Goal: Task Accomplishment & Management: Manage account settings

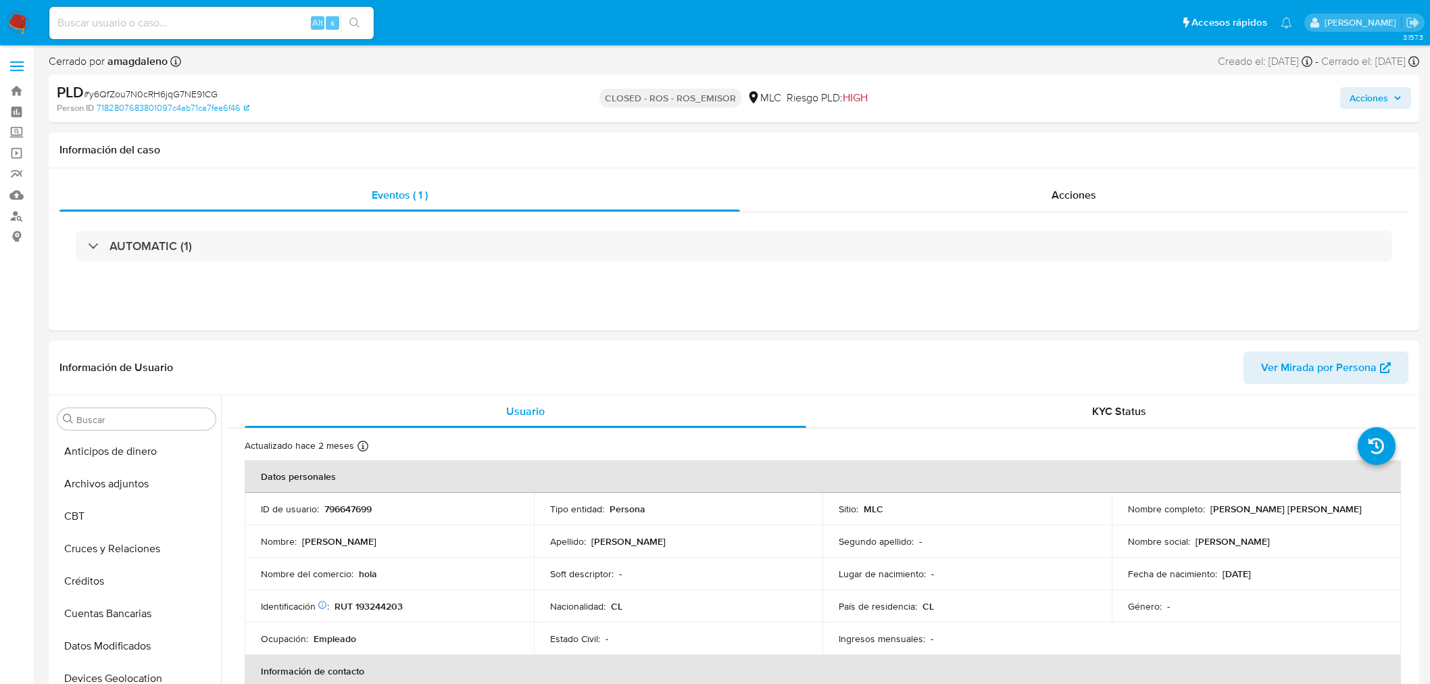
select select "10"
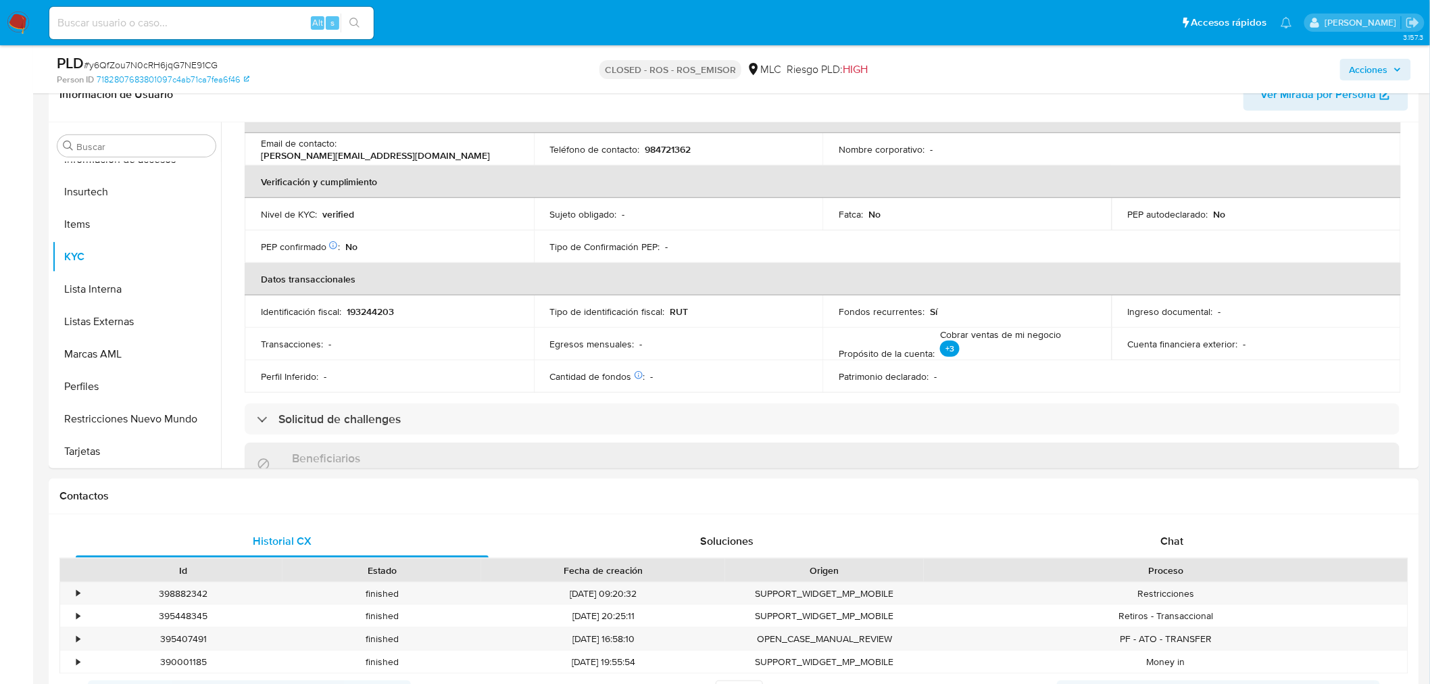
scroll to position [300, 0]
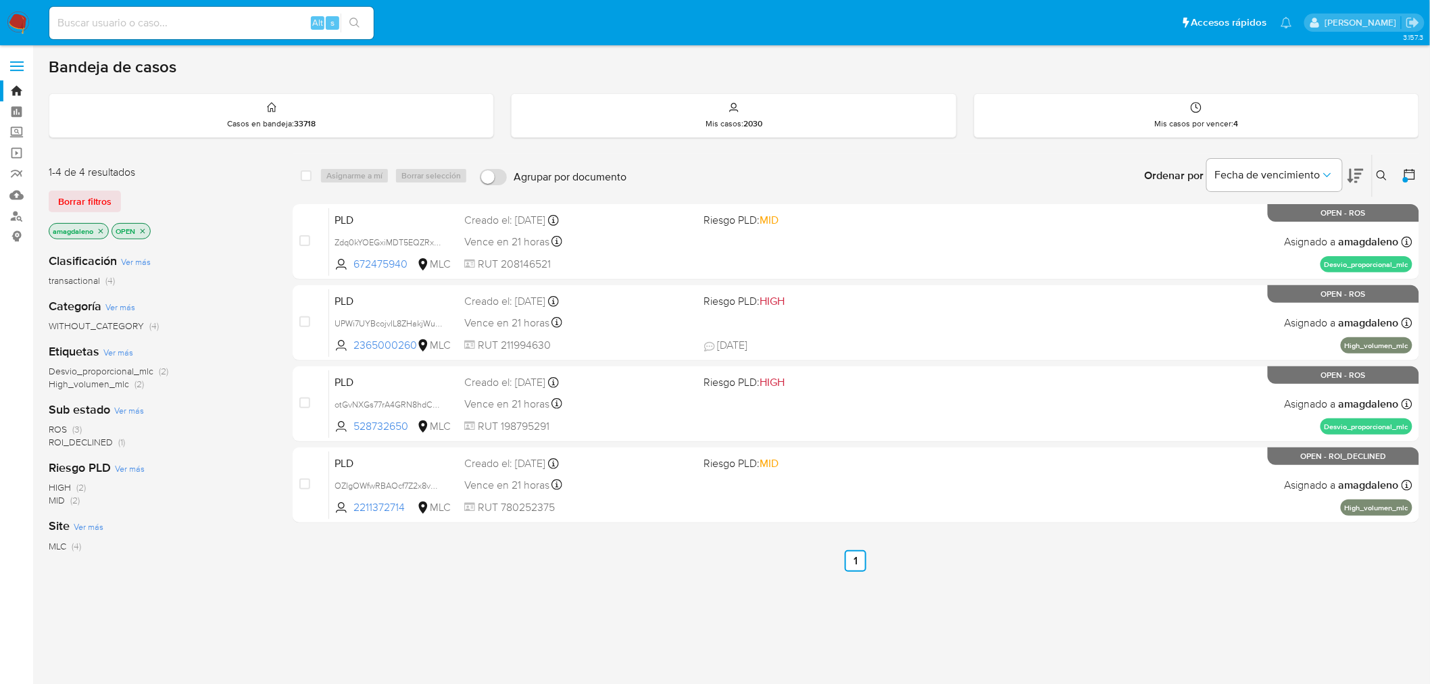
click at [103, 230] on icon "close-filter" at bounding box center [101, 231] width 8 height 8
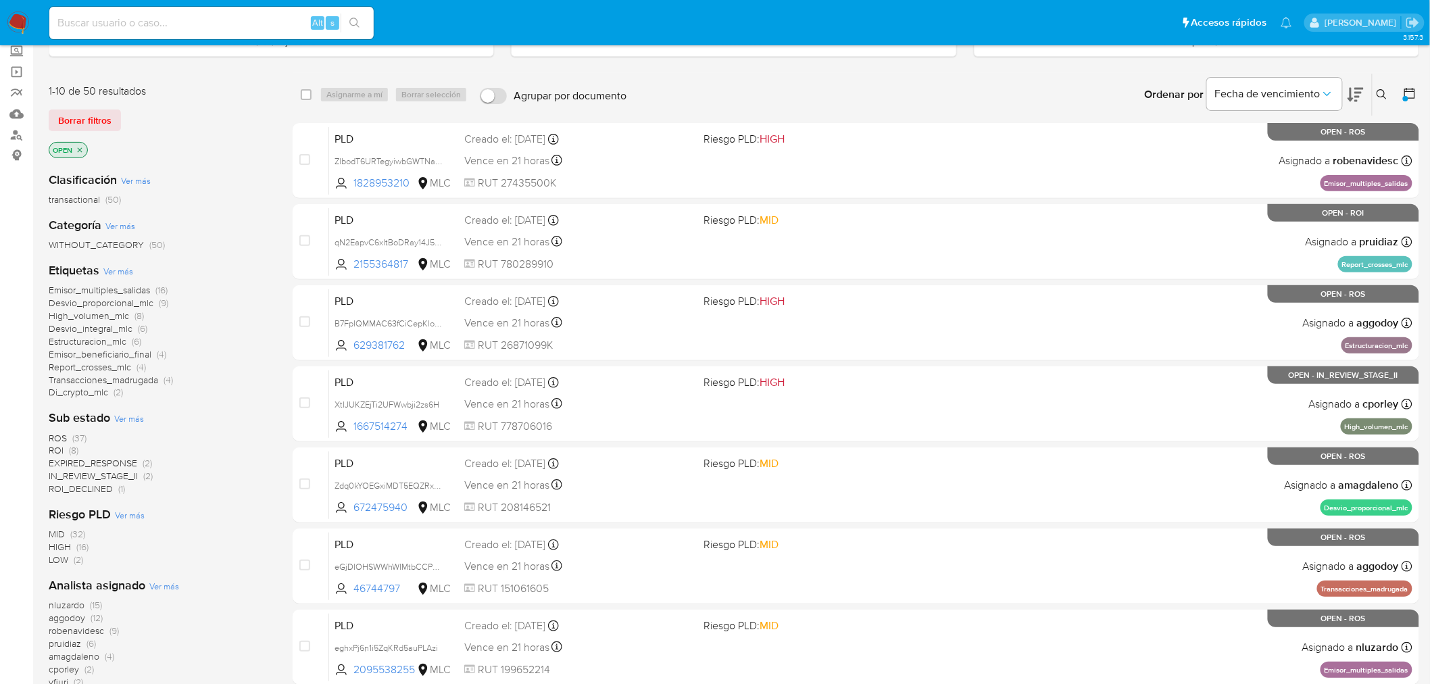
scroll to position [75, 0]
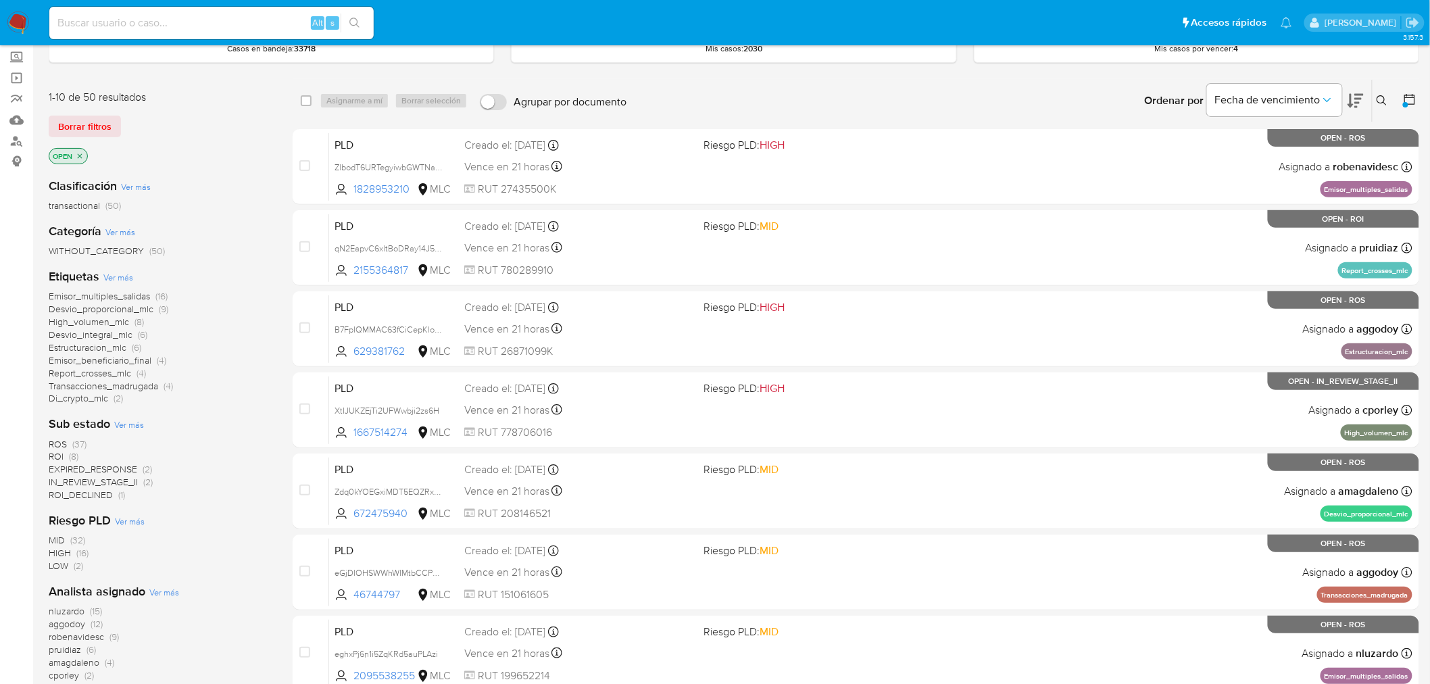
click at [61, 443] on span "ROS" at bounding box center [58, 444] width 18 height 14
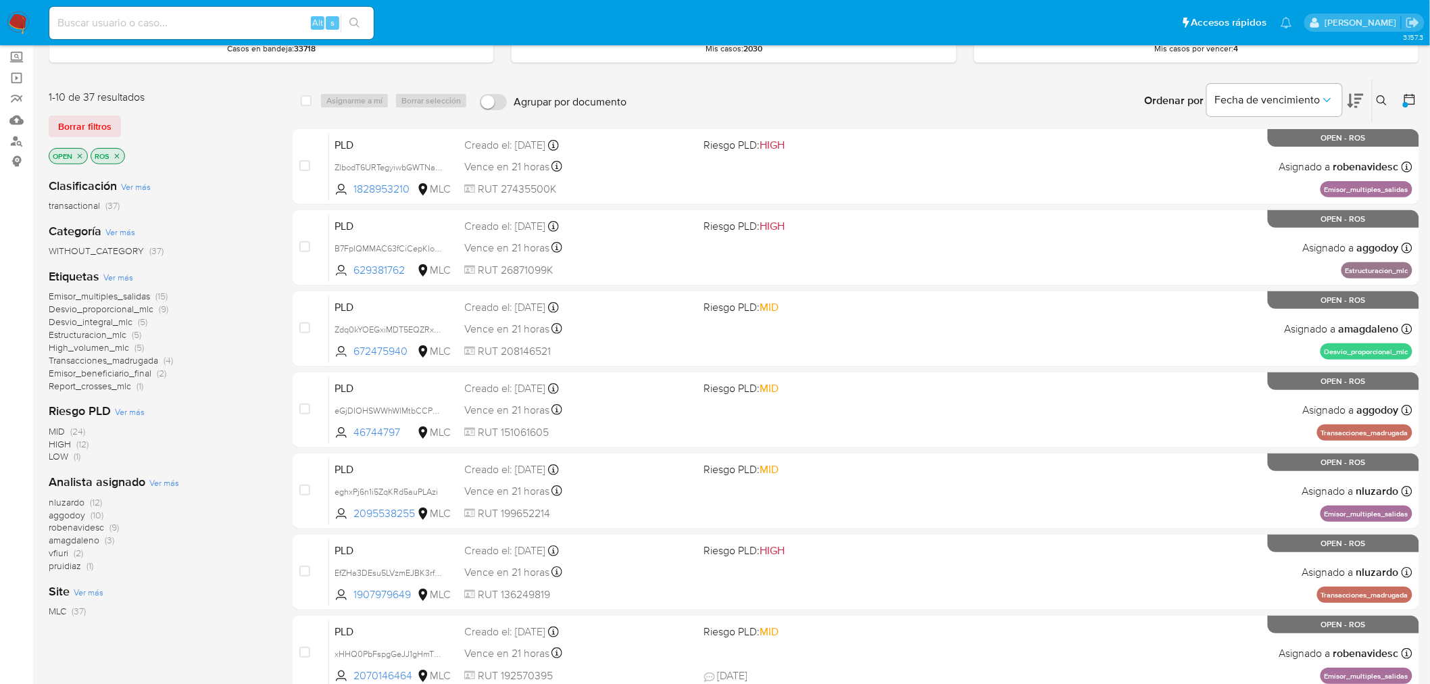
click at [116, 152] on icon "close-filter" at bounding box center [117, 156] width 8 height 8
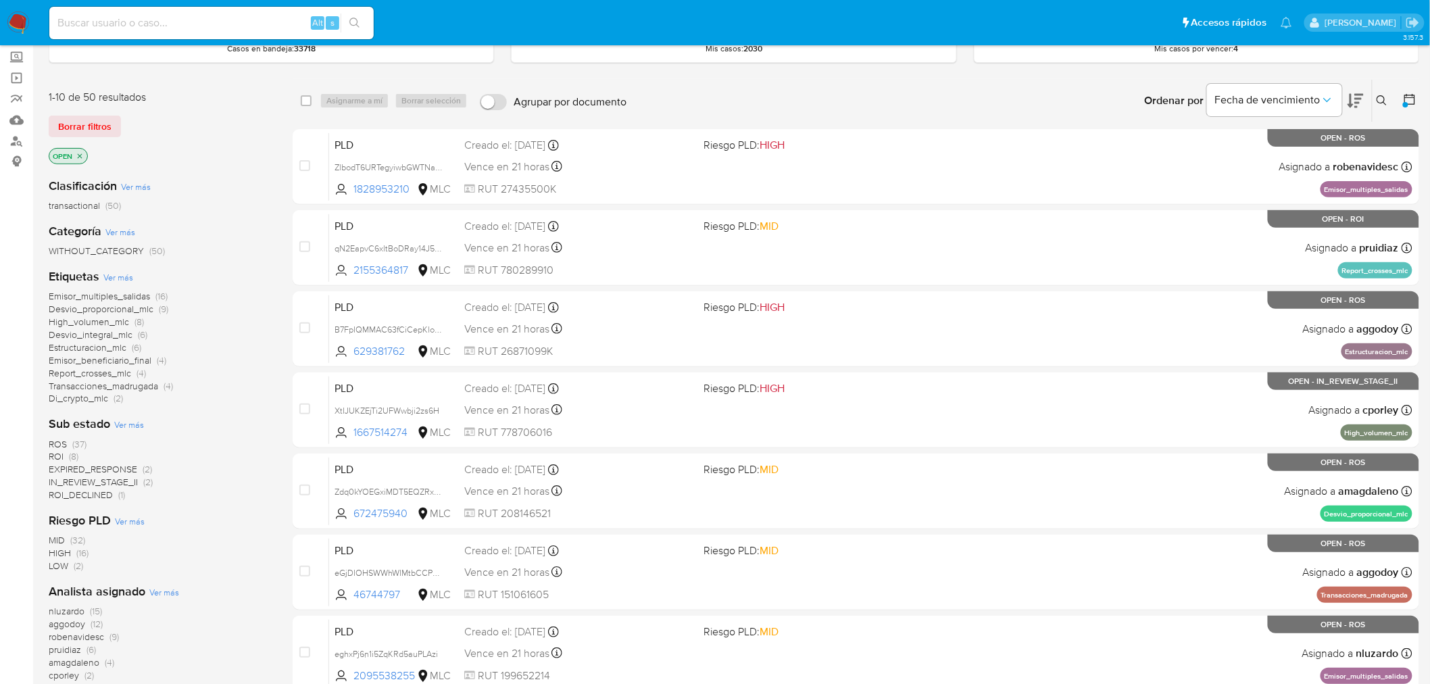
scroll to position [150, 0]
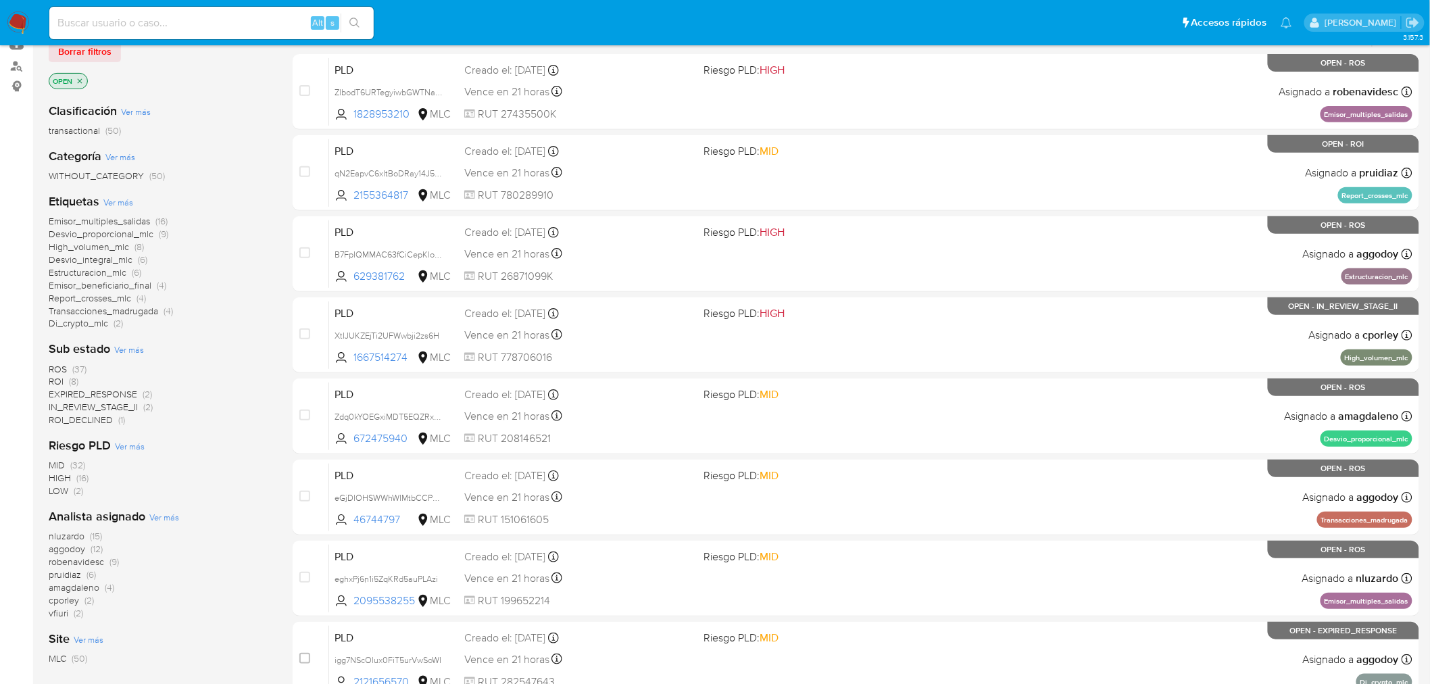
click at [66, 588] on span "amagdaleno" at bounding box center [74, 587] width 51 height 14
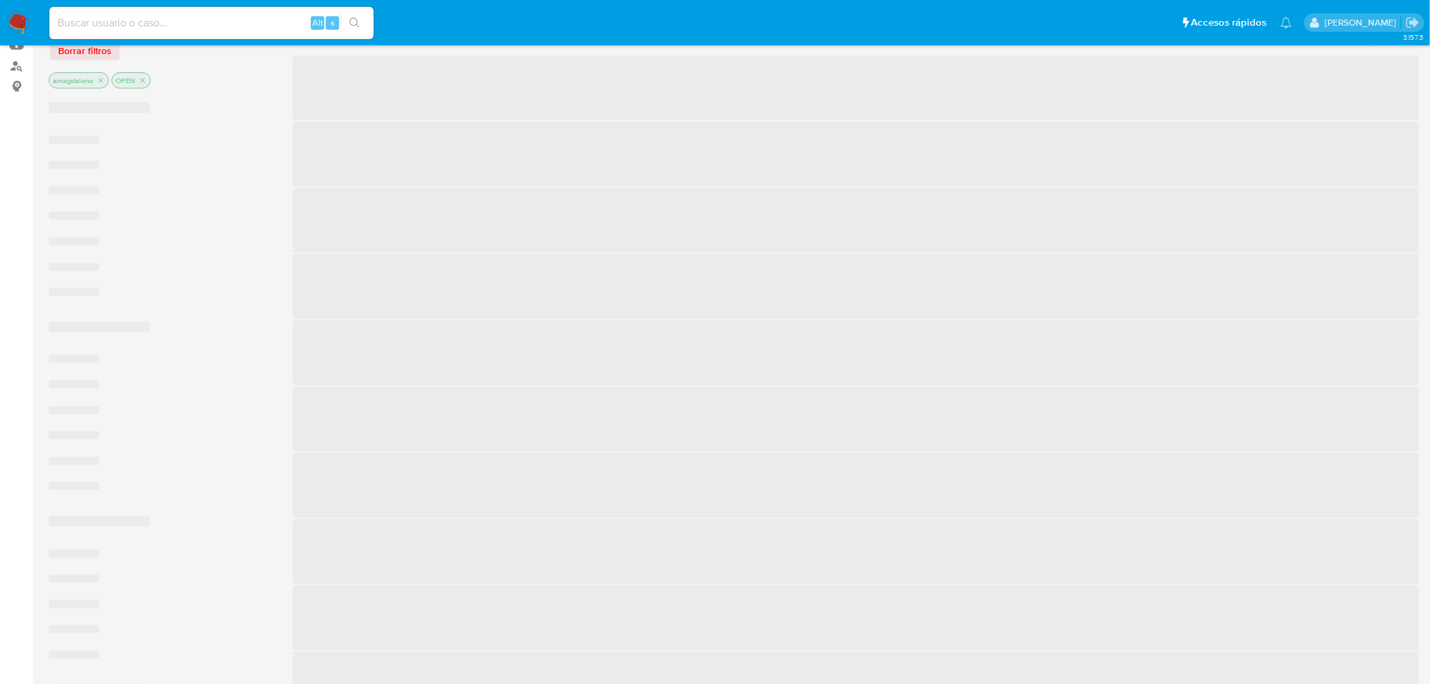
scroll to position [90, 0]
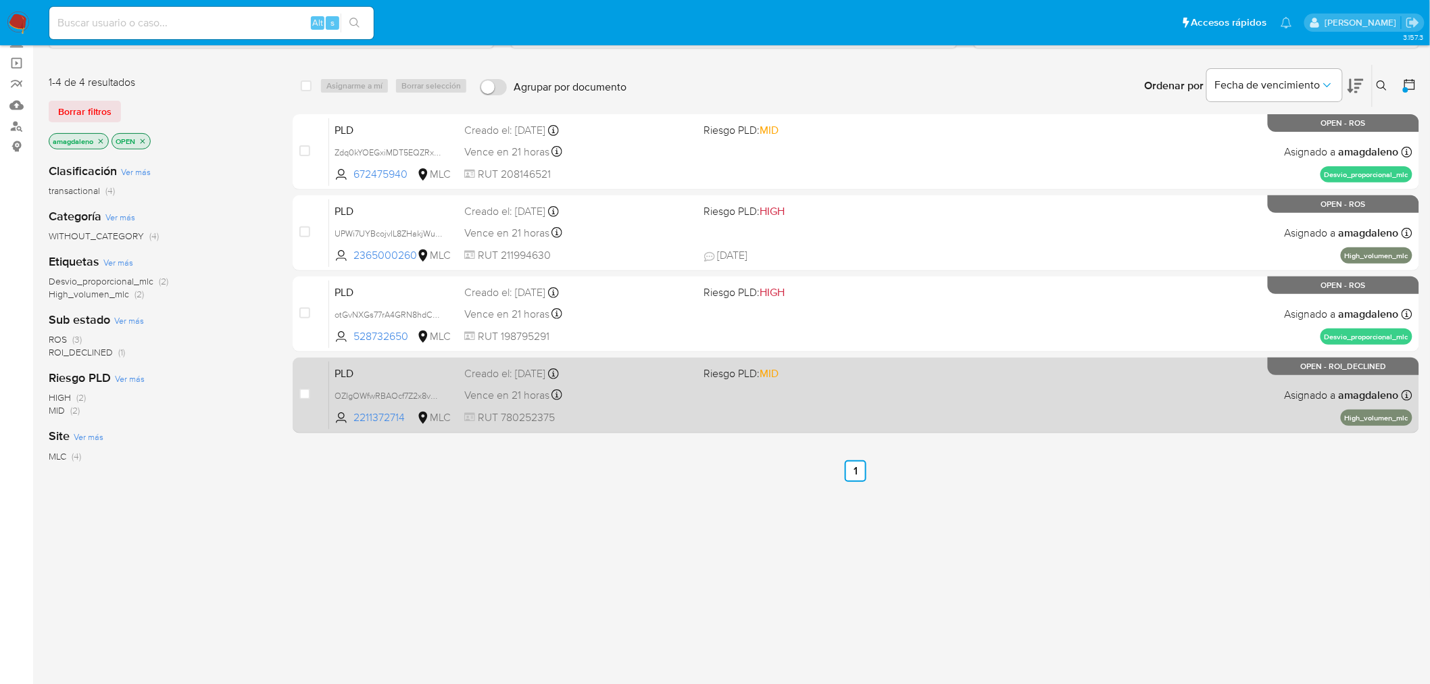
click at [814, 395] on div "PLD OZIgOWfwRBAOcf7Z2x8vMLA5 2211372714 MLC Riesgo PLD: MID Creado el: 12/06/20…" at bounding box center [870, 395] width 1083 height 68
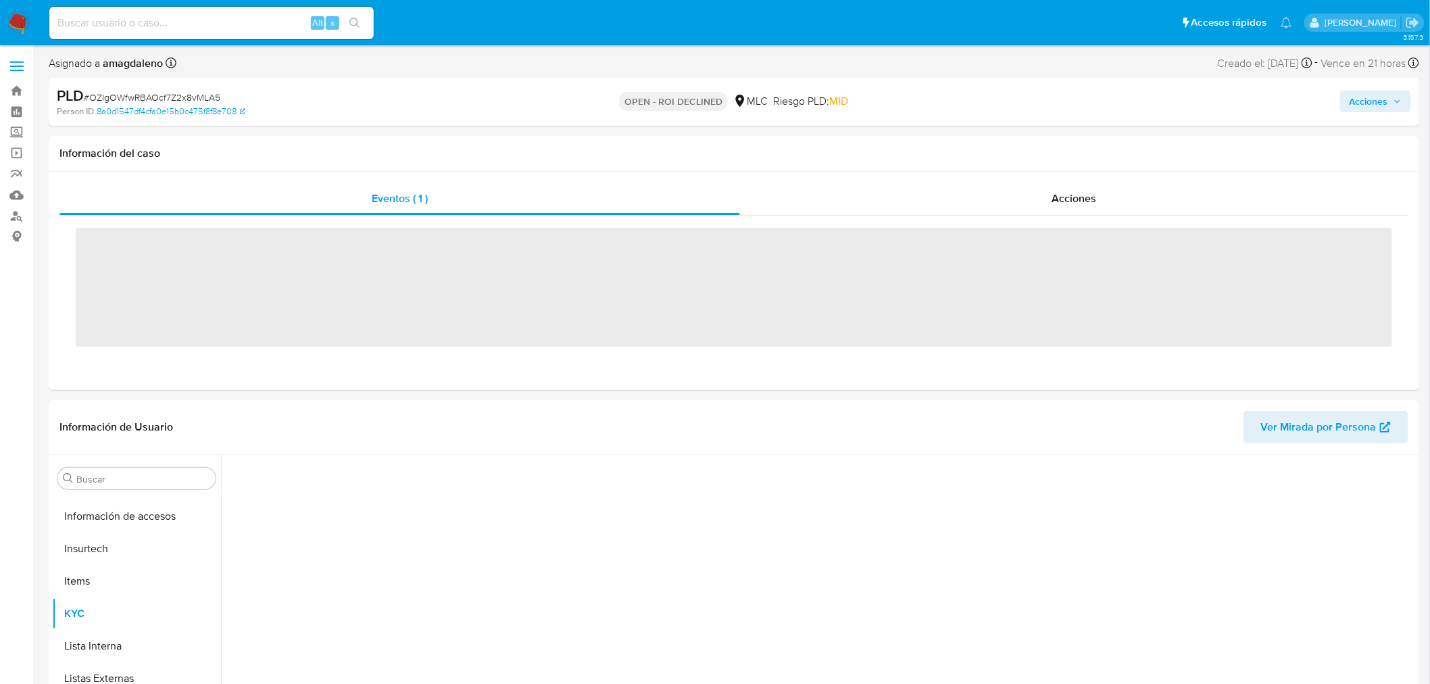
scroll to position [570, 0]
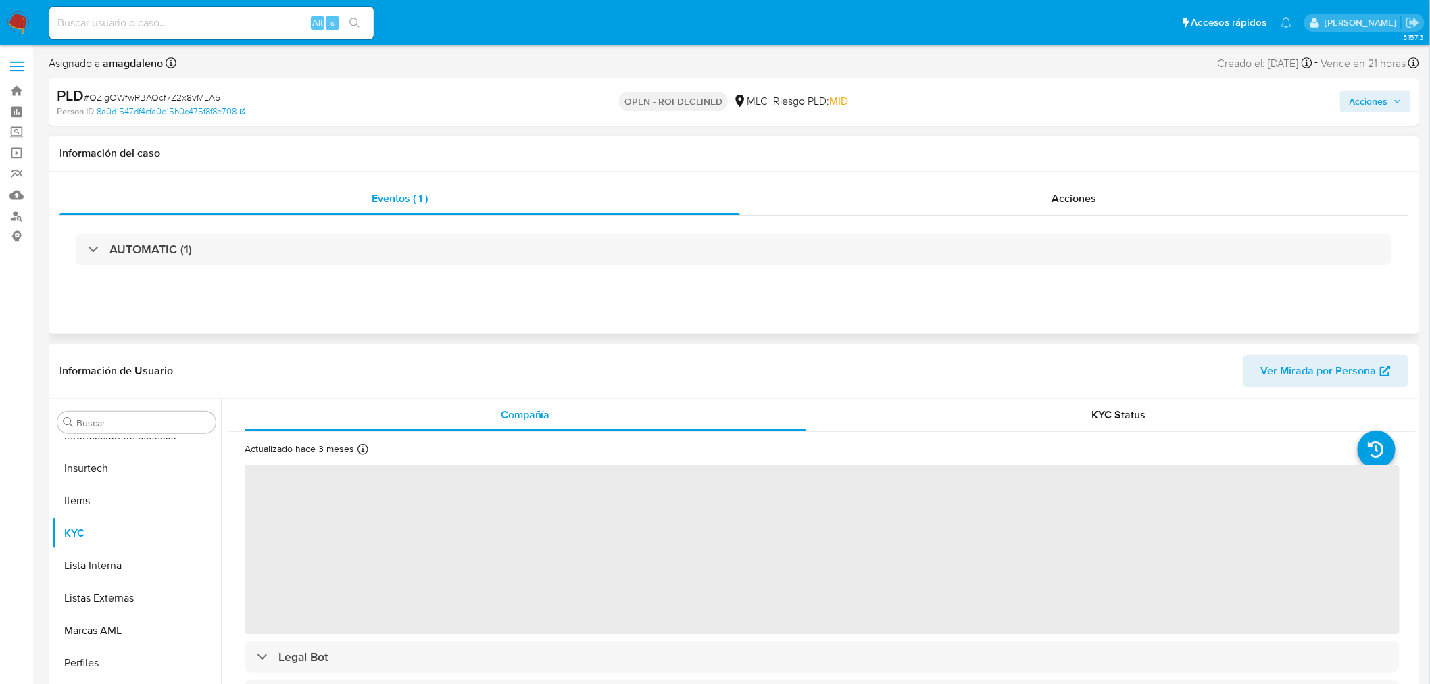
click at [792, 232] on div "AUTOMATIC (1)" at bounding box center [733, 250] width 1349 height 68
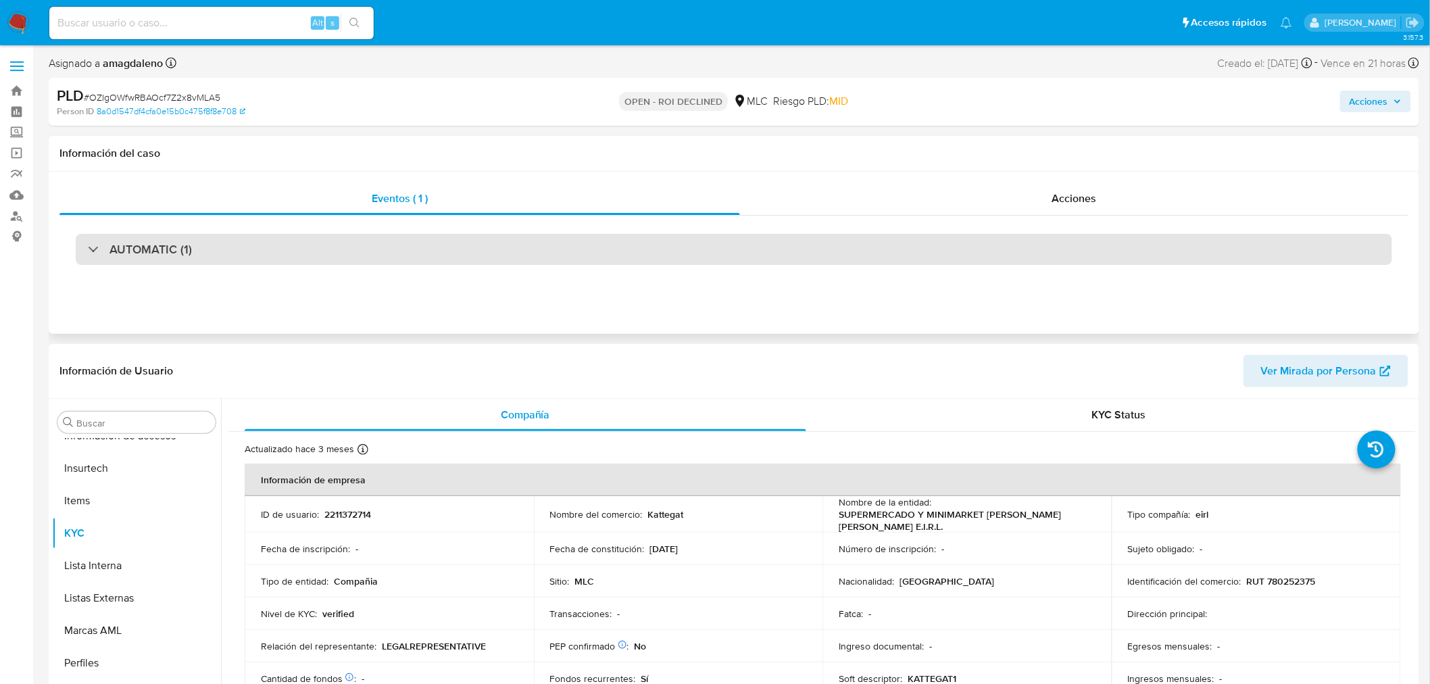
click at [797, 241] on div "AUTOMATIC (1)" at bounding box center [734, 249] width 1316 height 31
select select "10"
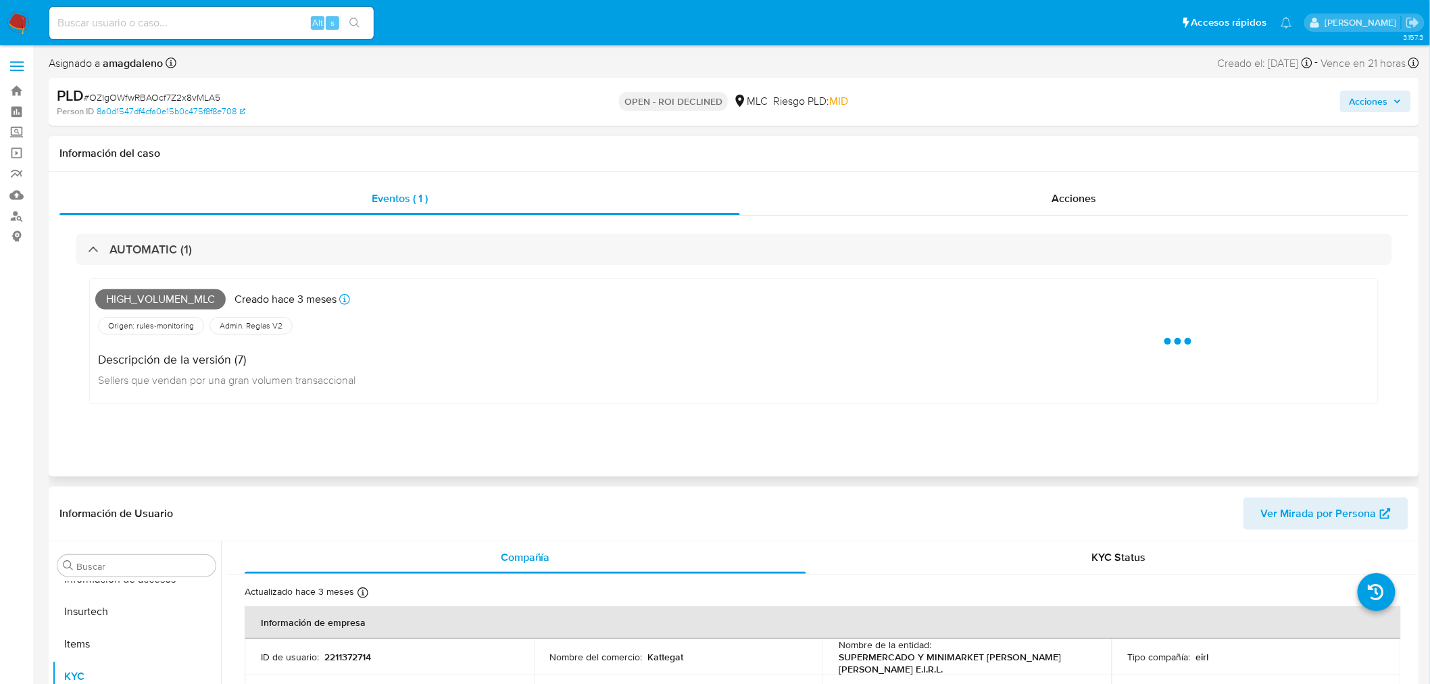
click at [822, 170] on div "Información del caso" at bounding box center [734, 154] width 1370 height 36
click at [823, 200] on div "Acciones" at bounding box center [1074, 198] width 669 height 32
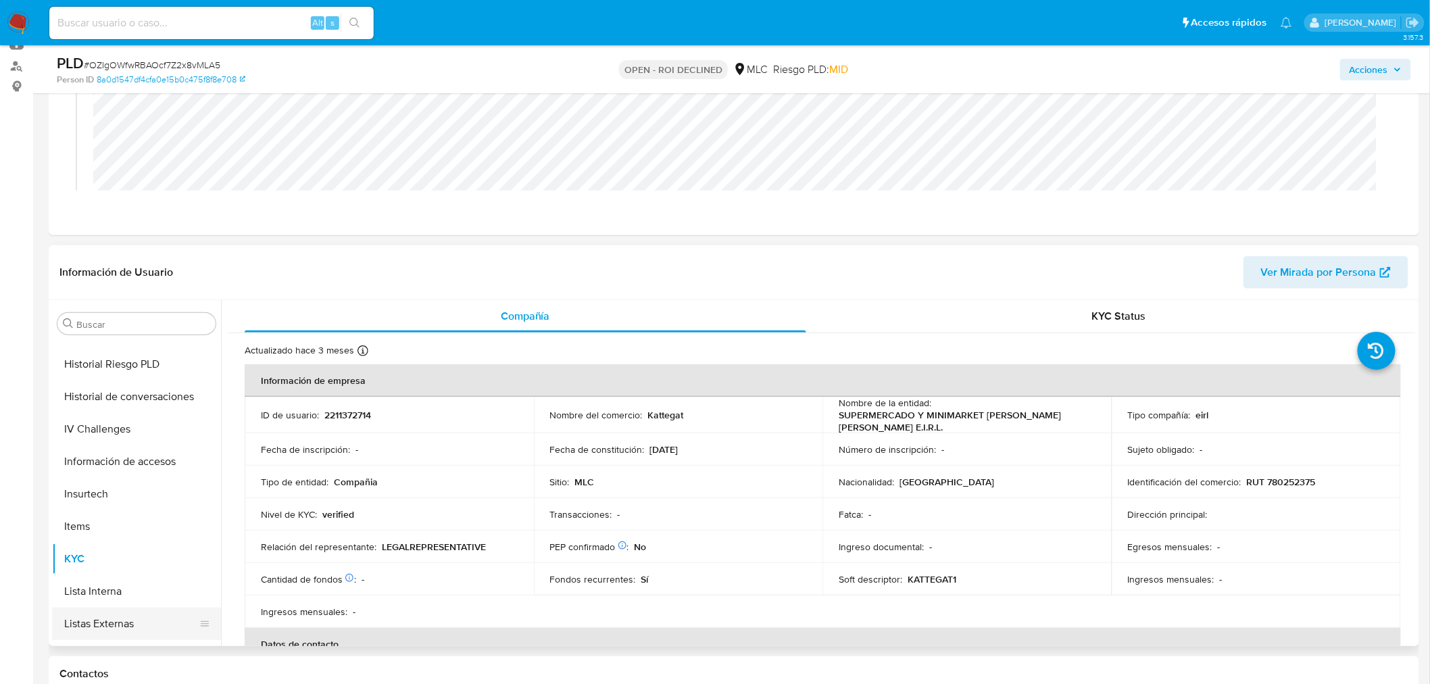
scroll to position [420, 0]
click at [129, 363] on button "Historial Casos" at bounding box center [131, 357] width 158 height 32
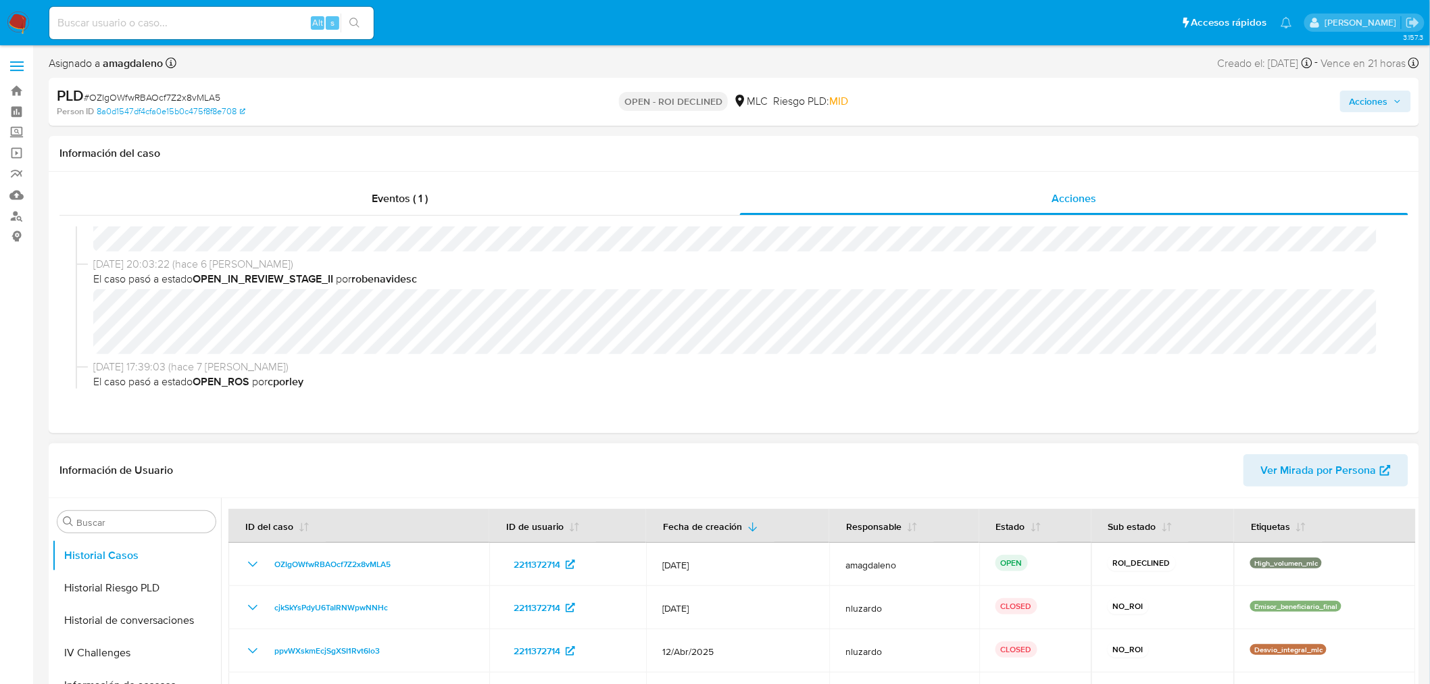
scroll to position [0, 0]
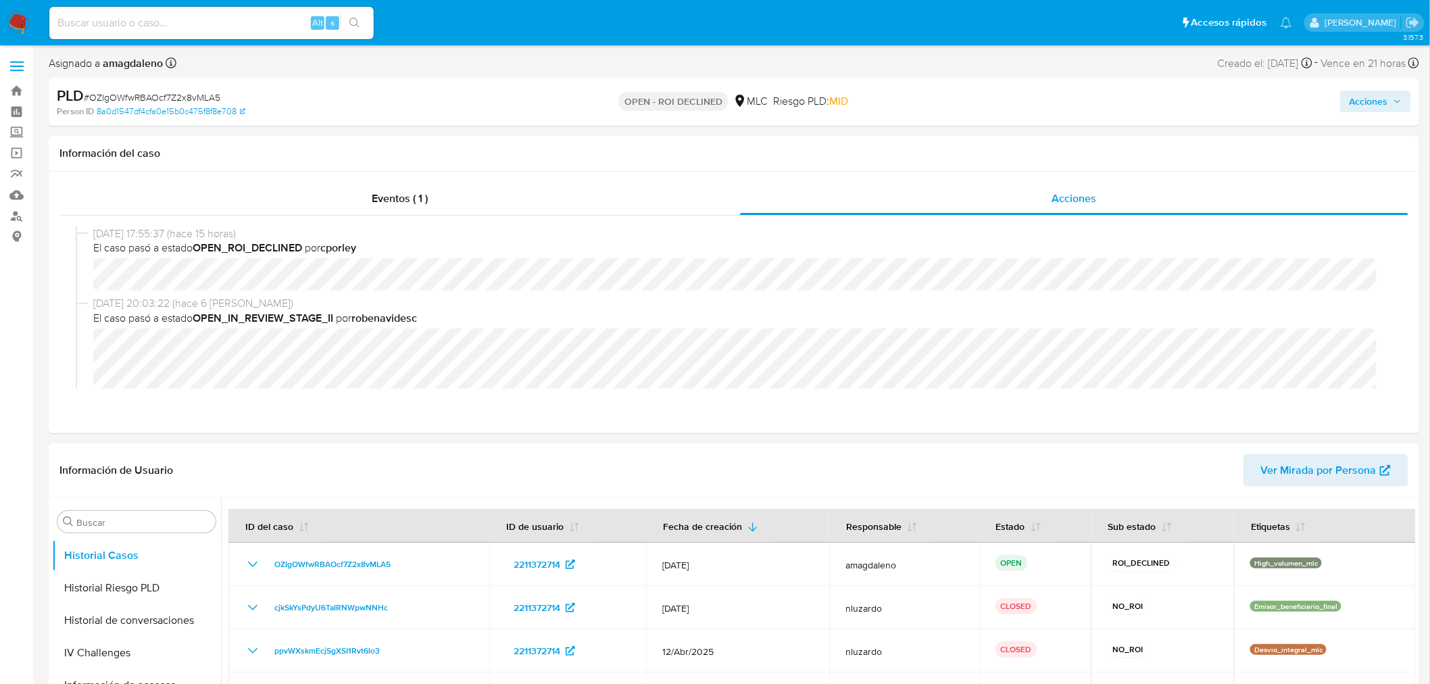
click at [1376, 97] on span "Acciones" at bounding box center [1368, 102] width 39 height 22
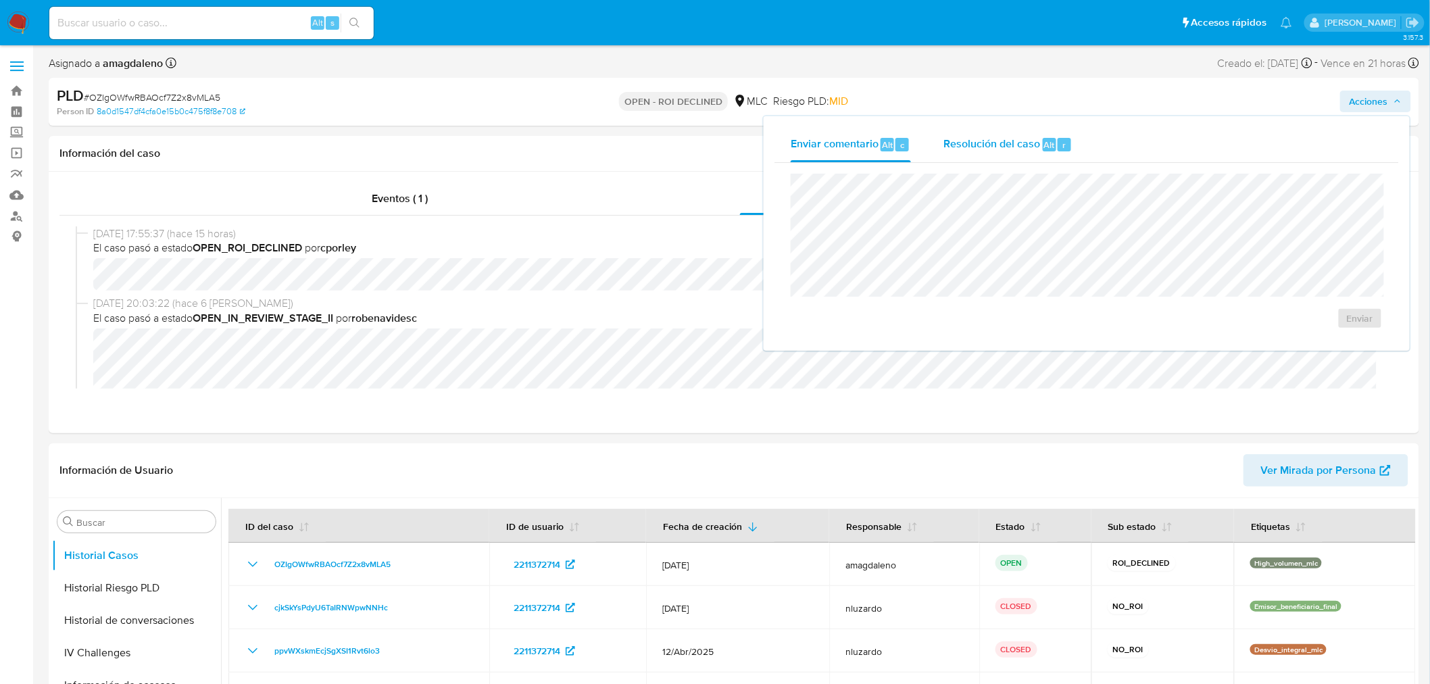
click at [971, 150] on span "Resolución del caso" at bounding box center [991, 144] width 97 height 16
click at [1320, 334] on span "ROI Declined" at bounding box center [1321, 332] width 66 height 30
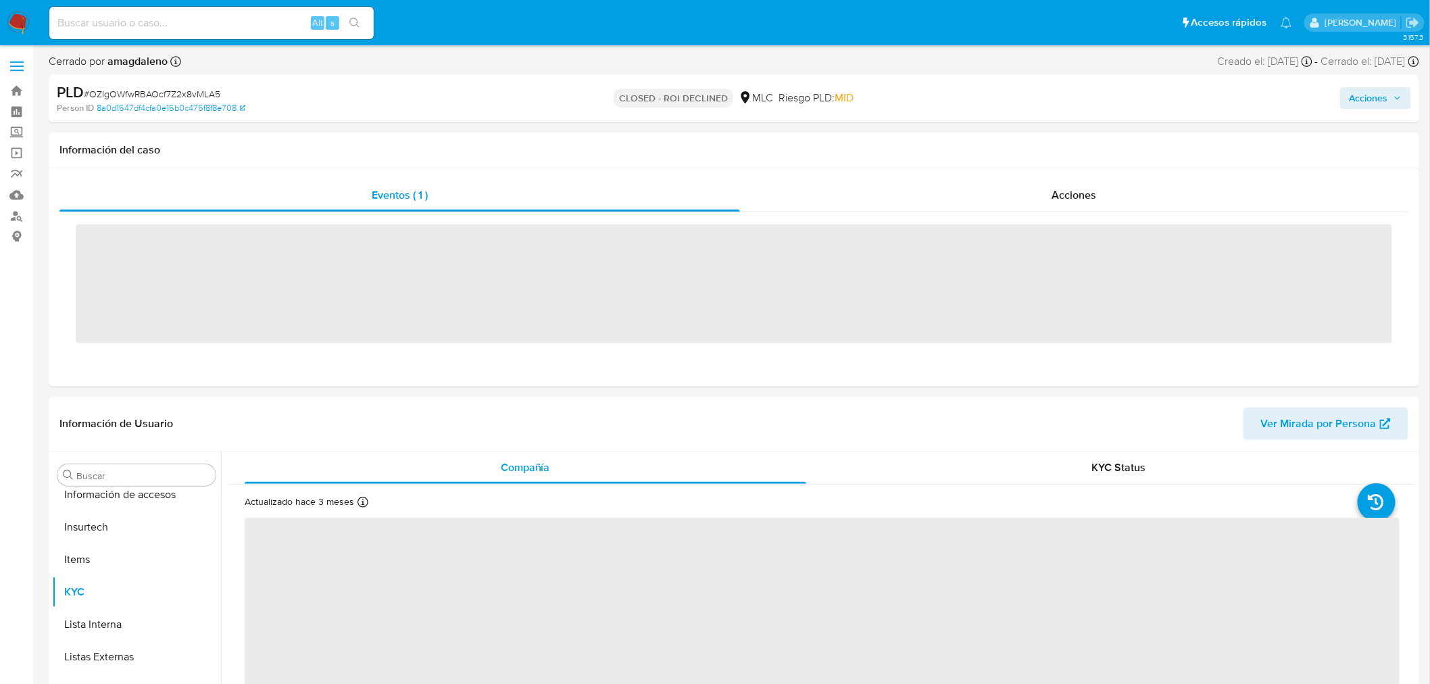
scroll to position [570, 0]
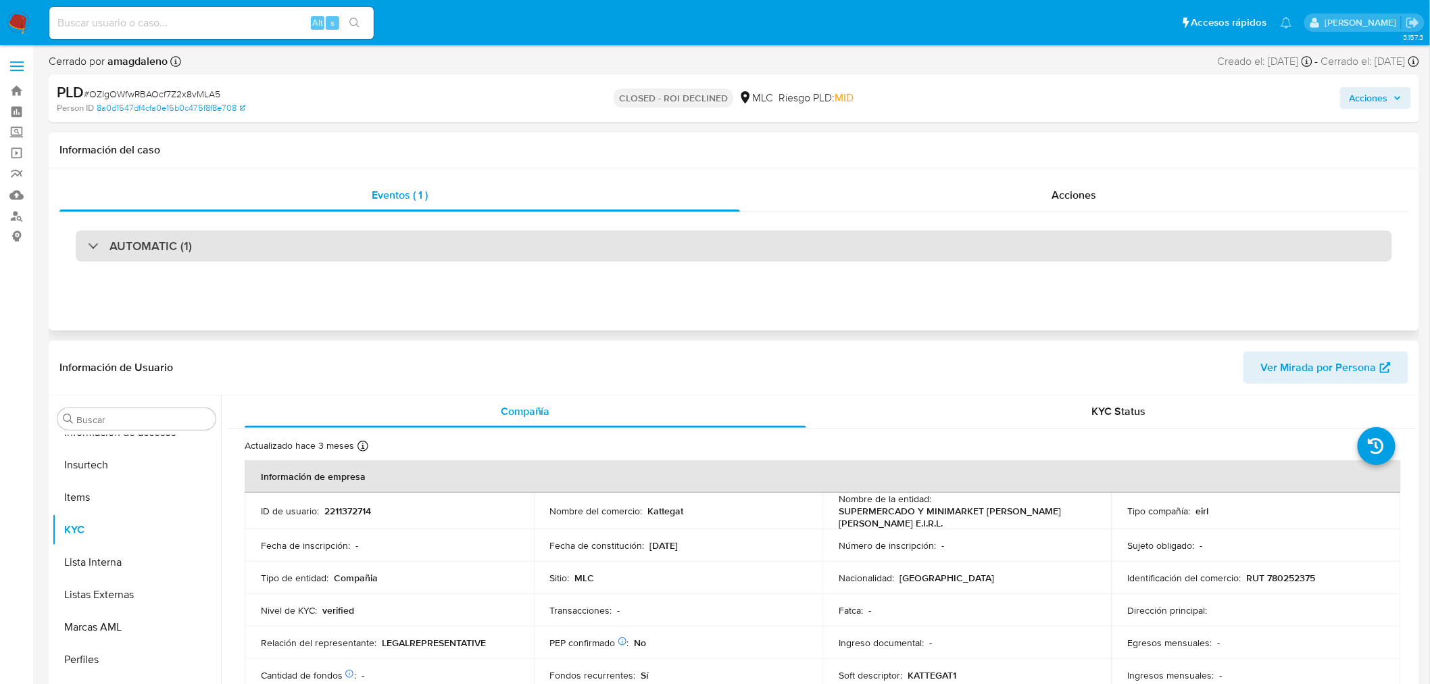
select select "10"
click at [828, 246] on div "AUTOMATIC (1)" at bounding box center [734, 245] width 1316 height 31
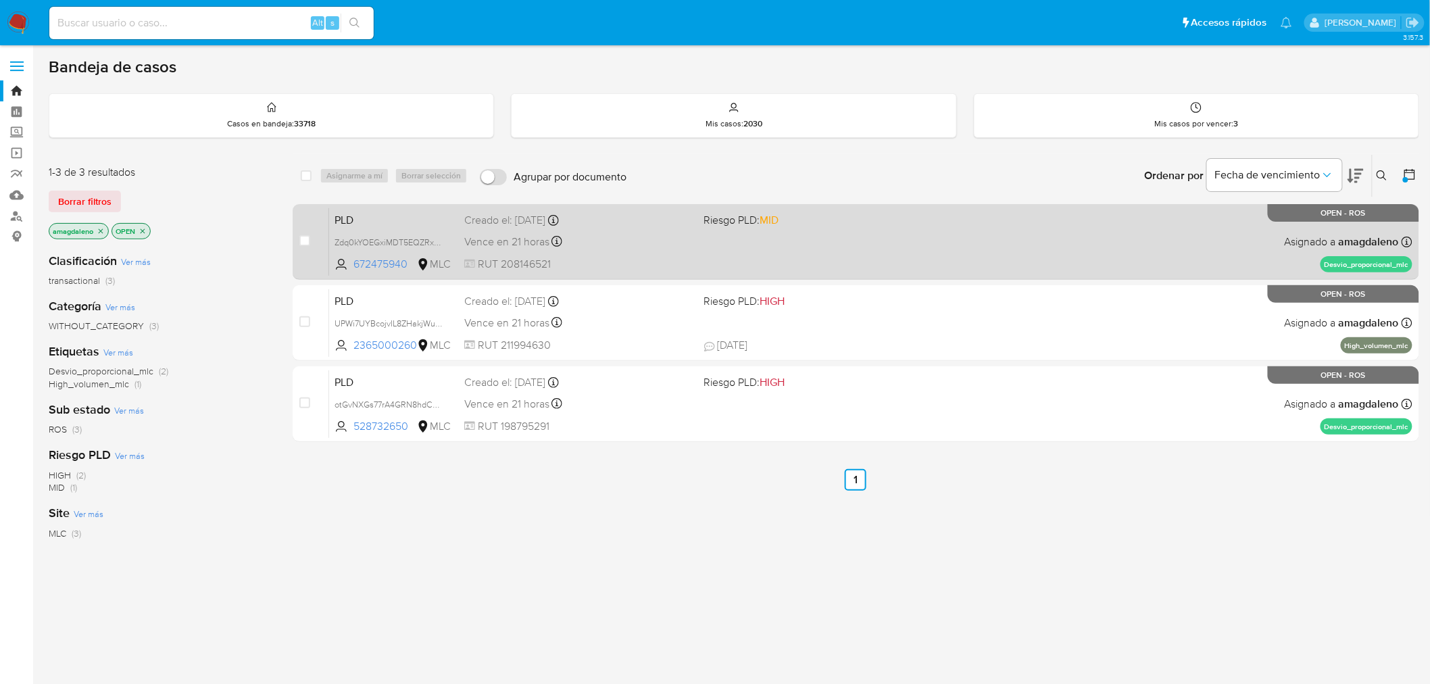
click at [392, 261] on span "672475940" at bounding box center [383, 264] width 61 height 15
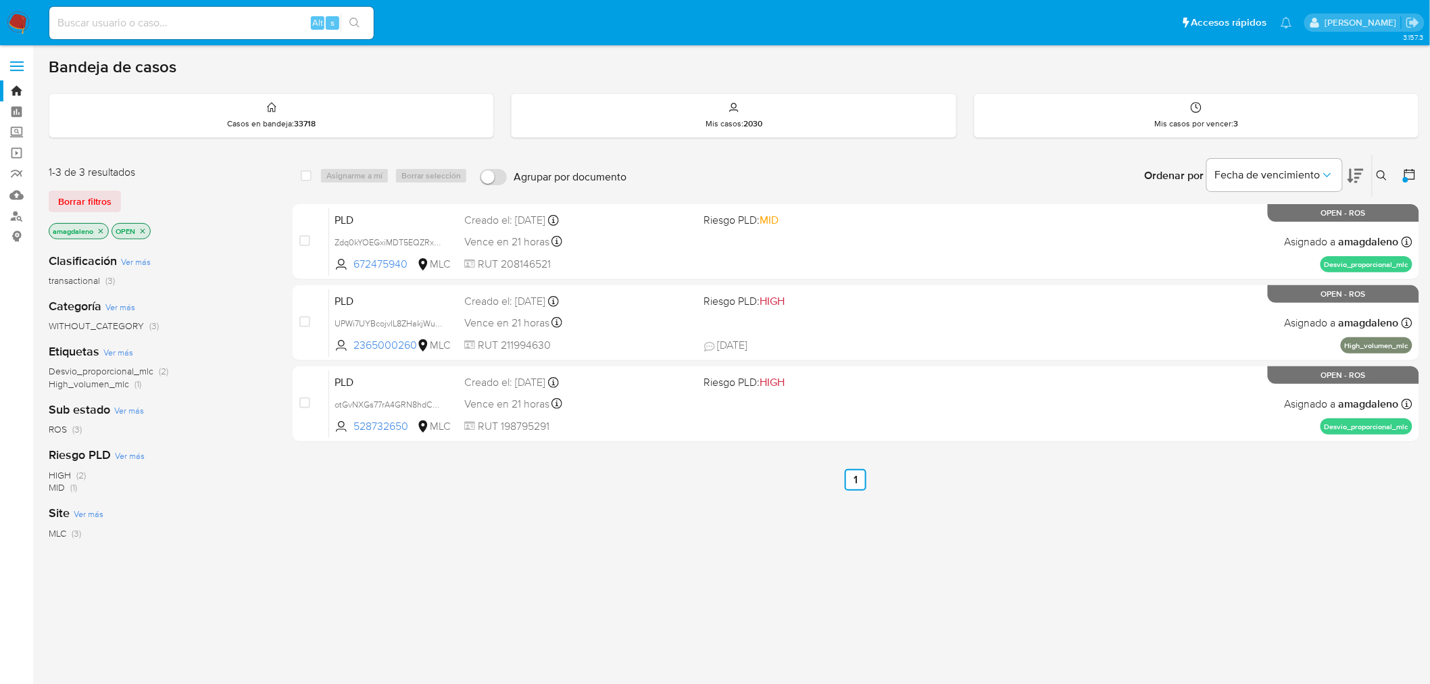
click at [142, 230] on icon "close-filter" at bounding box center [142, 231] width 8 height 8
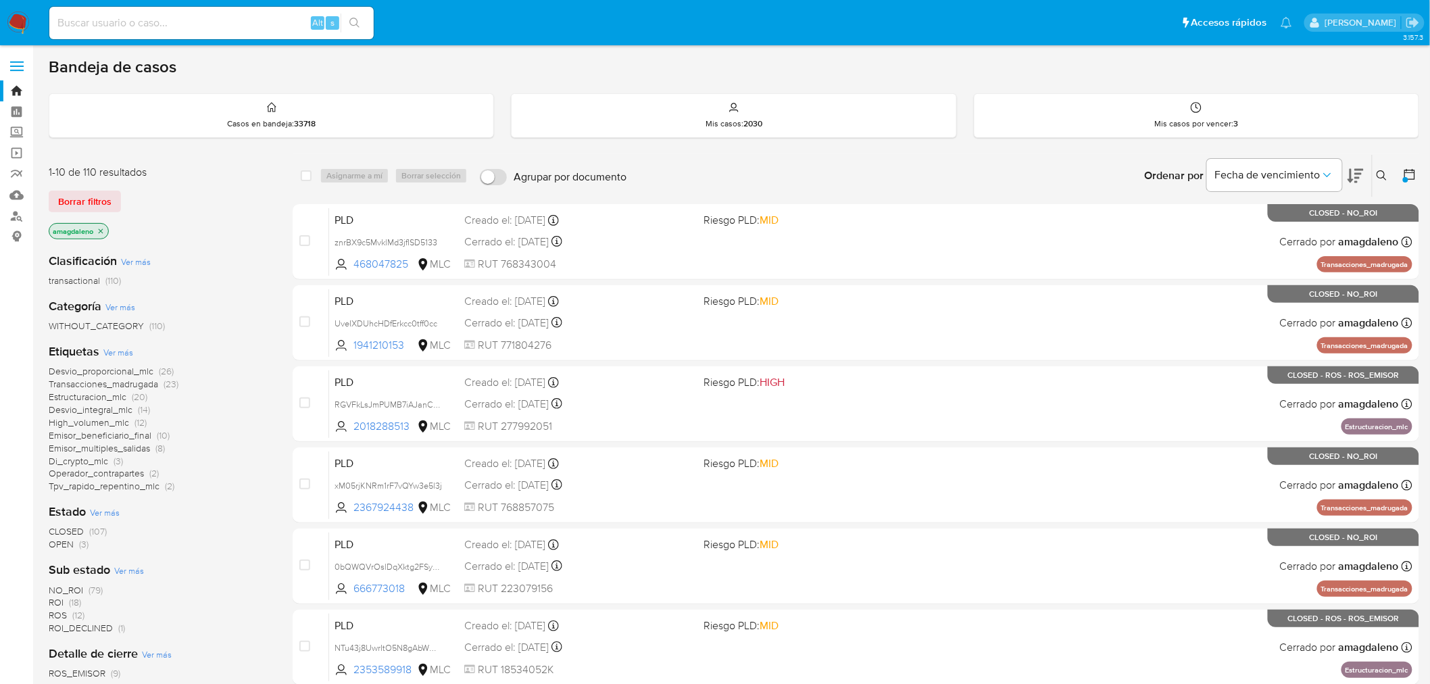
click at [103, 227] on icon "close-filter" at bounding box center [101, 231] width 8 height 8
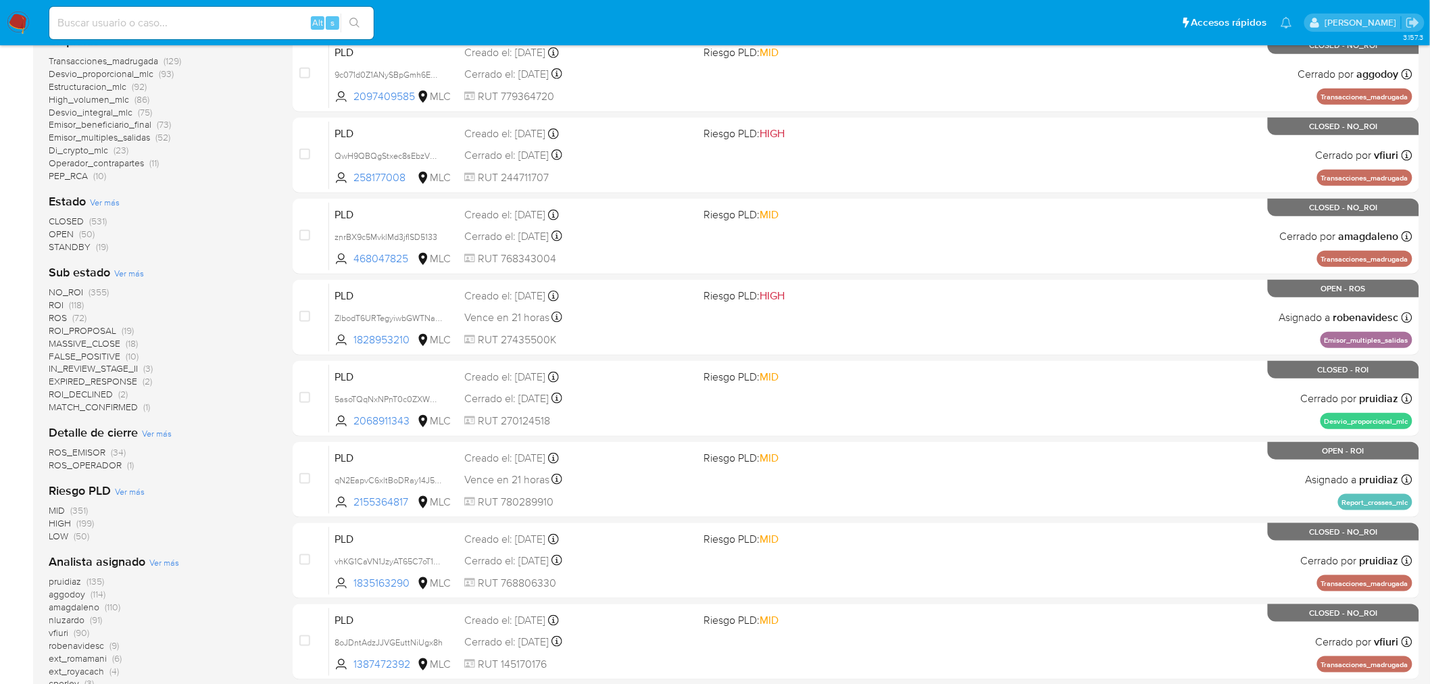
scroll to position [375, 0]
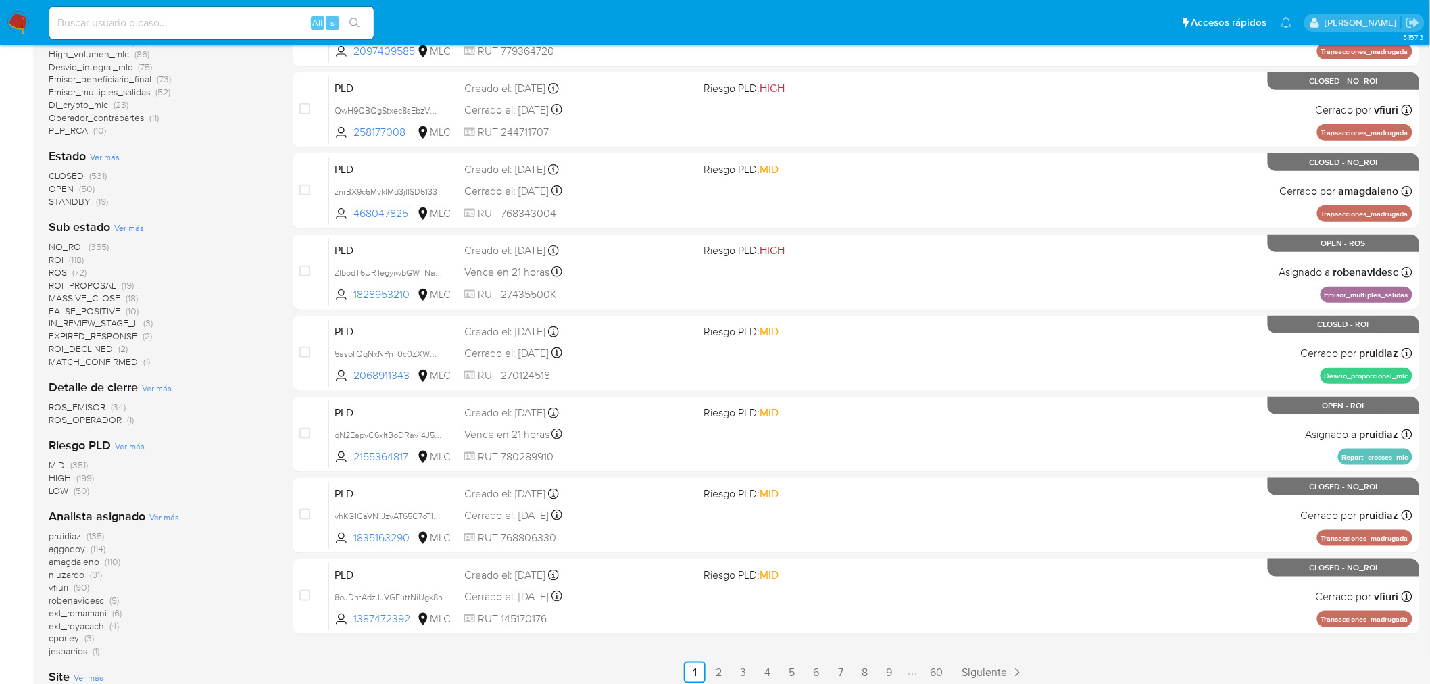
click at [59, 189] on span "OPEN" at bounding box center [61, 189] width 25 height 14
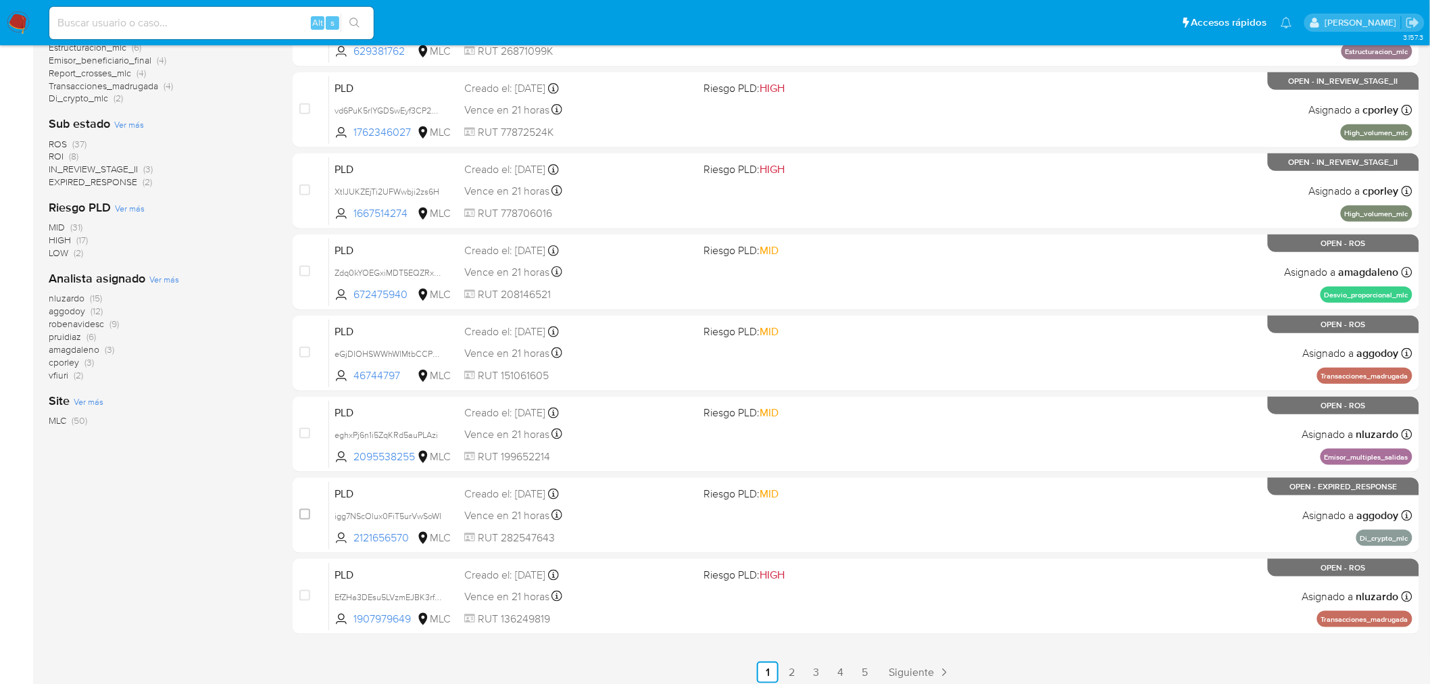
scroll to position [300, 0]
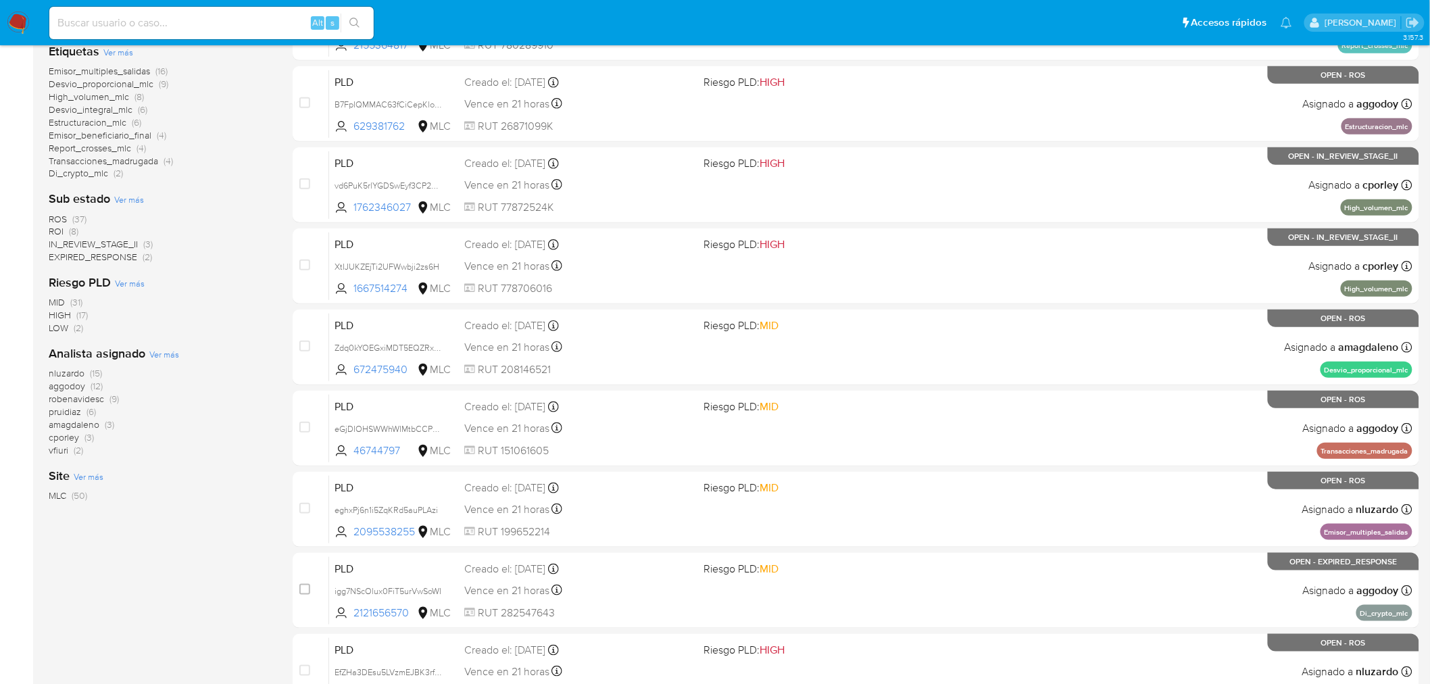
click at [57, 228] on span "ROI" at bounding box center [56, 231] width 15 height 14
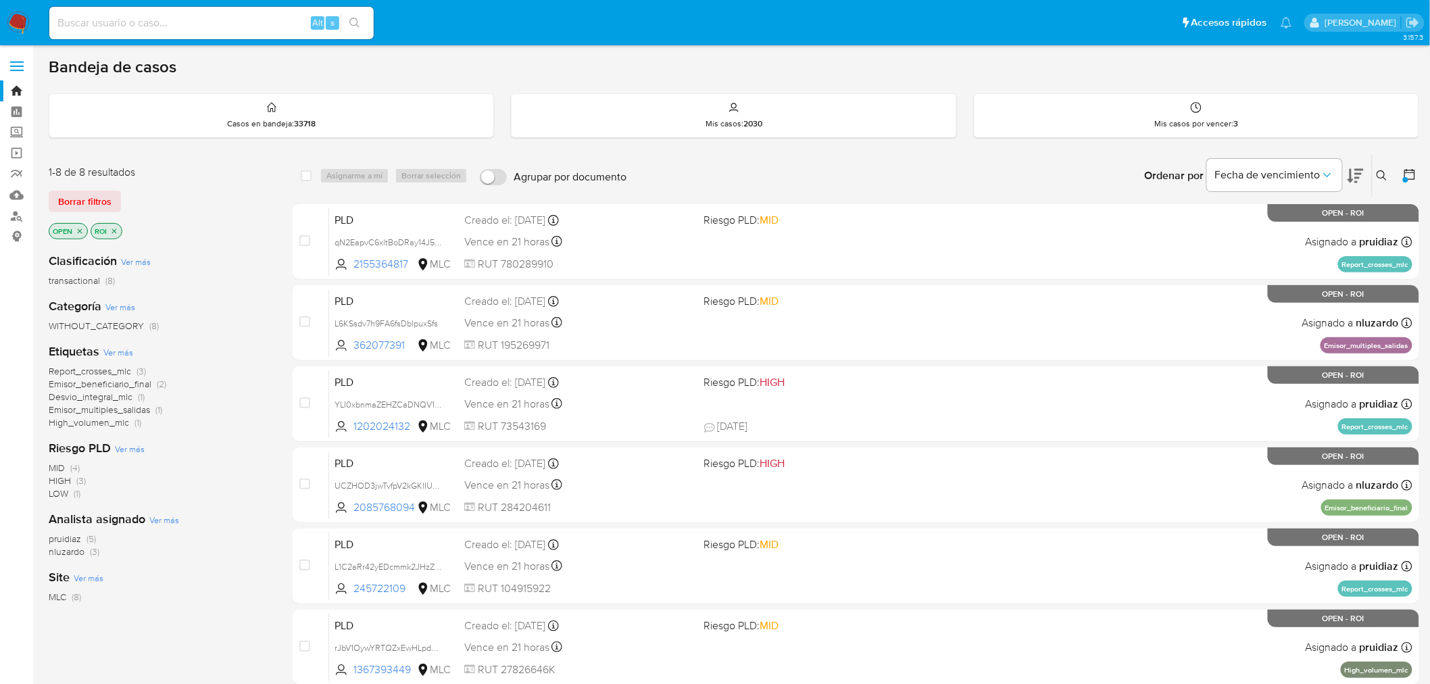
click at [119, 228] on p "ROI" at bounding box center [106, 231] width 30 height 15
click at [116, 230] on icon "close-filter" at bounding box center [114, 231] width 8 height 8
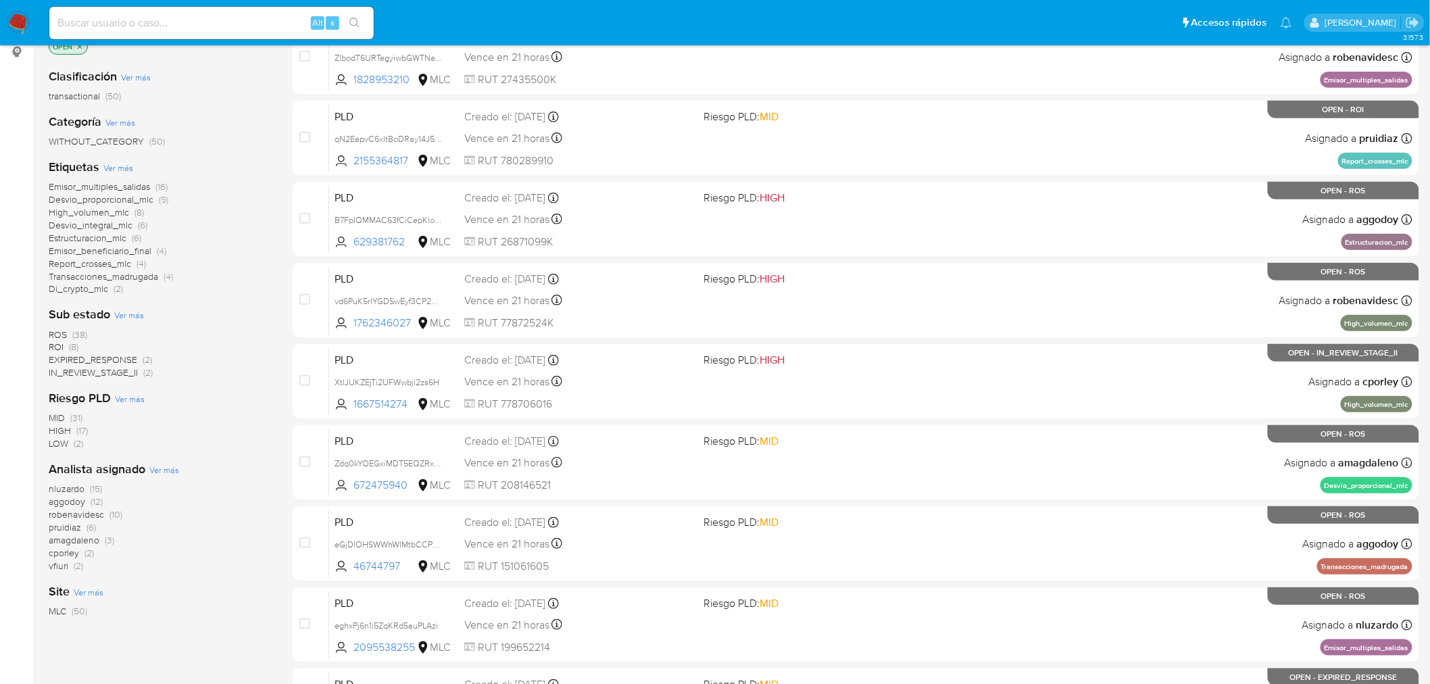
scroll to position [150, 0]
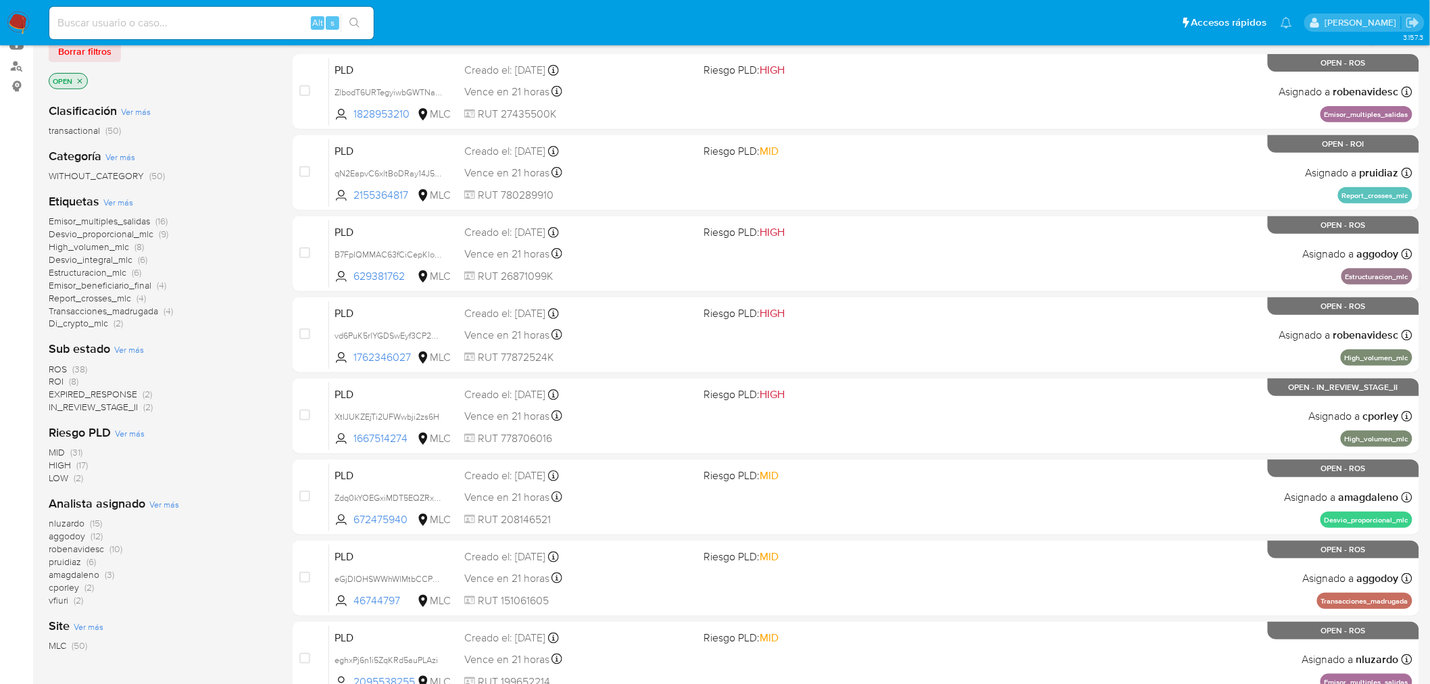
click at [113, 393] on span "EXPIRED_RESPONSE" at bounding box center [93, 394] width 89 height 14
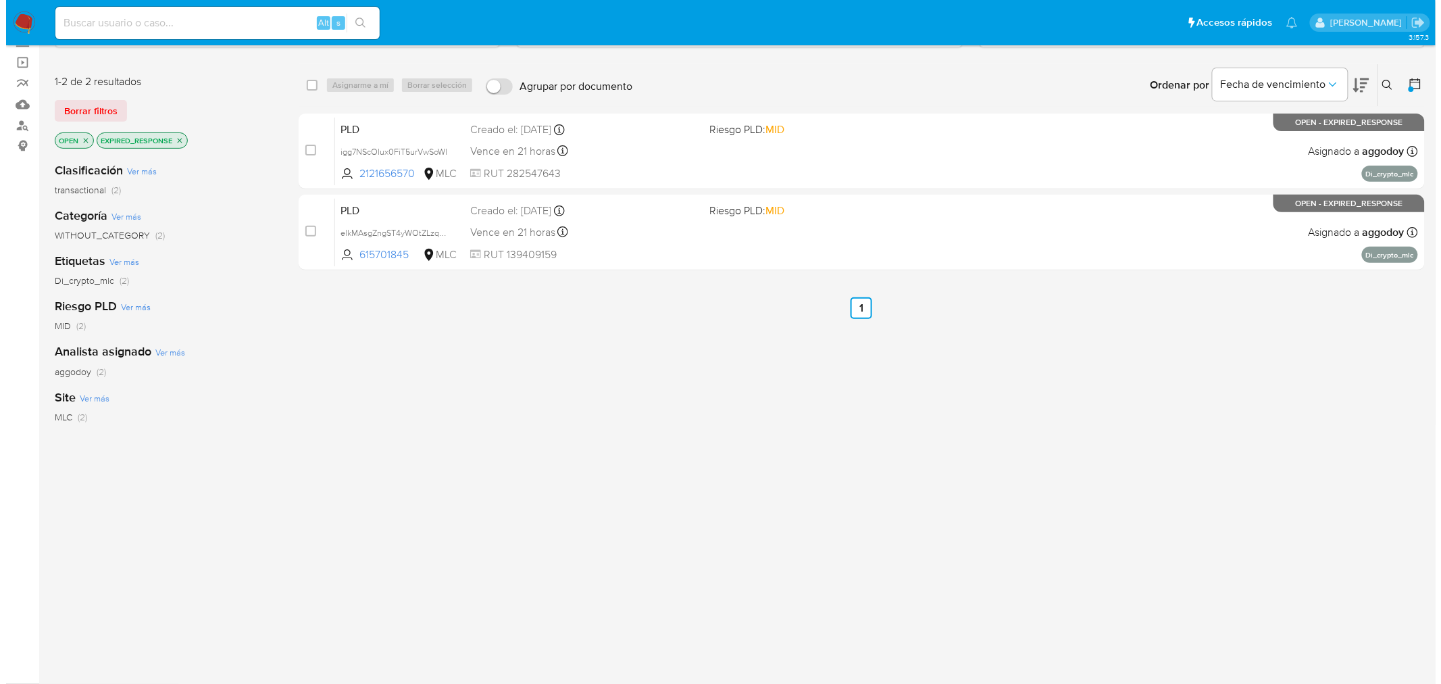
scroll to position [90, 0]
click at [172, 137] on icon "close-filter" at bounding box center [174, 141] width 8 height 8
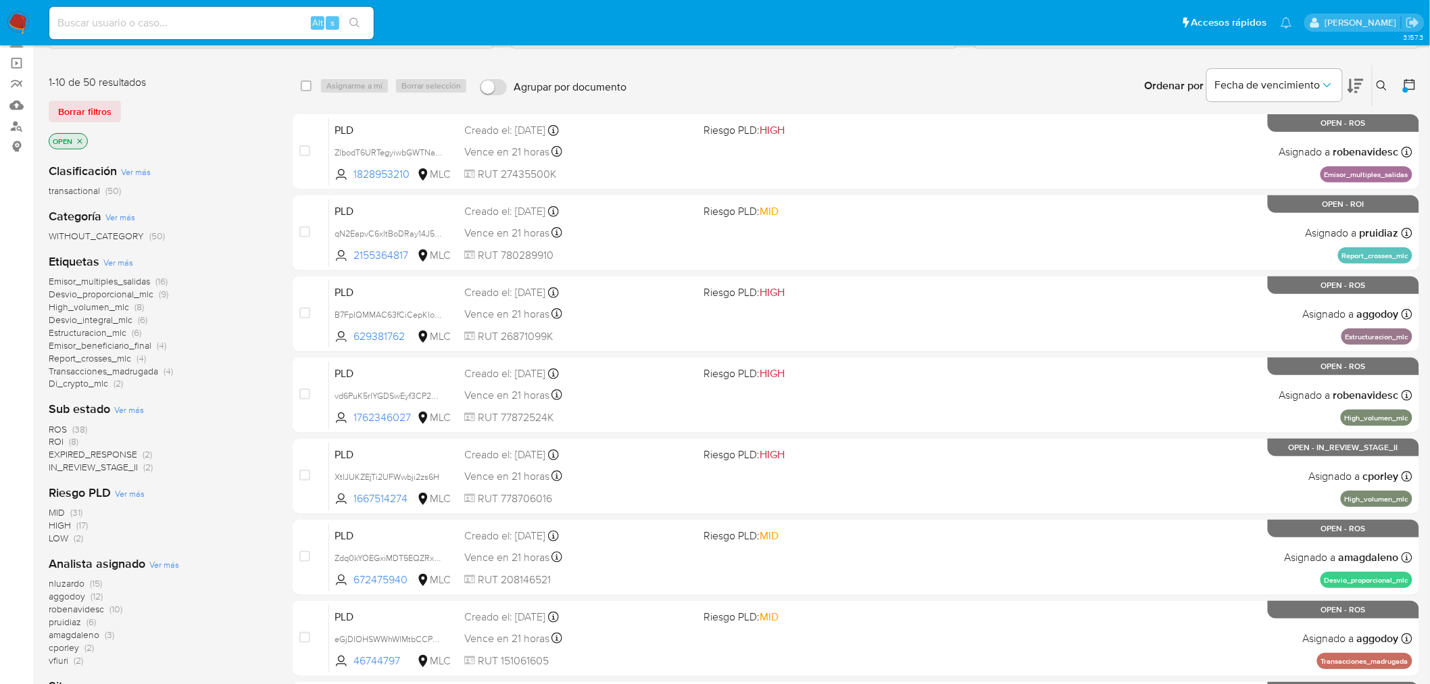
click at [59, 598] on span "aggodoy" at bounding box center [67, 596] width 36 height 14
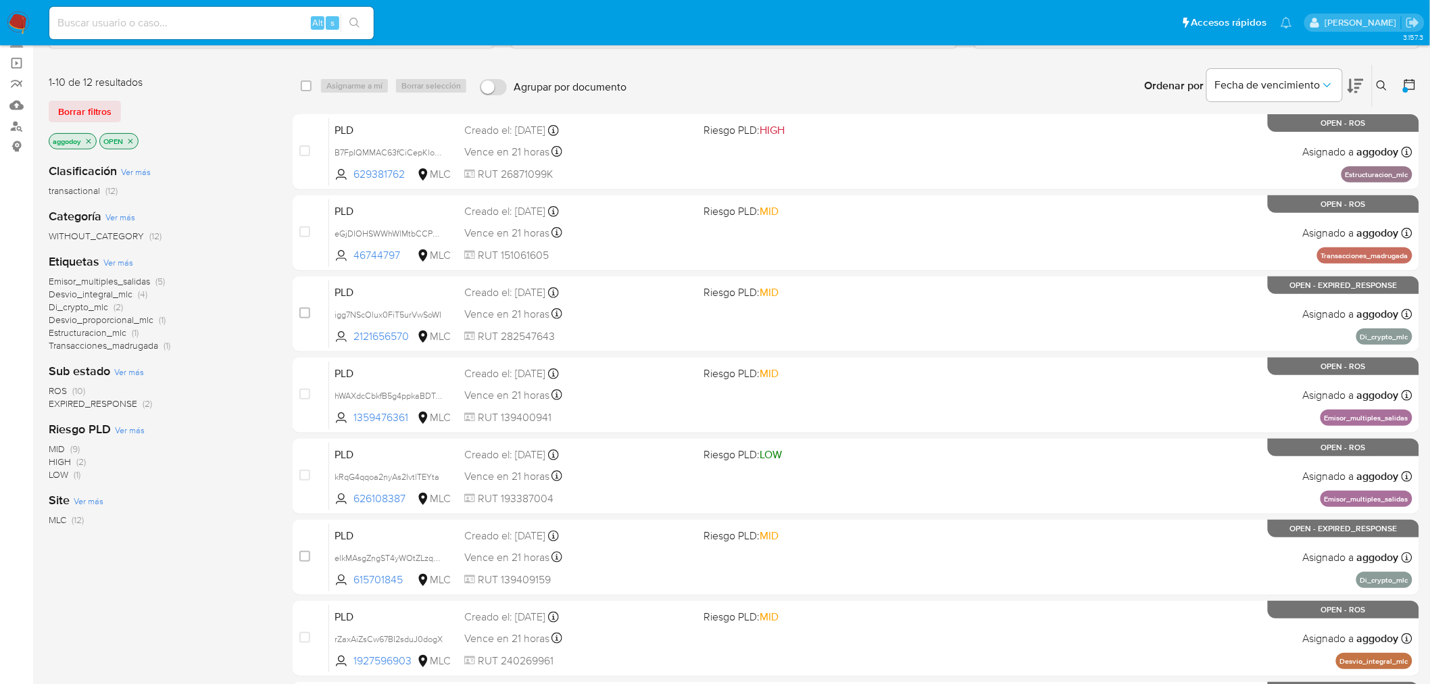
click at [97, 305] on span "Di_crypto_mlc" at bounding box center [78, 307] width 59 height 14
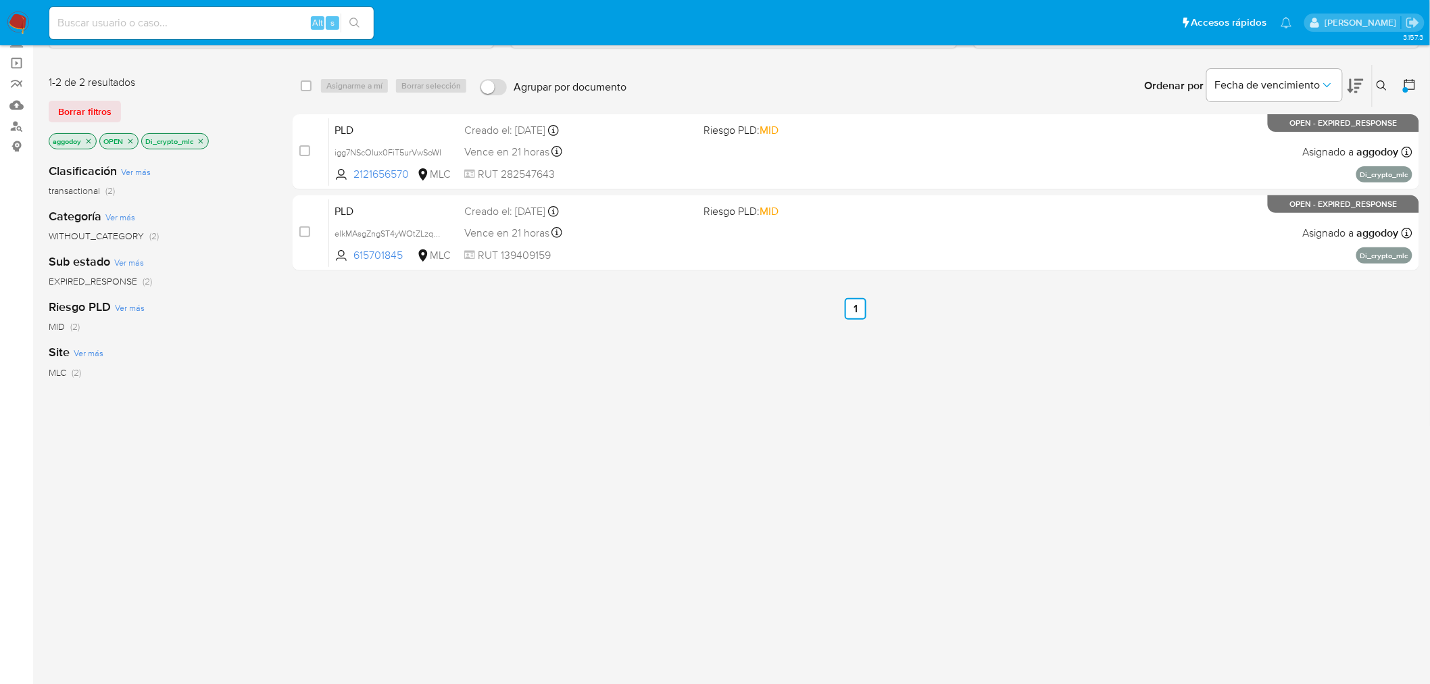
click at [671, 355] on div "select-all-cases-checkbox Asignarme a mí Borrar selección Agrupar por documento…" at bounding box center [856, 370] width 1126 height 612
click at [610, 392] on div "select-all-cases-checkbox Asignarme a mí Borrar selección Agrupar por documento…" at bounding box center [856, 370] width 1126 height 612
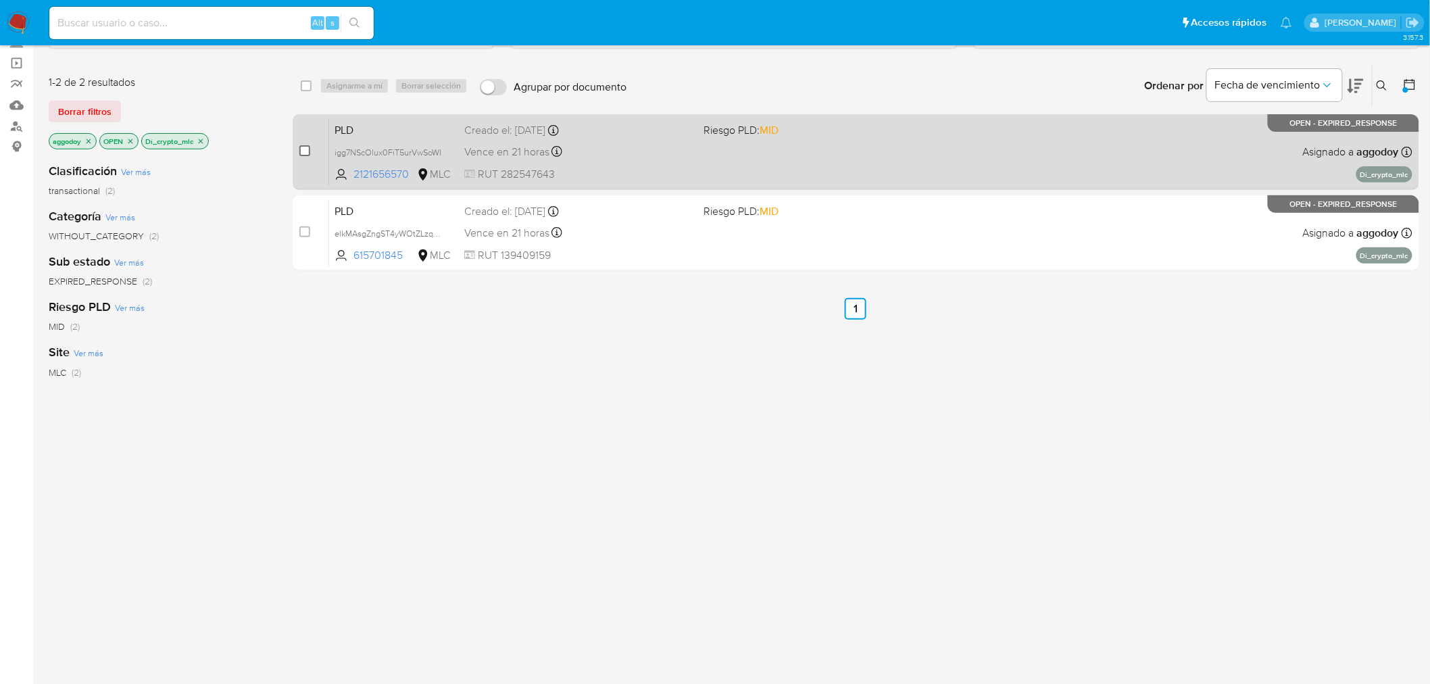
click at [304, 151] on input "checkbox" at bounding box center [304, 150] width 11 height 11
checkbox input "true"
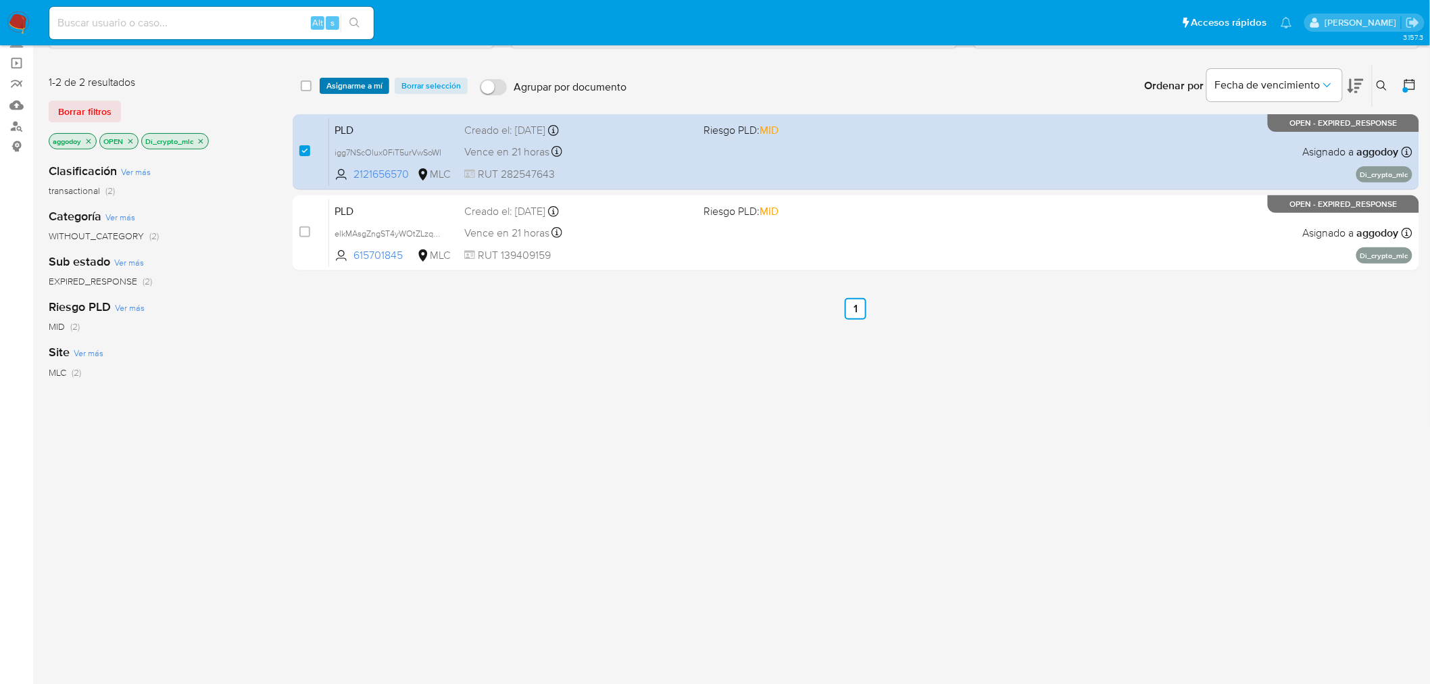
click at [341, 84] on span "Asignarme a mí" at bounding box center [354, 86] width 56 height 14
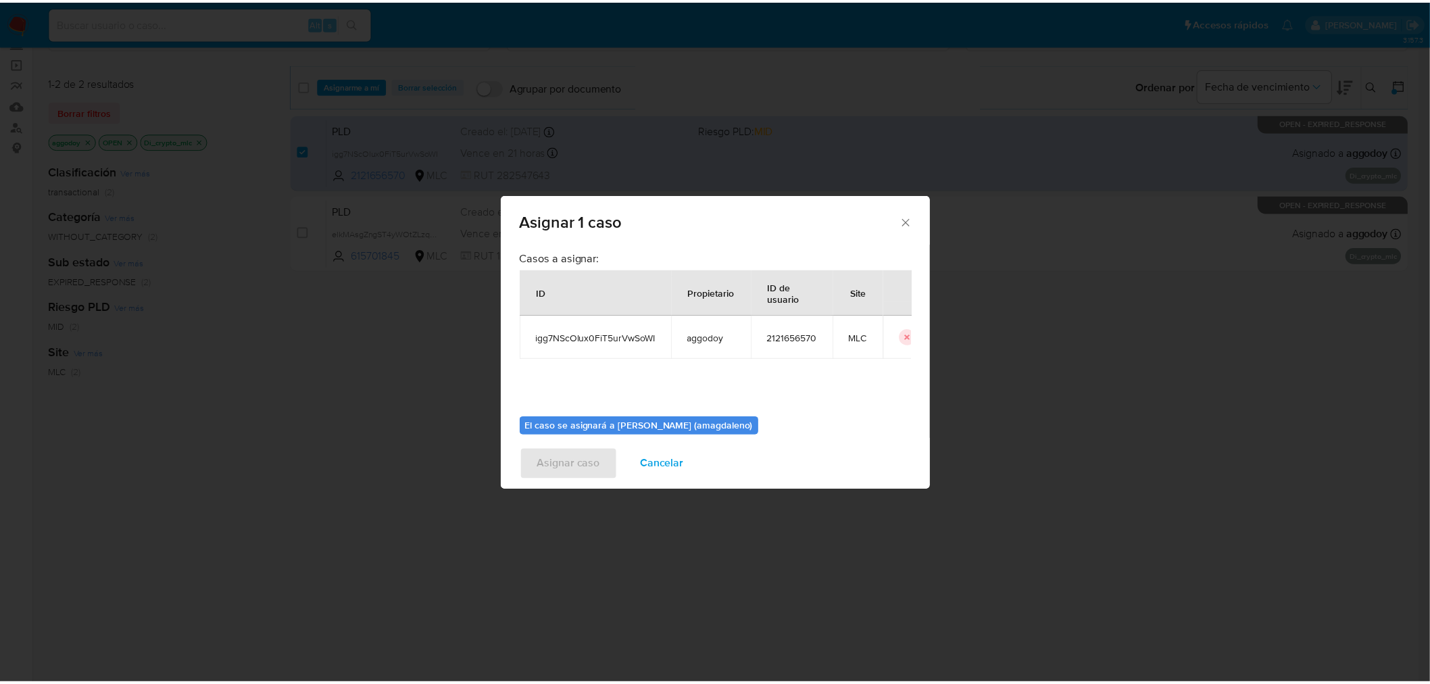
scroll to position [70, 0]
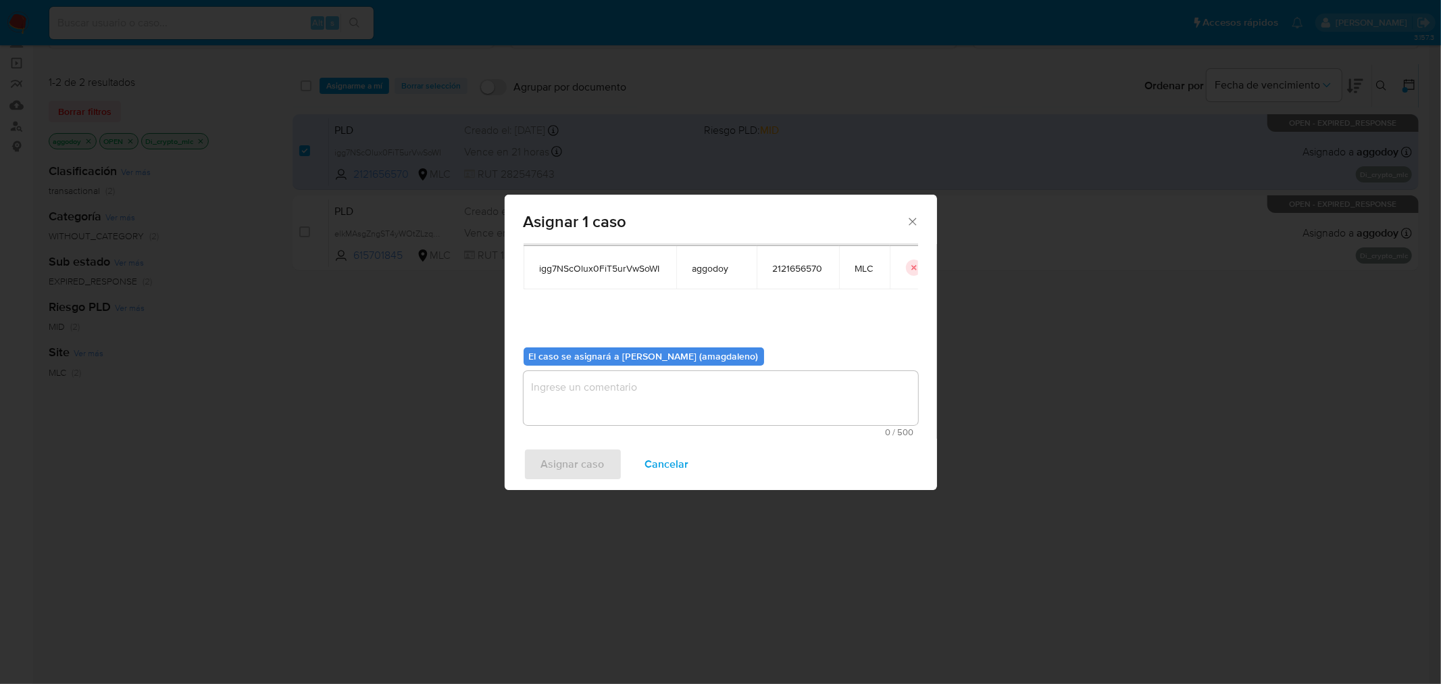
click at [678, 413] on textarea "assign-modal" at bounding box center [721, 398] width 395 height 54
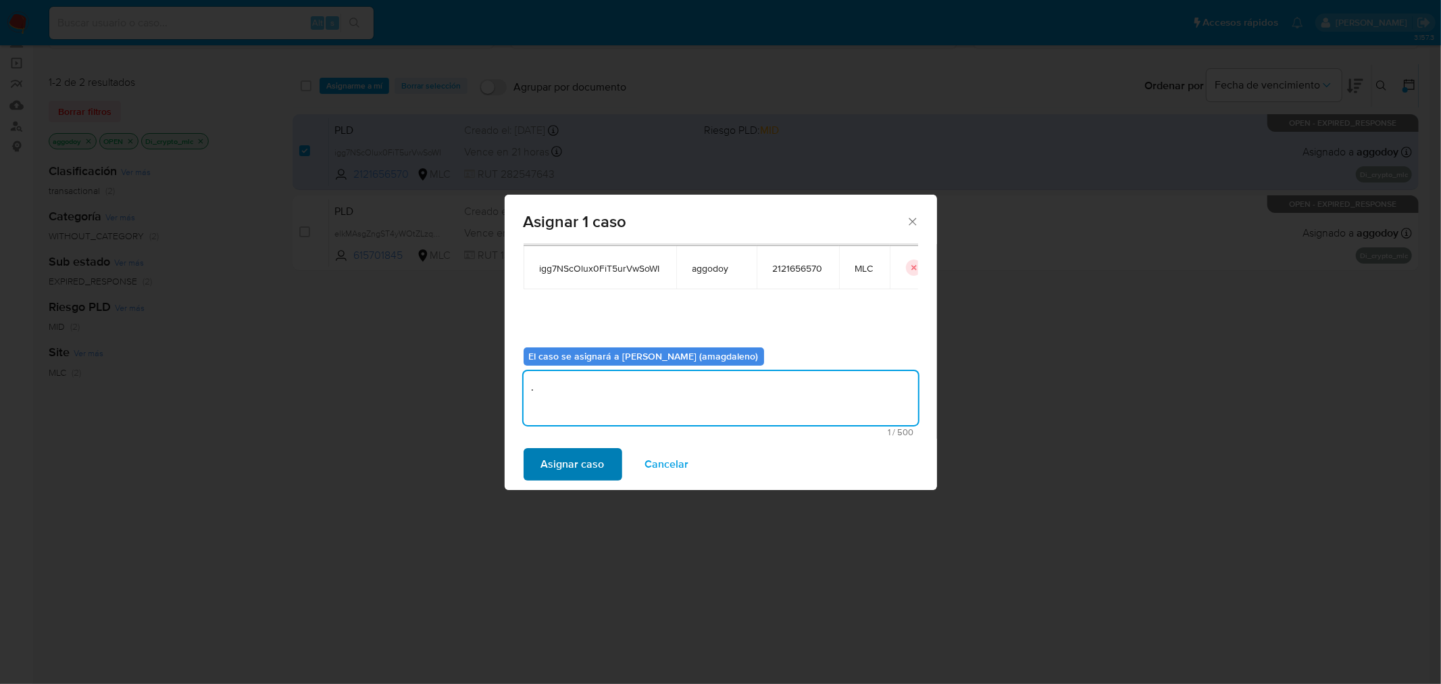
type textarea "."
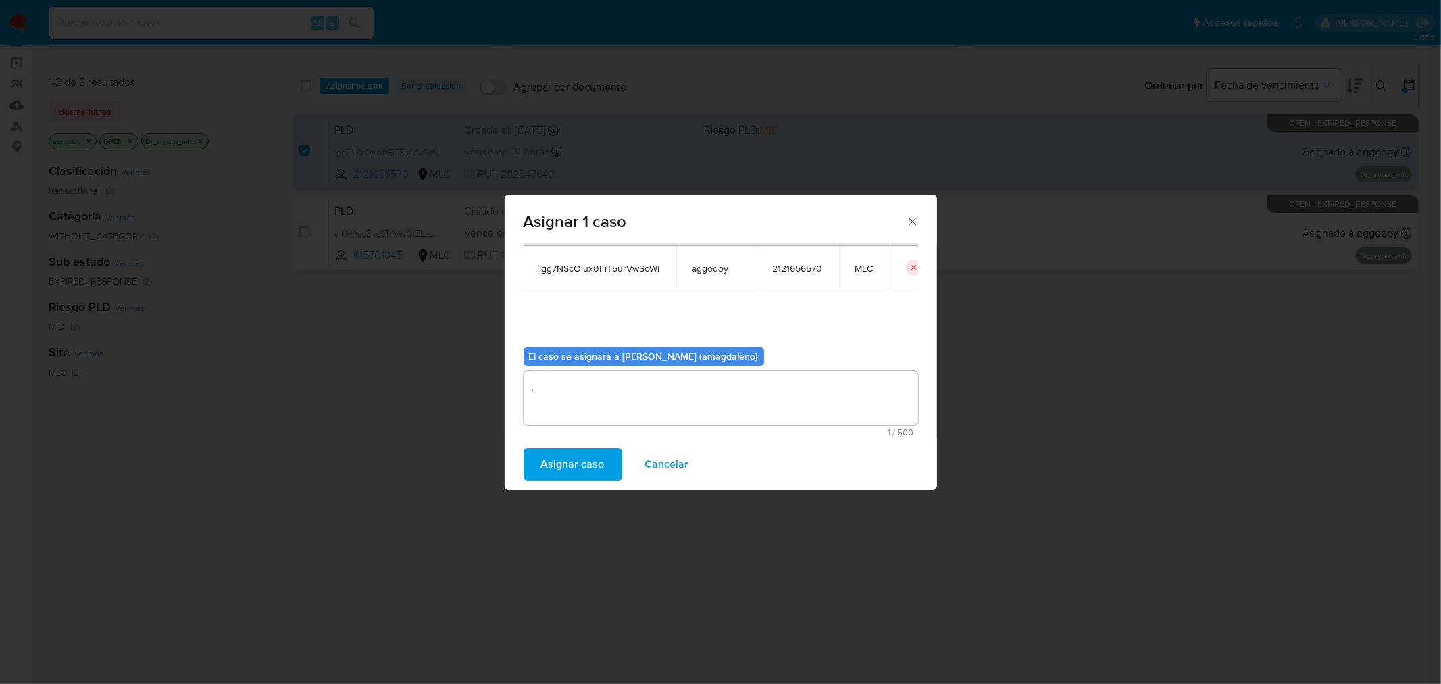
click at [598, 461] on span "Asignar caso" at bounding box center [573, 464] width 64 height 30
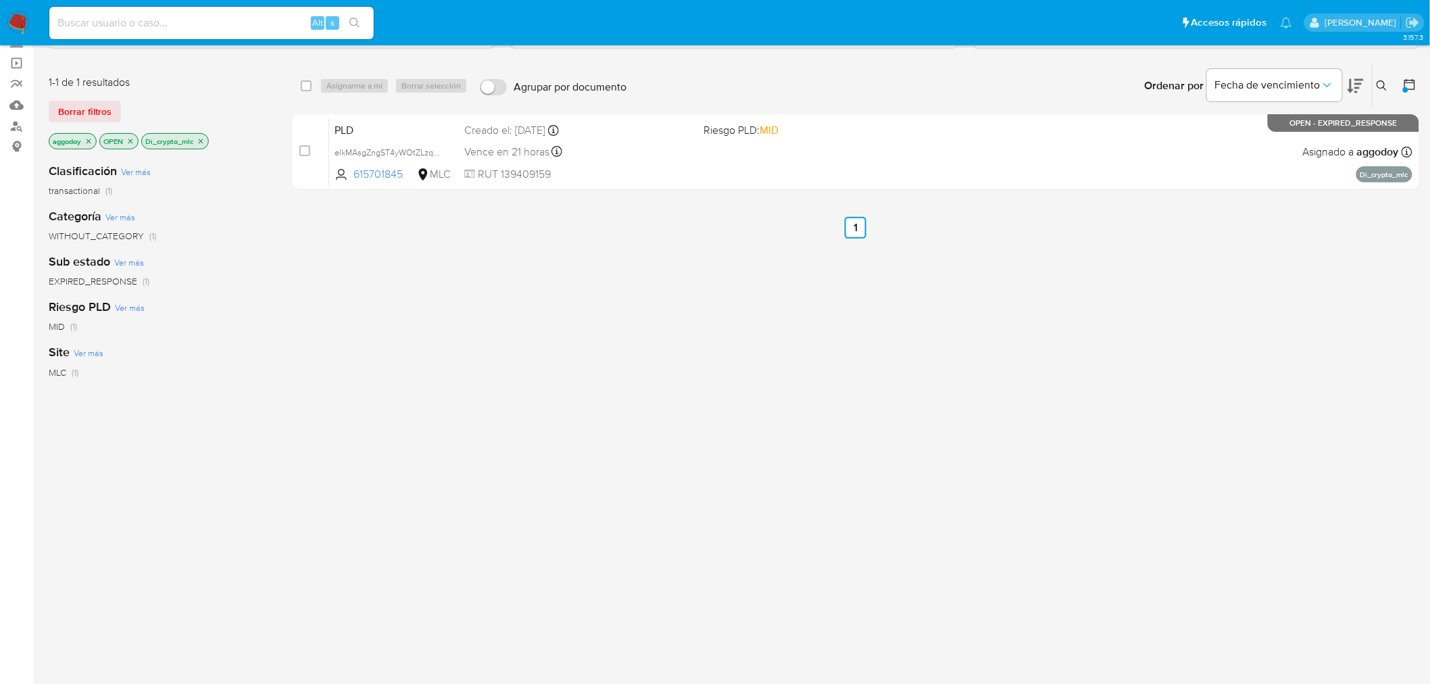
click at [91, 141] on icon "close-filter" at bounding box center [88, 141] width 8 height 8
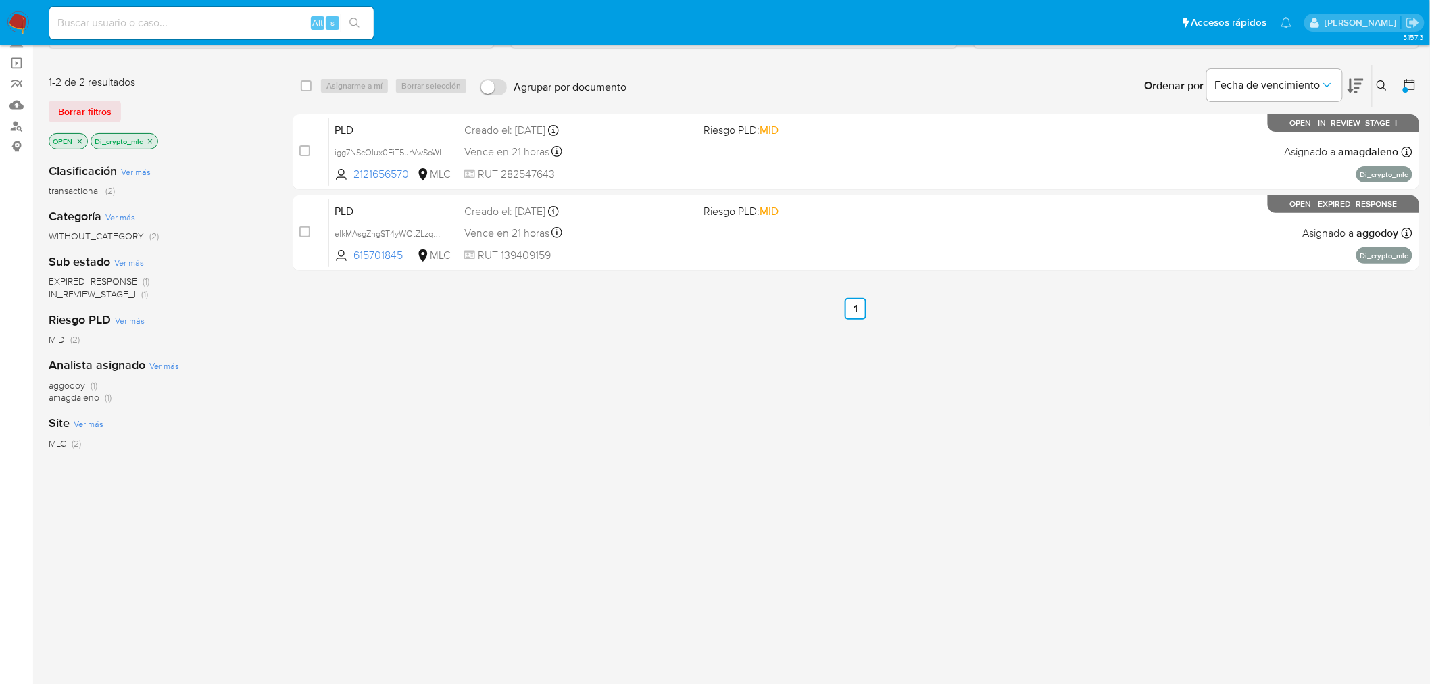
click at [84, 400] on span "amagdaleno" at bounding box center [74, 397] width 51 height 14
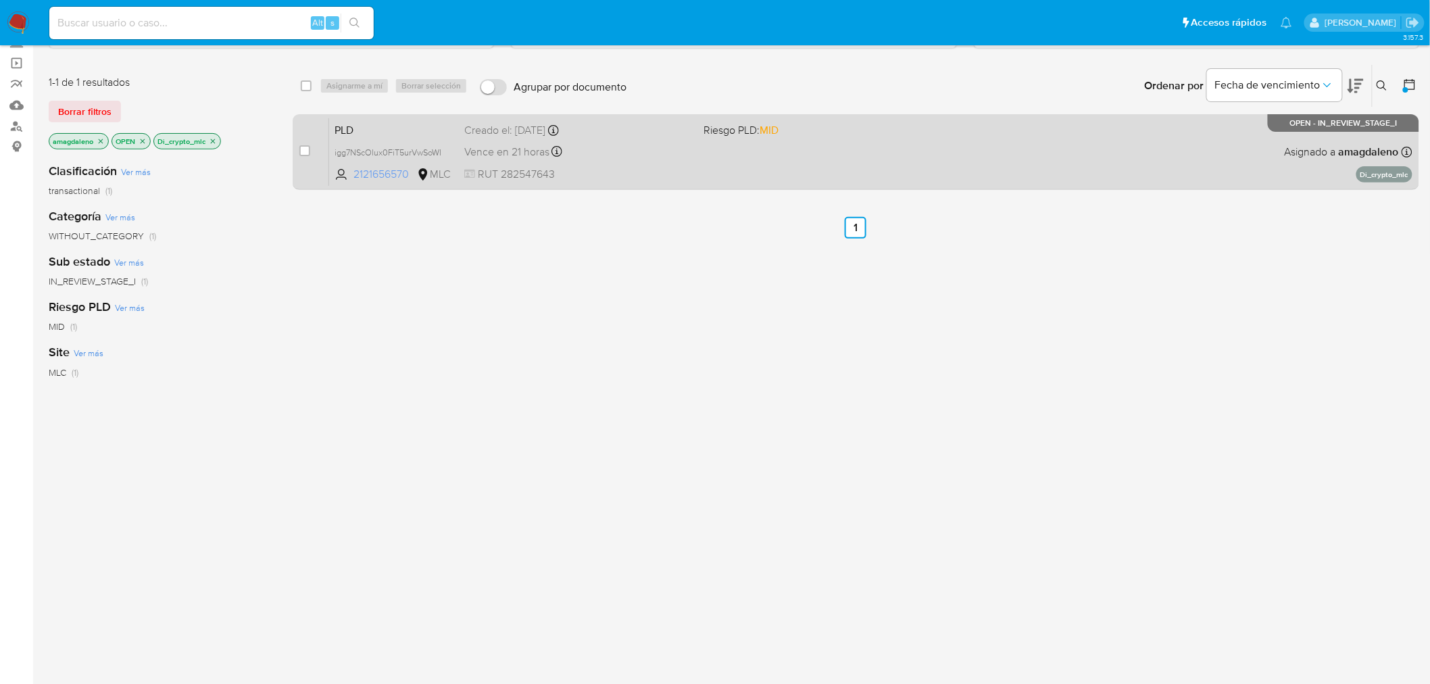
click at [392, 174] on span "2121656570" at bounding box center [383, 174] width 61 height 15
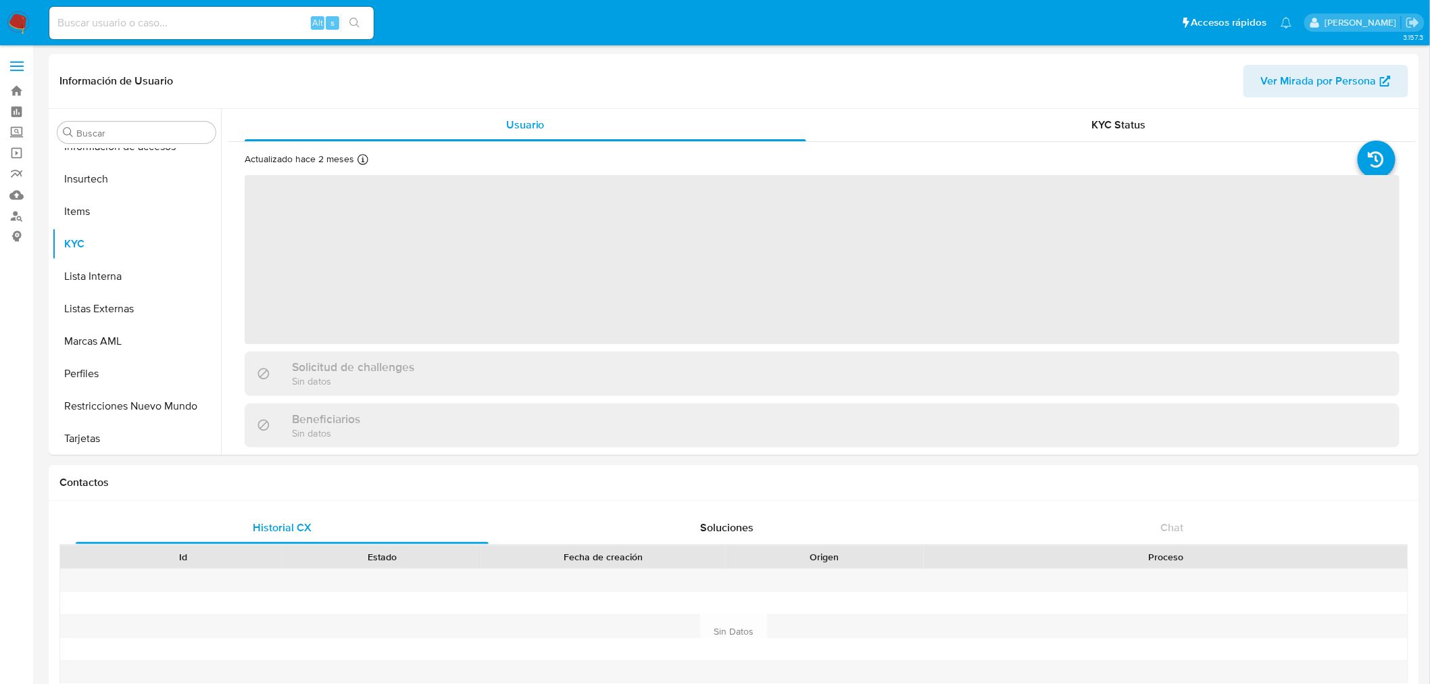
scroll to position [570, 0]
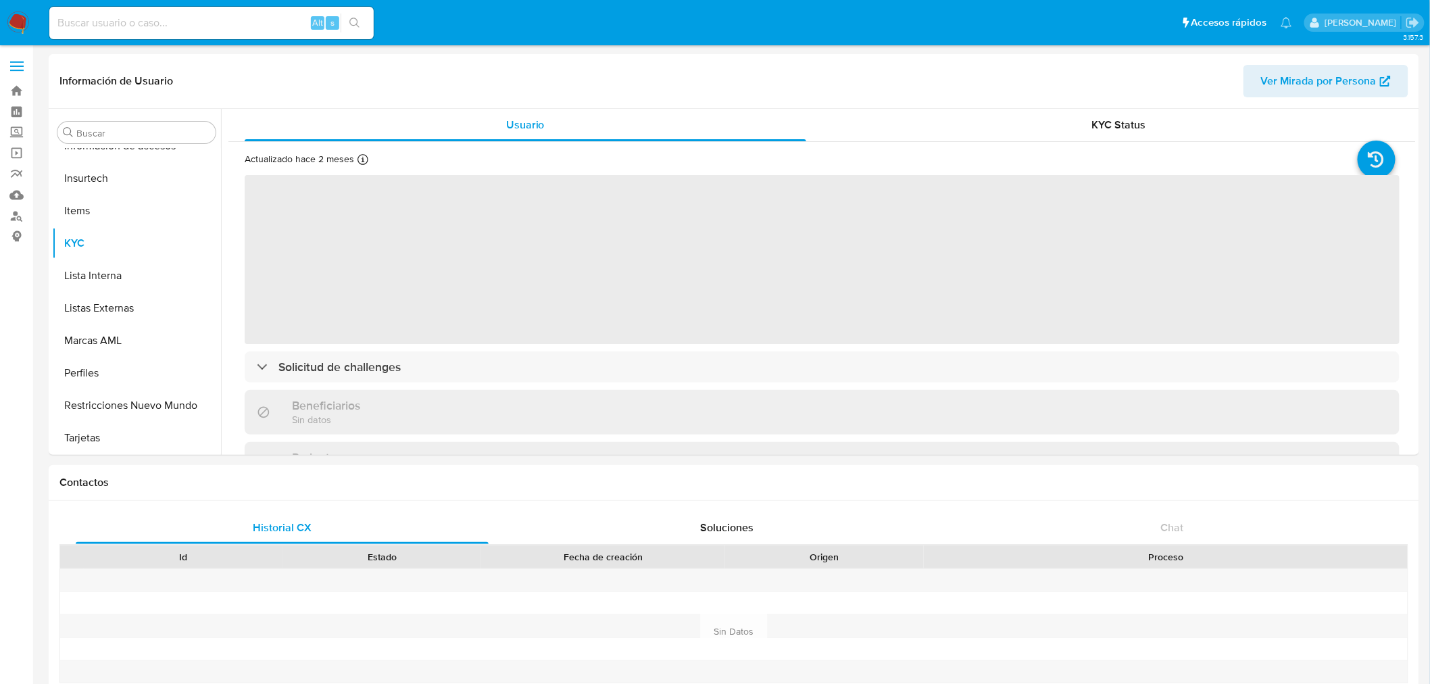
select select "10"
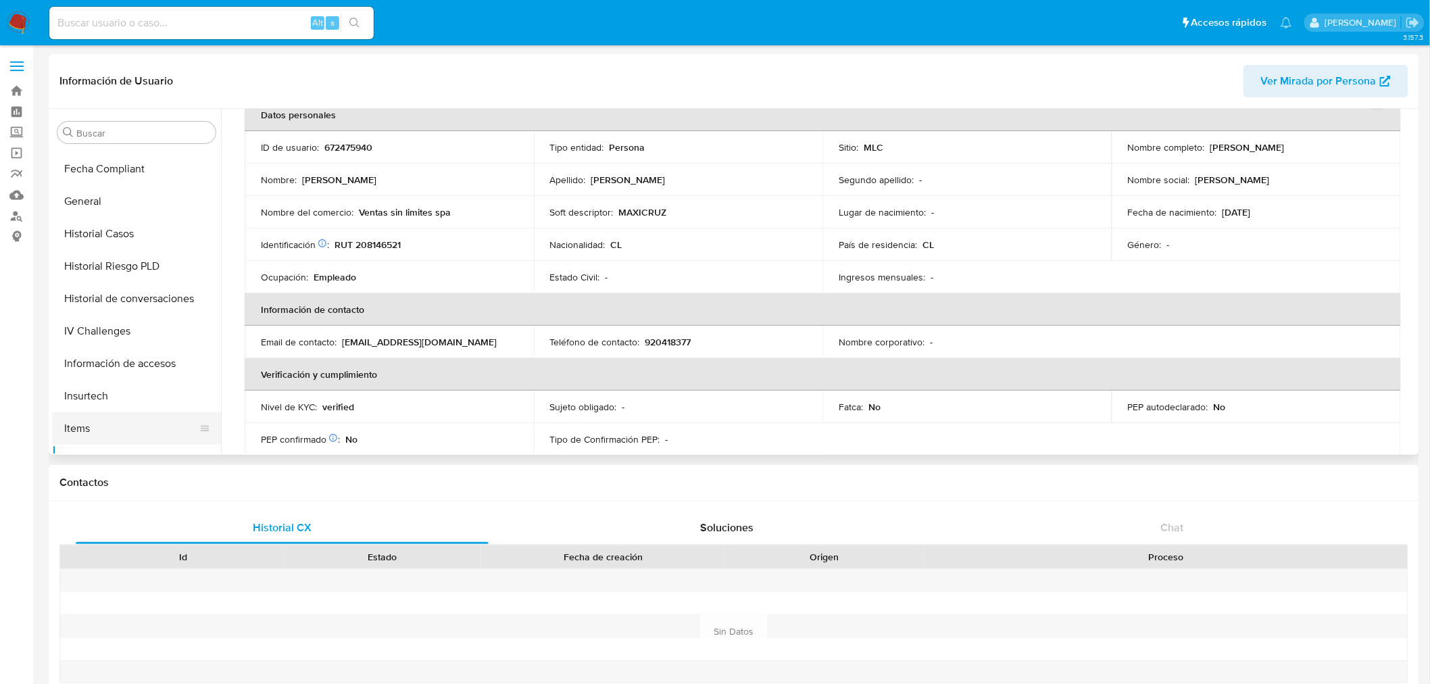
scroll to position [270, 0]
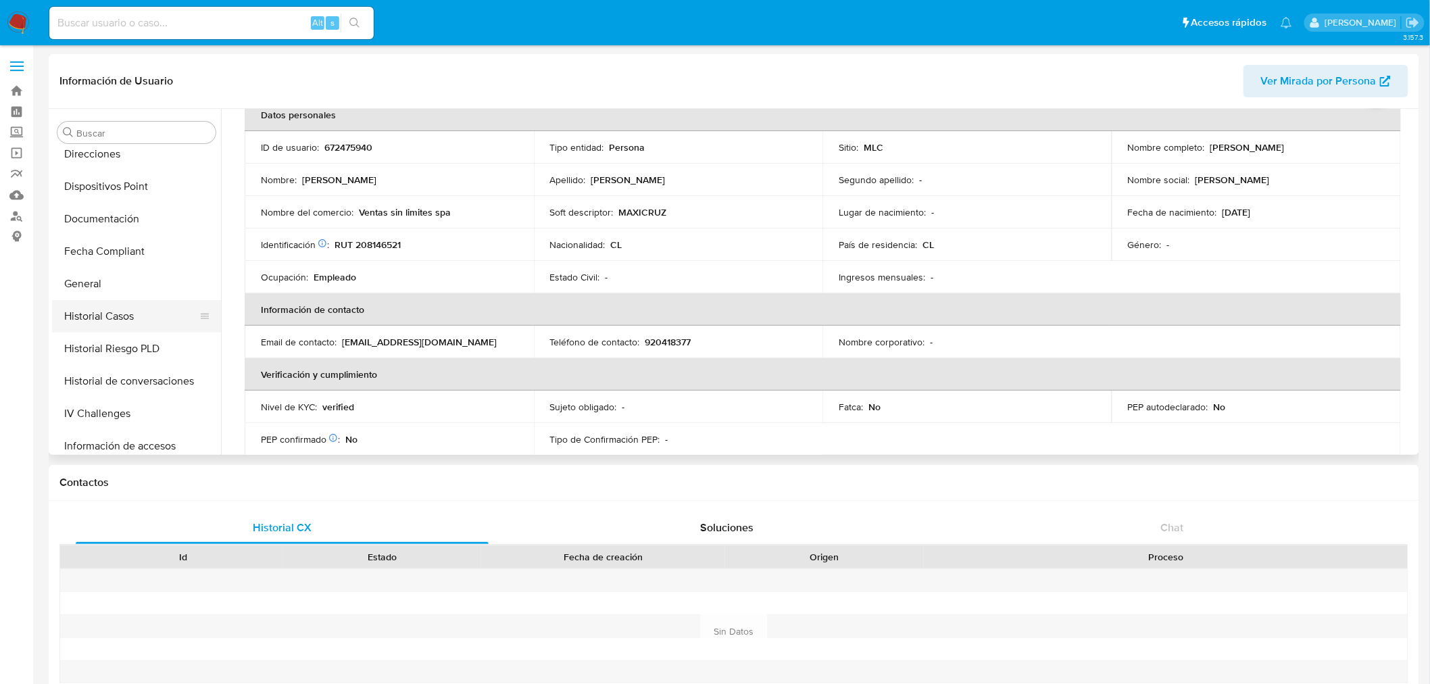
click at [125, 302] on button "Historial Casos" at bounding box center [131, 316] width 158 height 32
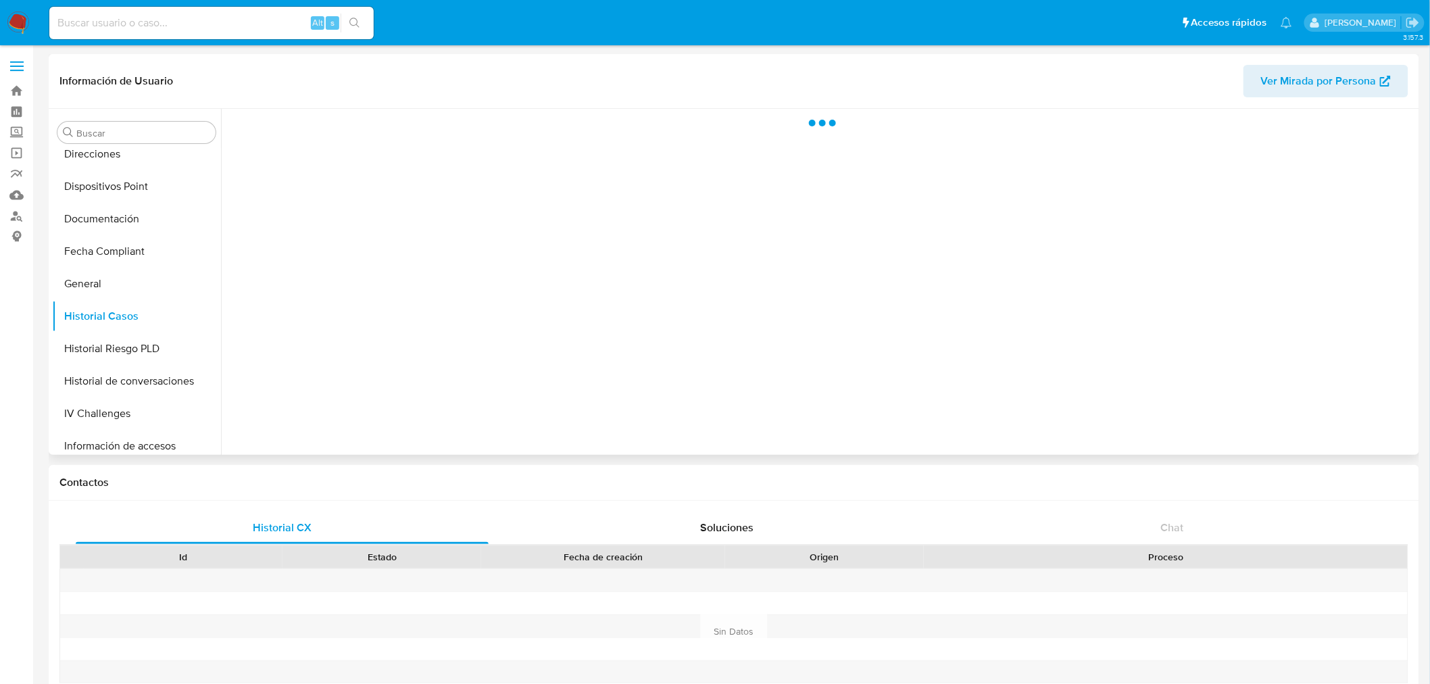
scroll to position [0, 0]
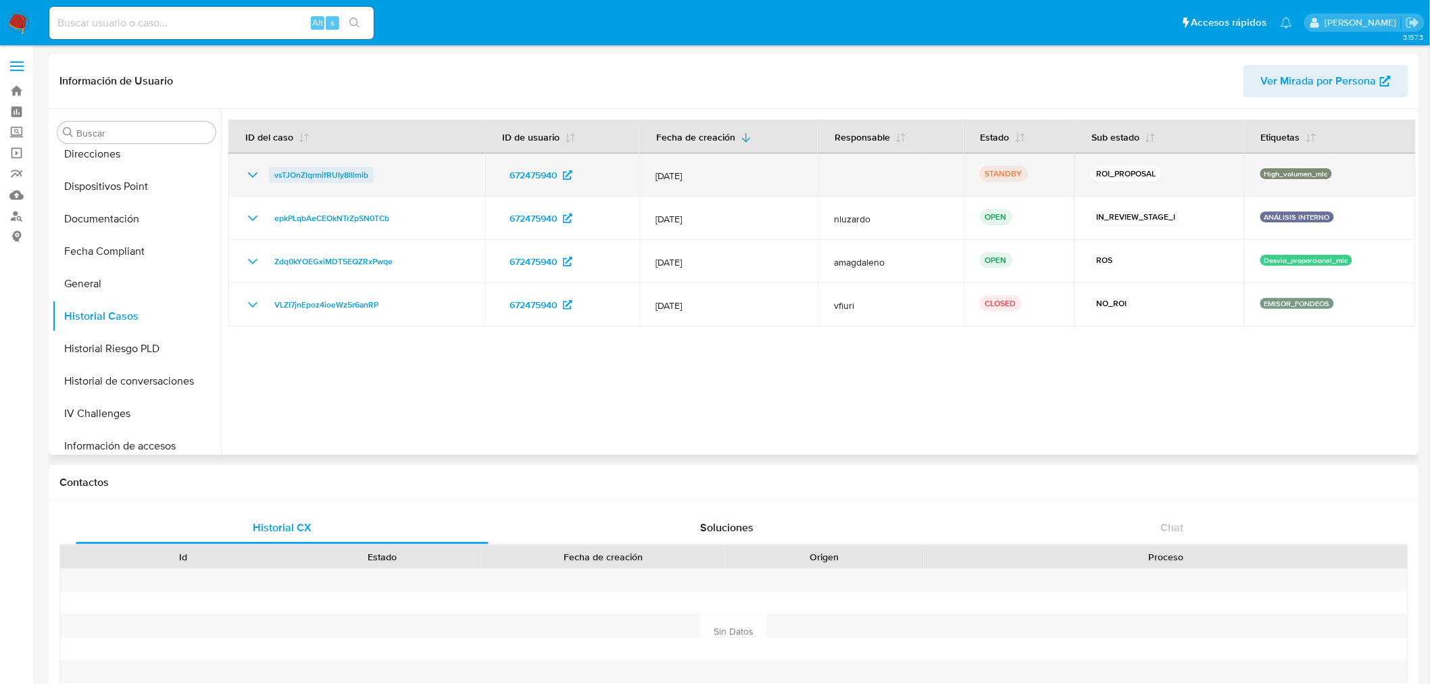
drag, startPoint x: 390, startPoint y: 167, endPoint x: 272, endPoint y: 174, distance: 118.5
click at [272, 174] on div "vsTJOnZIqrmifRUIy8lllmib" at bounding box center [357, 175] width 224 height 16
click at [343, 173] on span "vsTJOnZIqrmifRUIy8lllmib" at bounding box center [321, 175] width 94 height 16
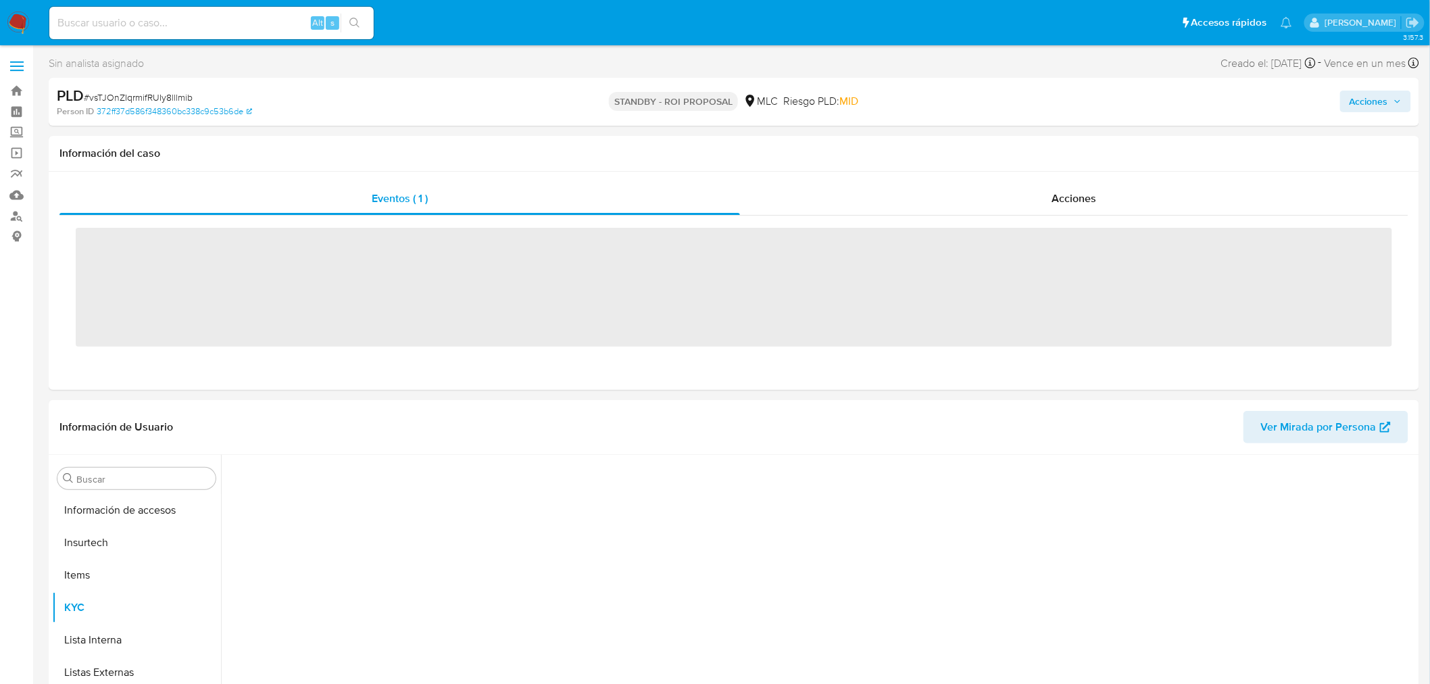
scroll to position [570, 0]
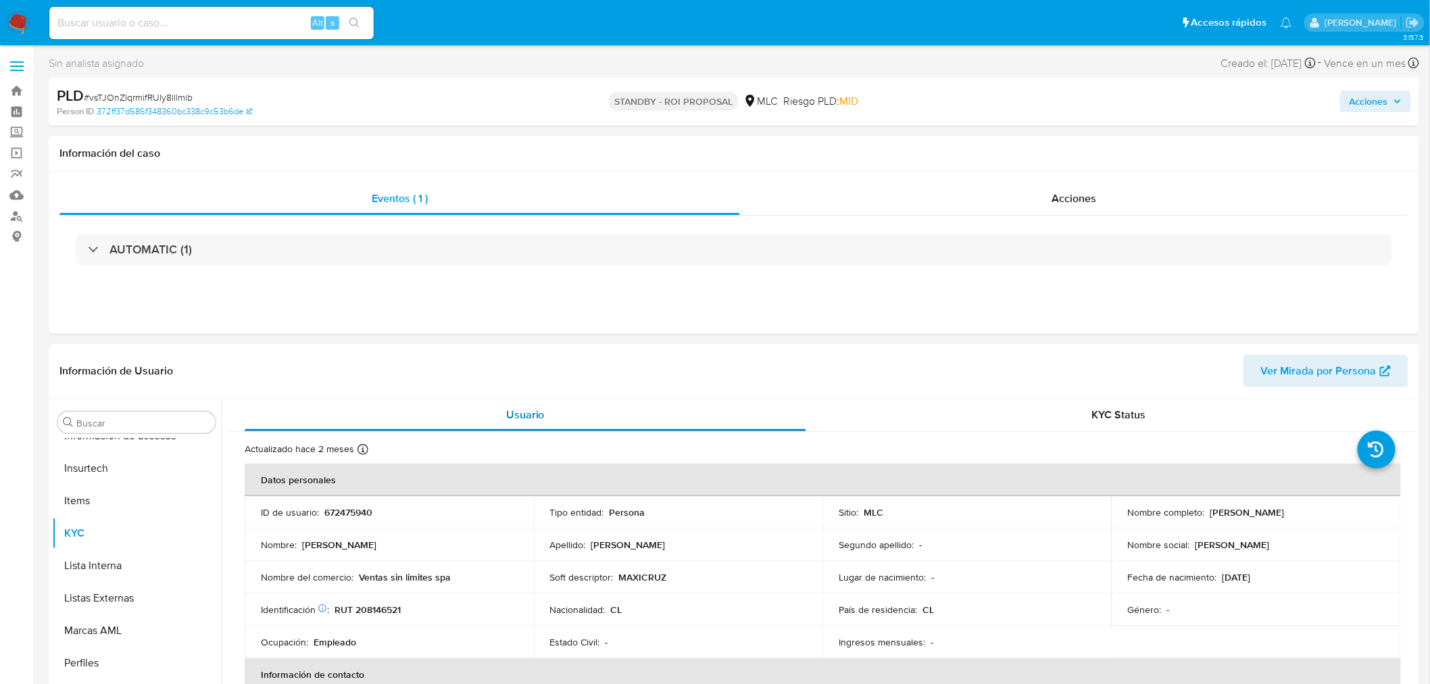
select select "10"
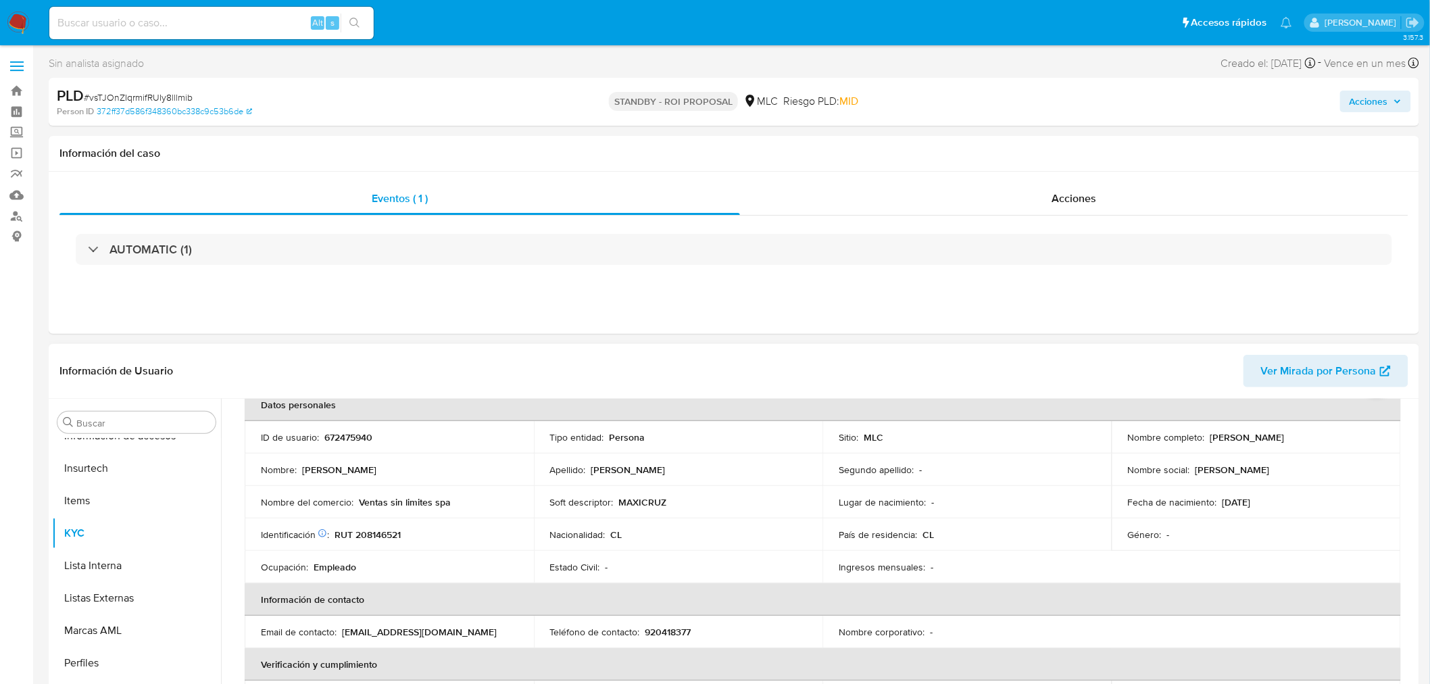
drag, startPoint x: 1207, startPoint y: 438, endPoint x: 1346, endPoint y: 438, distance: 139.8
click at [1346, 438] on div "Nombre completo : [PERSON_NAME]" at bounding box center [1256, 437] width 257 height 12
copy p "[PERSON_NAME]"
click at [385, 534] on p "RUT 208146521" at bounding box center [367, 534] width 66 height 12
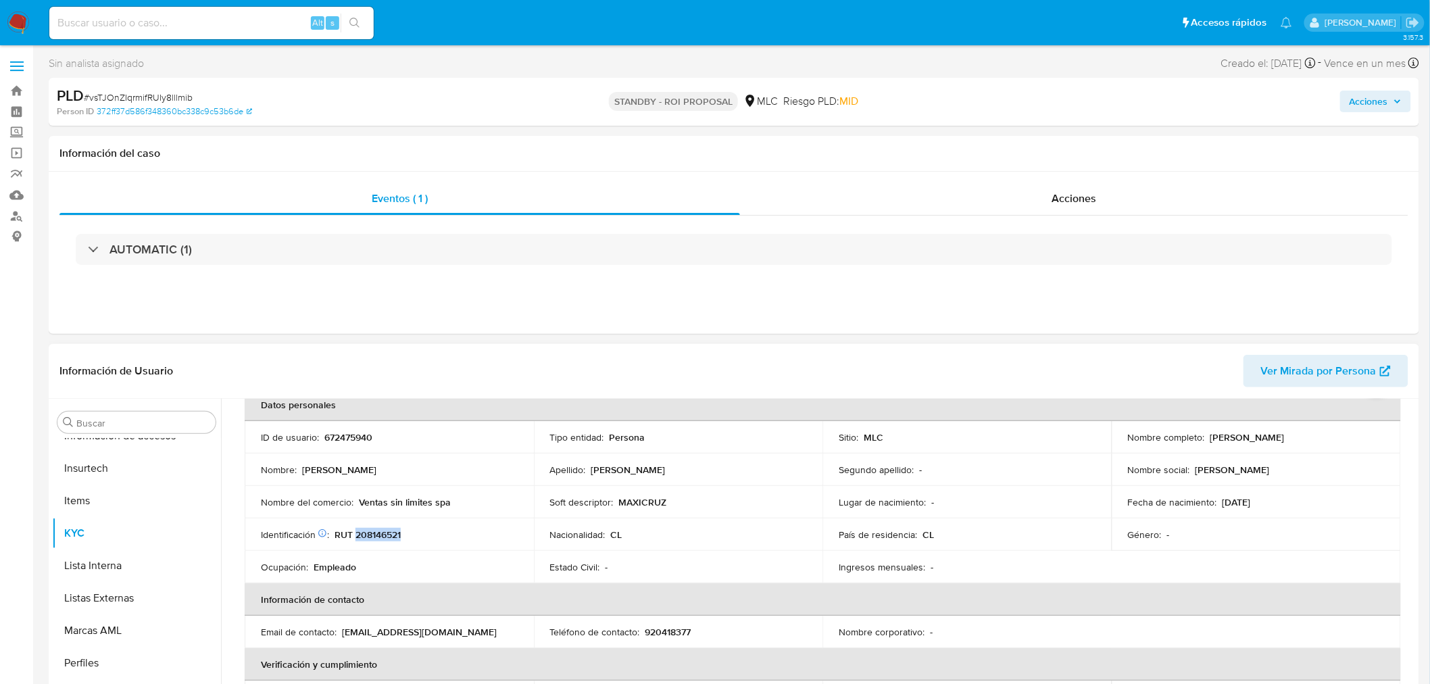
copy p "208146521"
click at [419, 270] on div "AUTOMATIC (1)" at bounding box center [733, 250] width 1349 height 68
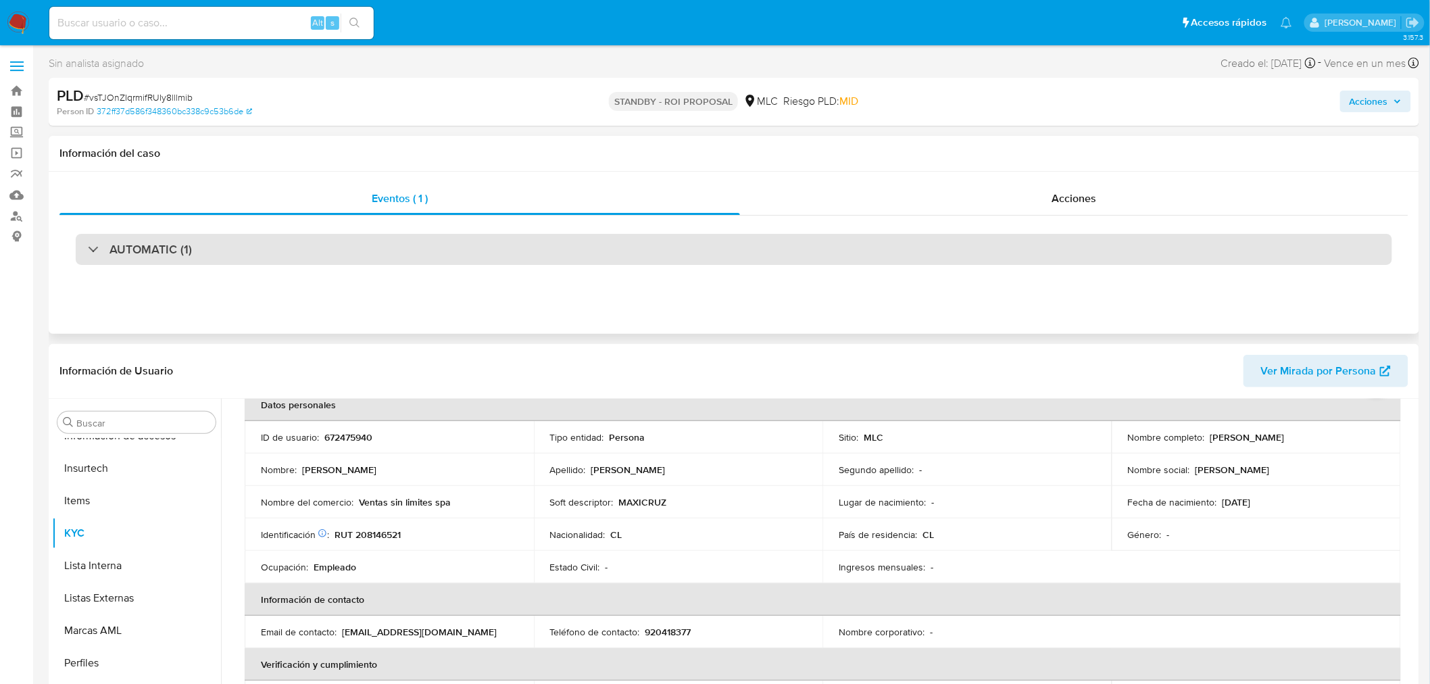
click at [422, 253] on div "AUTOMATIC (1)" at bounding box center [734, 249] width 1316 height 31
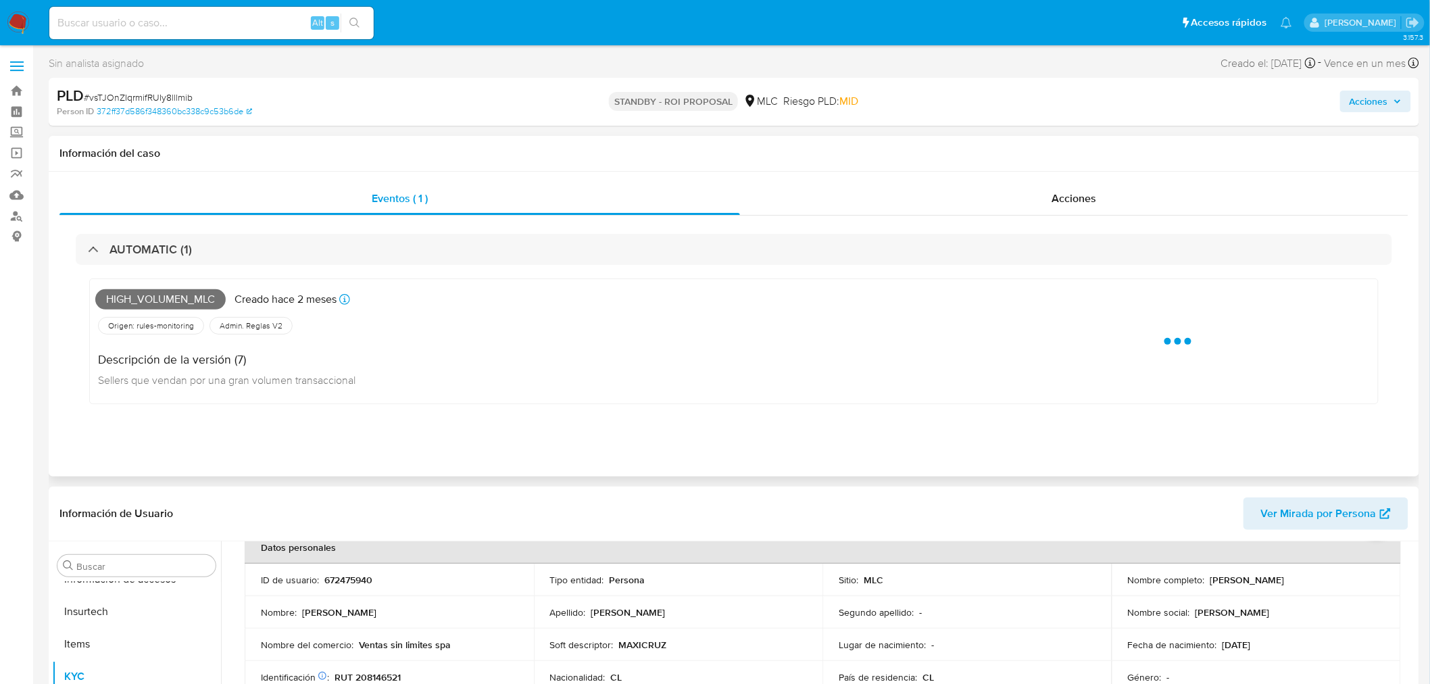
click at [178, 299] on span "High_volumen_mlc" at bounding box center [160, 299] width 130 height 20
copy span "High_volumen_mlc"
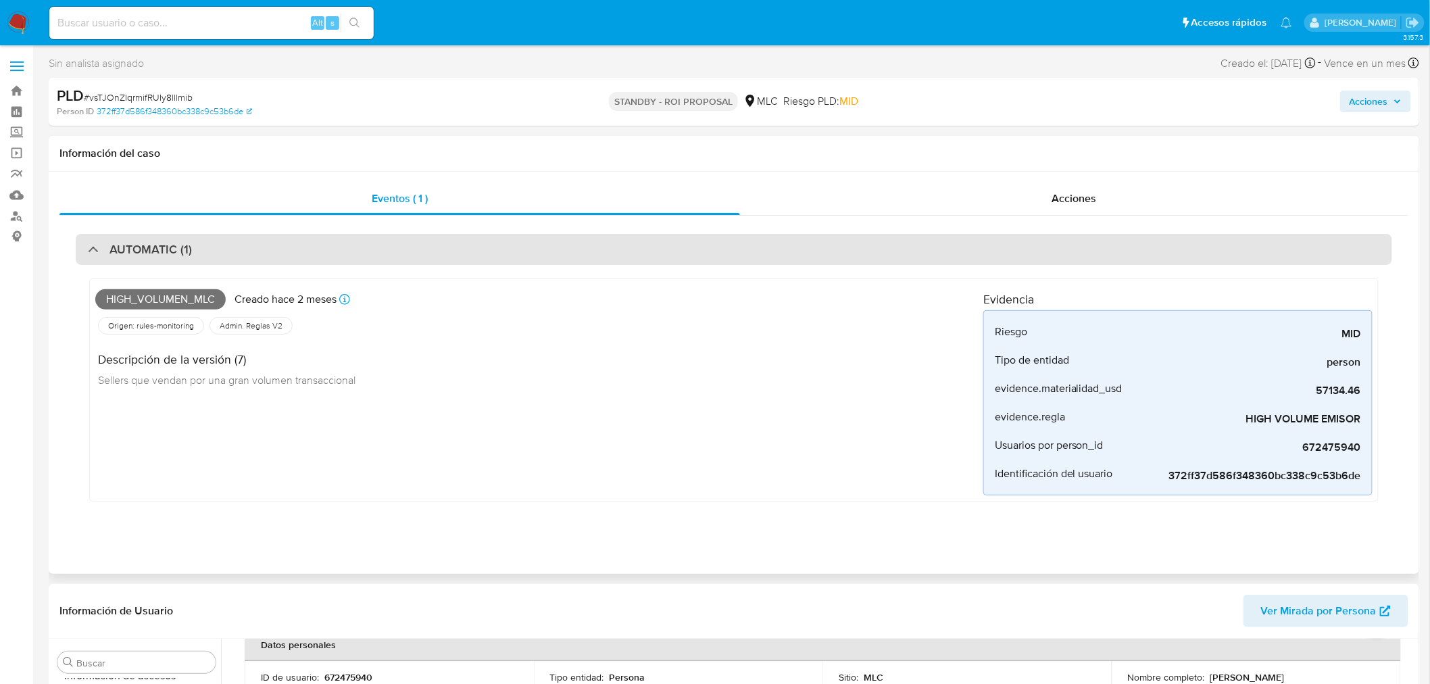
click at [659, 237] on div "AUTOMATIC (1)" at bounding box center [734, 249] width 1316 height 31
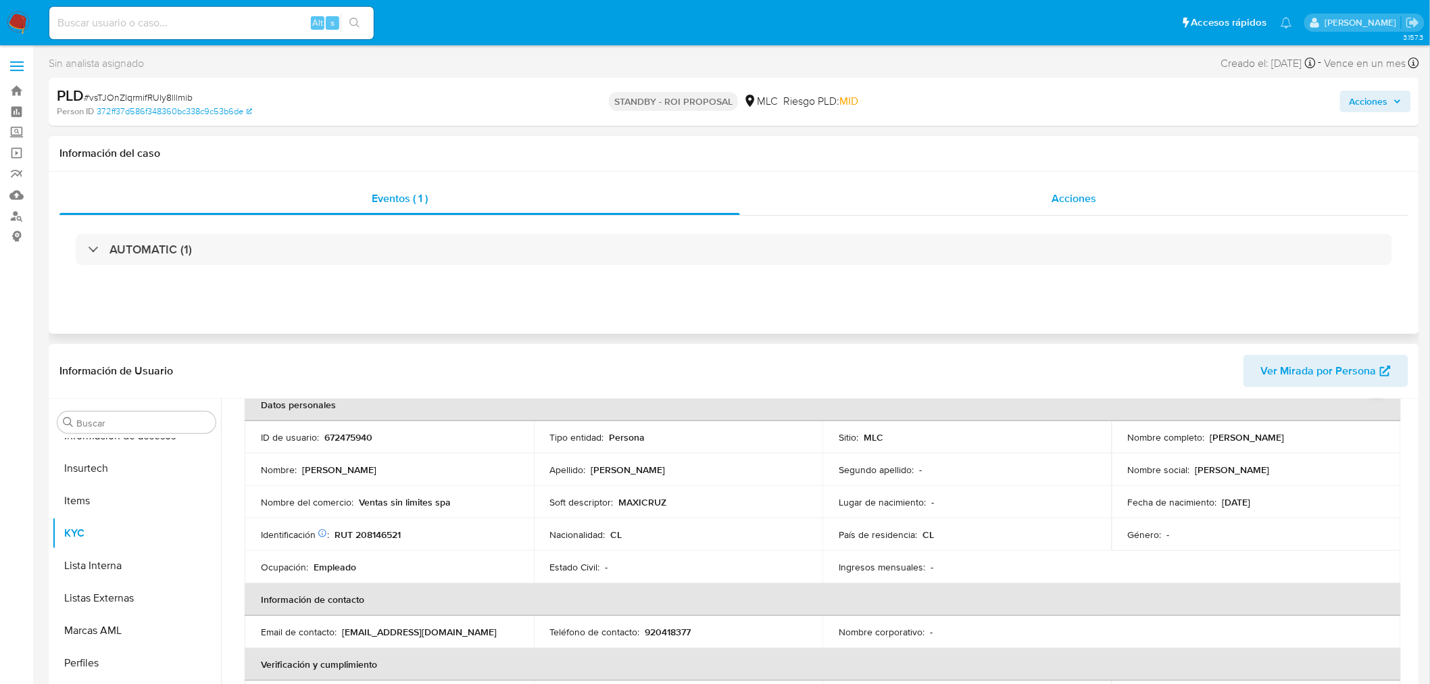
click at [846, 197] on div "Acciones" at bounding box center [1074, 198] width 669 height 32
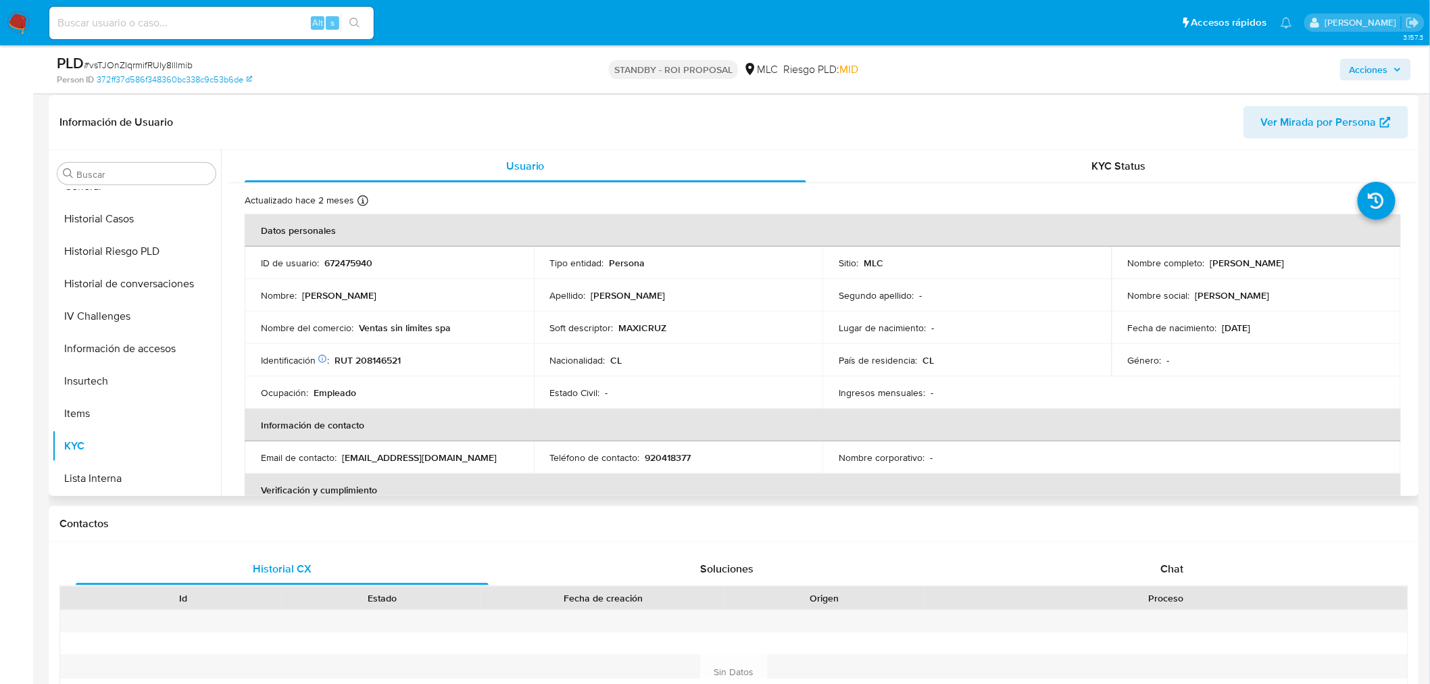
scroll to position [345, 0]
click at [108, 282] on button "Historial Casos" at bounding box center [131, 282] width 158 height 32
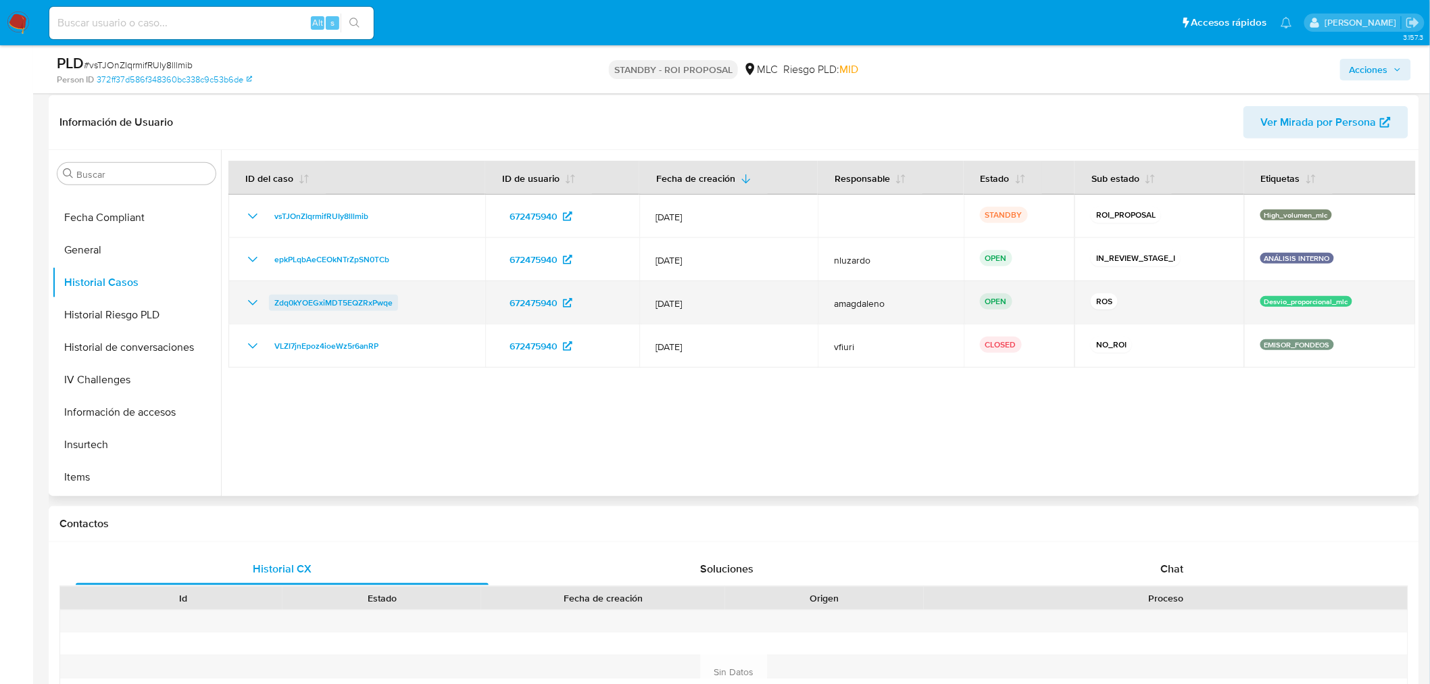
click at [365, 303] on span "Zdq0kYOEGxiMDT5EQZRxPwqe" at bounding box center [333, 303] width 118 height 16
click at [338, 305] on span "Zdq0kYOEGxiMDT5EQZRxPwqe" at bounding box center [333, 303] width 118 height 16
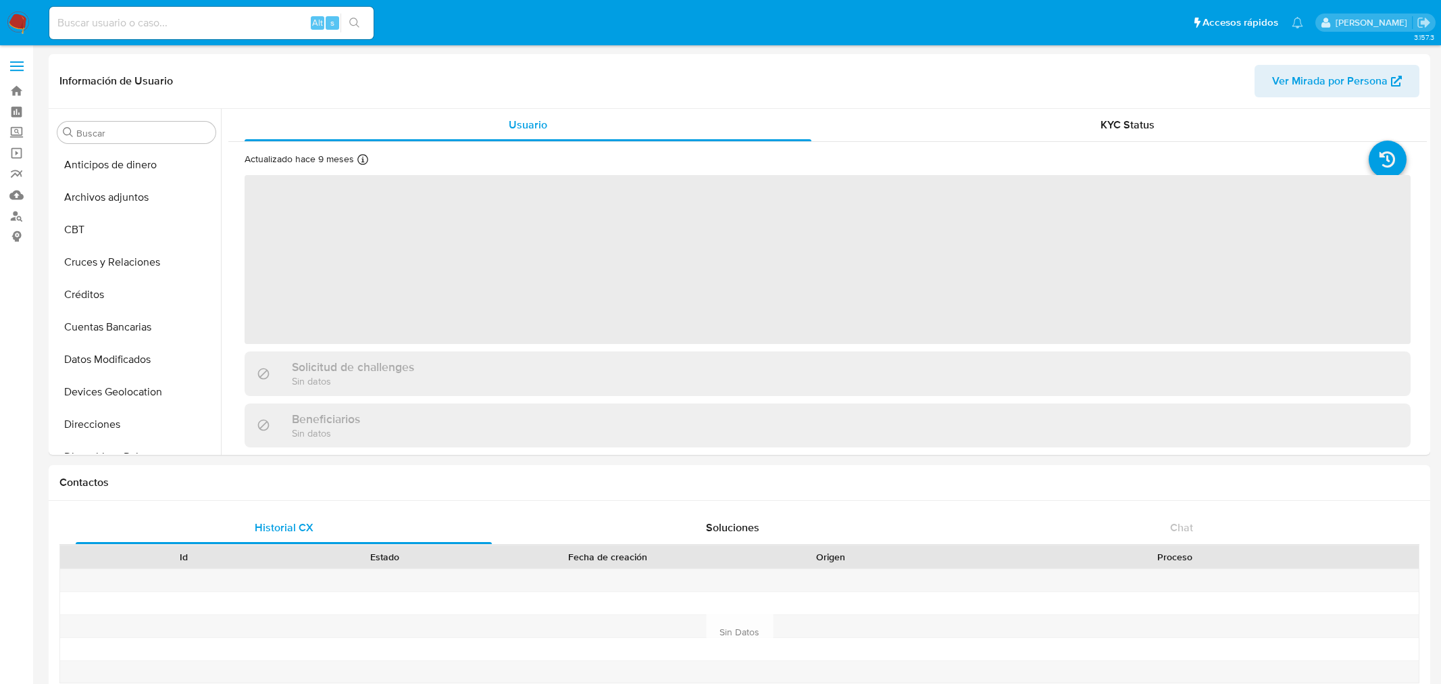
select select "10"
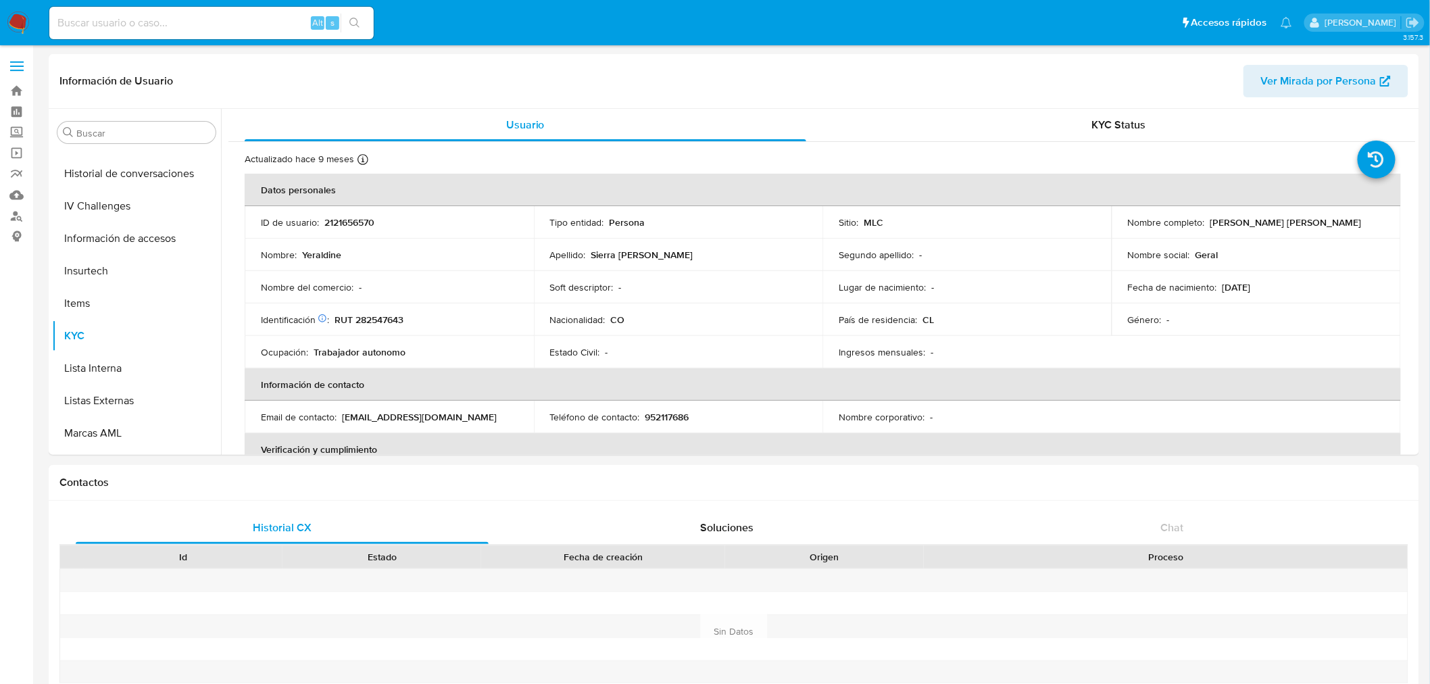
scroll to position [570, 0]
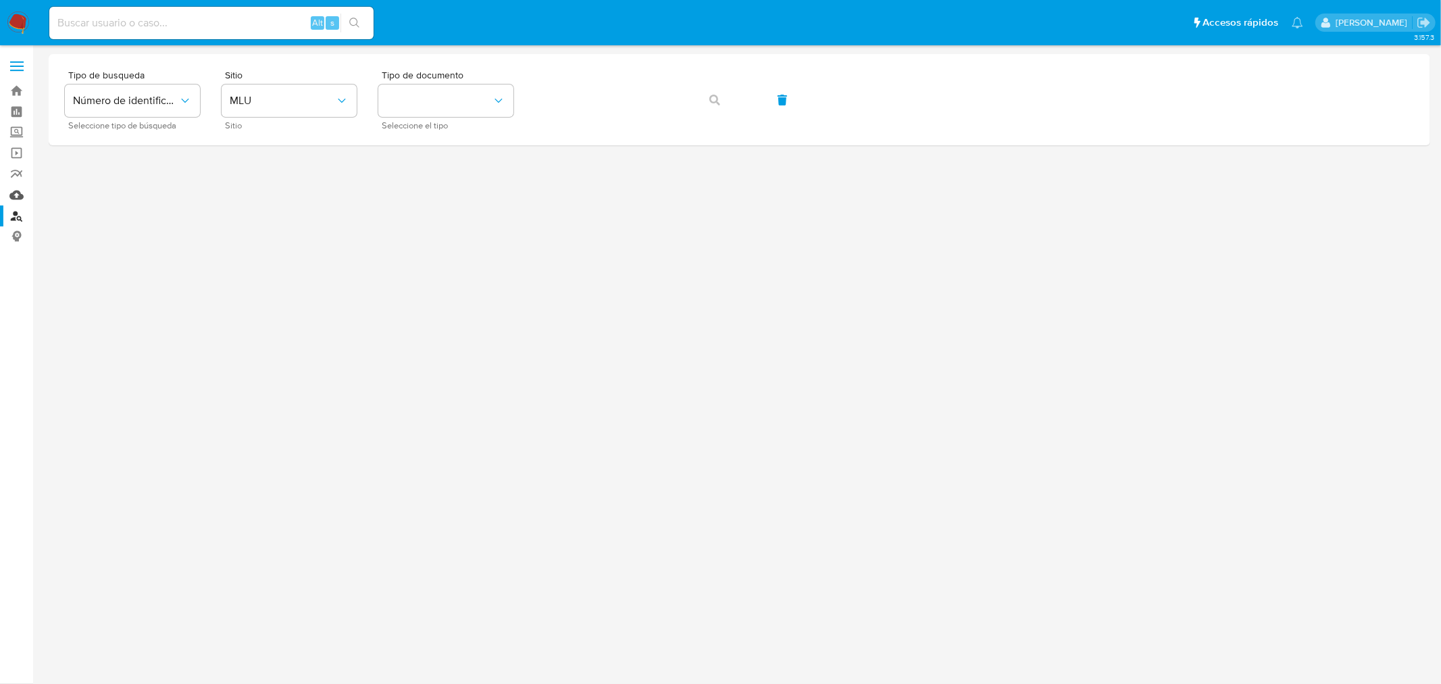
click at [16, 193] on link "Mulan" at bounding box center [80, 194] width 161 height 21
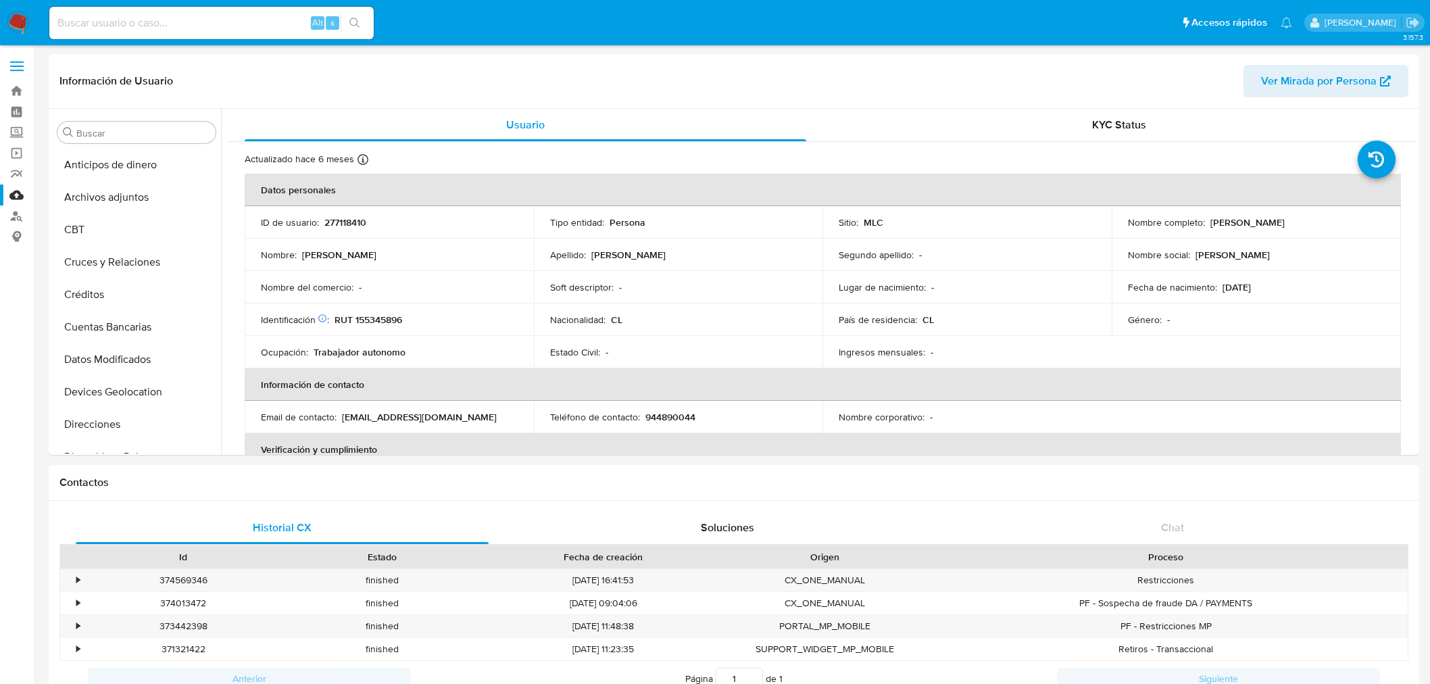
select select "10"
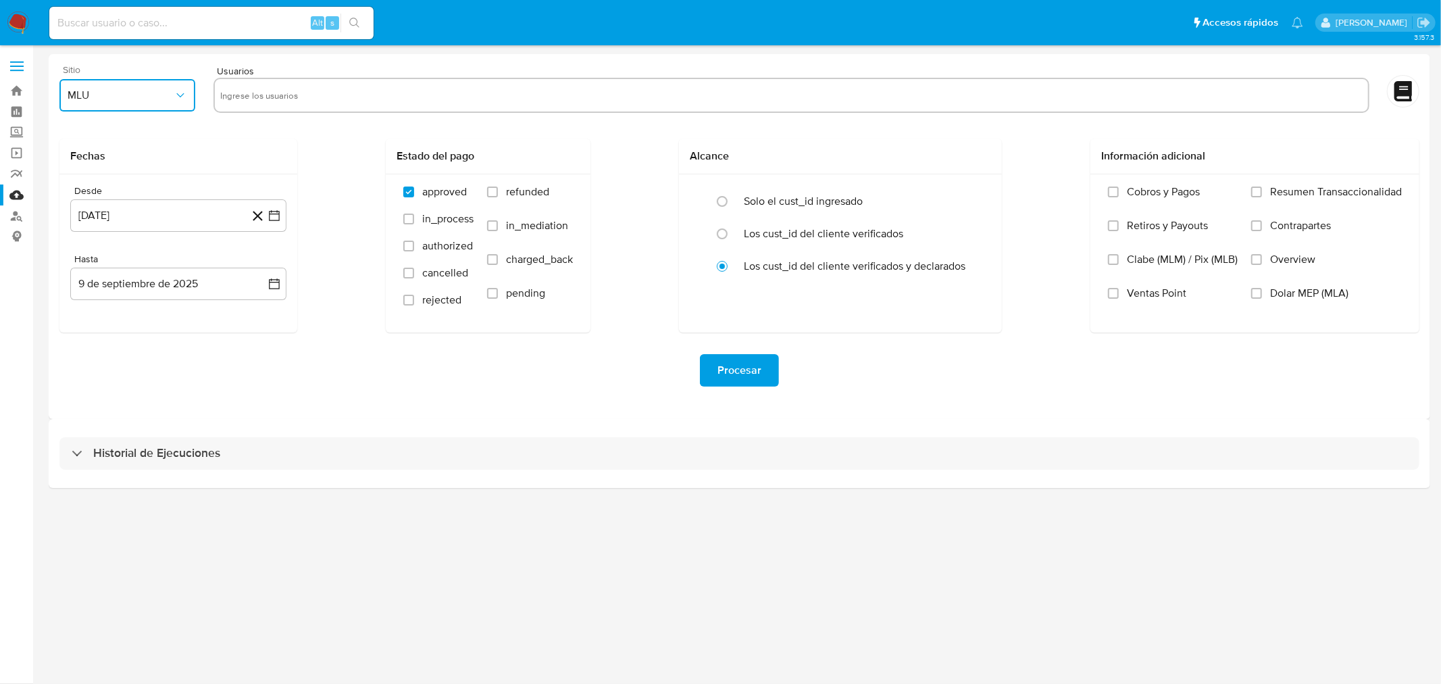
click at [82, 89] on span "MLU" at bounding box center [121, 96] width 106 height 14
click at [120, 321] on div "MLC" at bounding box center [123, 326] width 111 height 32
click at [240, 91] on input "text" at bounding box center [791, 95] width 1142 height 22
type input "2121656570"
click at [189, 222] on button "9 de agosto de 2024" at bounding box center [178, 215] width 216 height 32
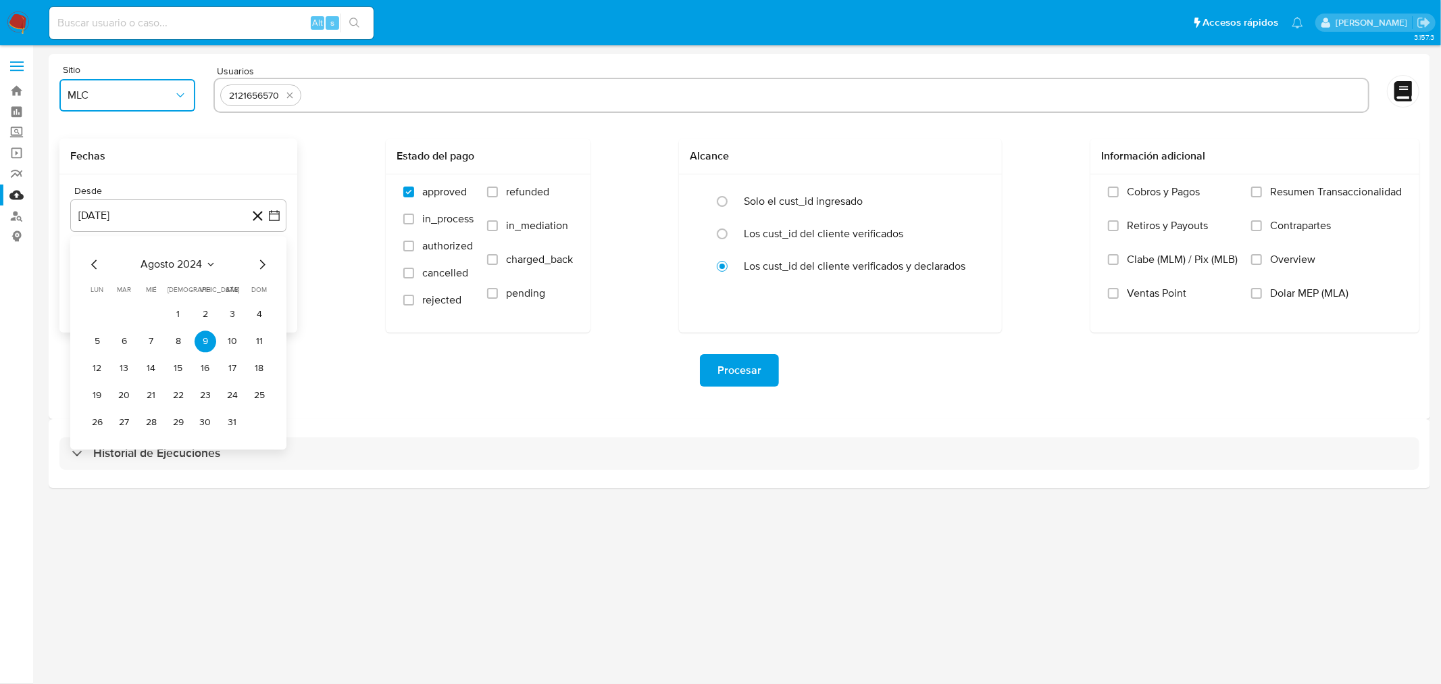
click at [88, 265] on icon "Mes anterior" at bounding box center [94, 264] width 16 height 16
click at [261, 265] on icon "Mes siguiente" at bounding box center [262, 264] width 16 height 16
click at [222, 373] on button "14" at bounding box center [233, 368] width 22 height 22
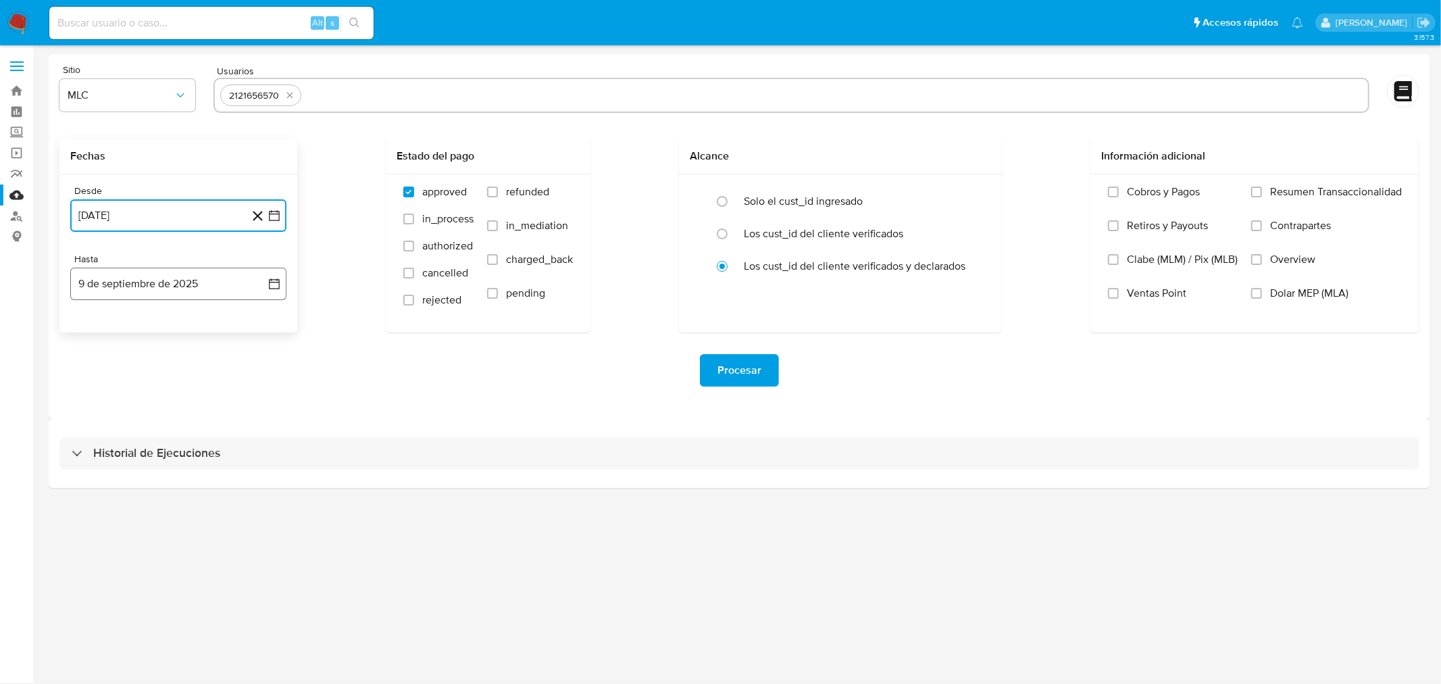
click at [168, 288] on button "9 de septiembre de 2025" at bounding box center [178, 284] width 216 height 32
click at [97, 332] on icon "Mes anterior" at bounding box center [94, 332] width 16 height 16
click at [154, 440] on button "13" at bounding box center [152, 437] width 22 height 22
click at [284, 402] on div "Procesar" at bounding box center [739, 370] width 1360 height 76
click at [286, 144] on div "Fechas" at bounding box center [178, 156] width 238 height 36
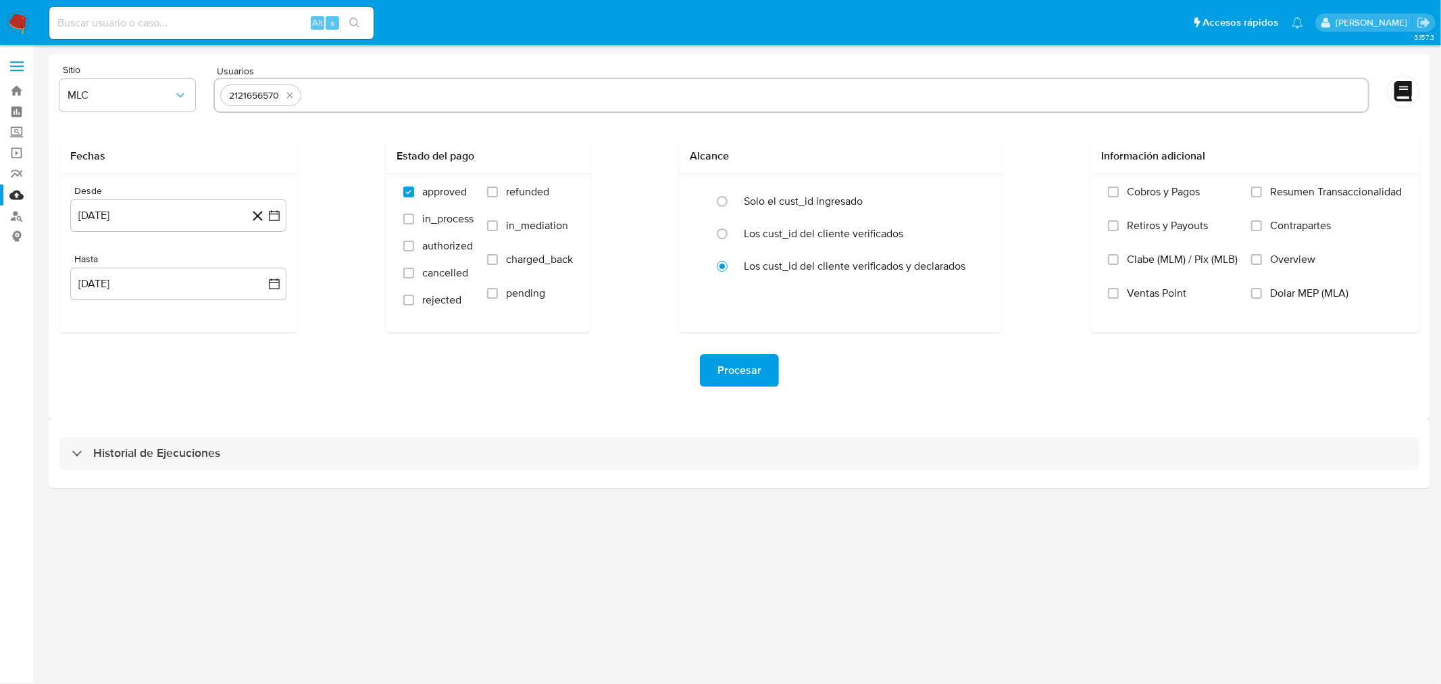
click at [740, 374] on span "Procesar" at bounding box center [739, 370] width 44 height 30
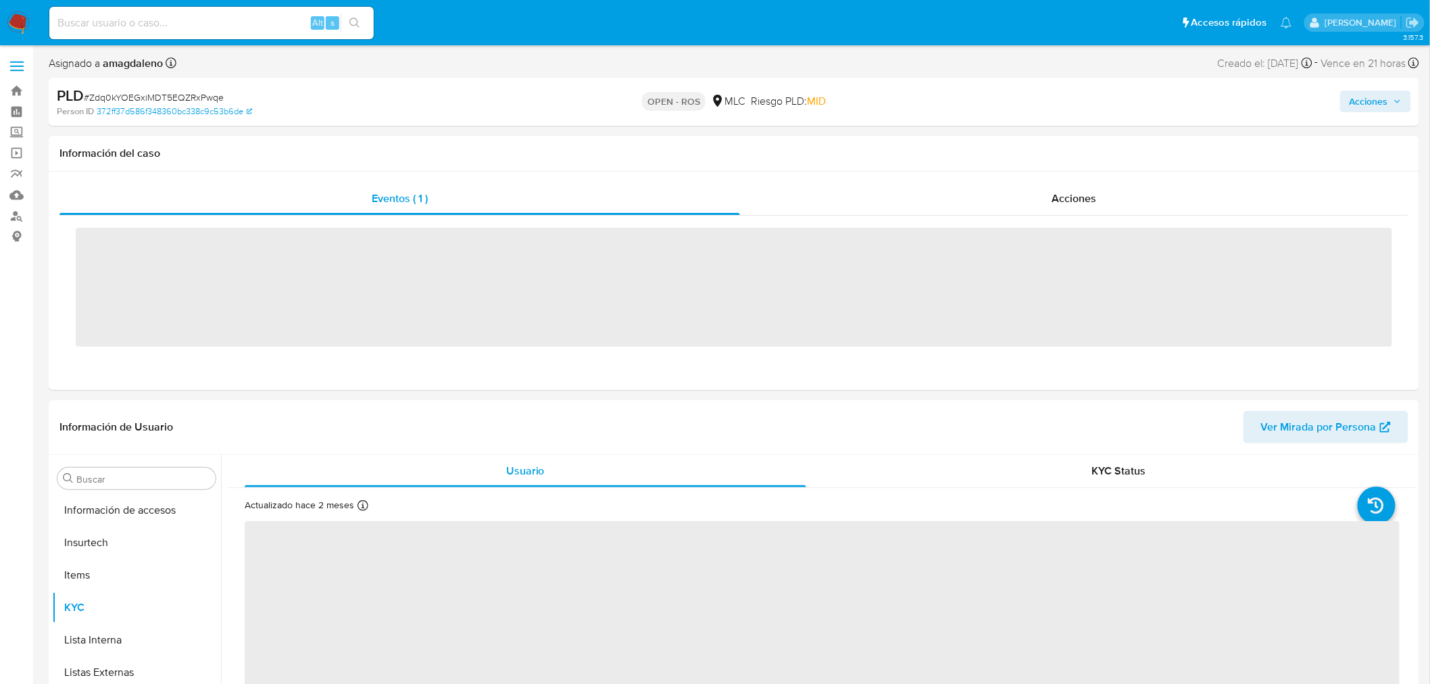
scroll to position [570, 0]
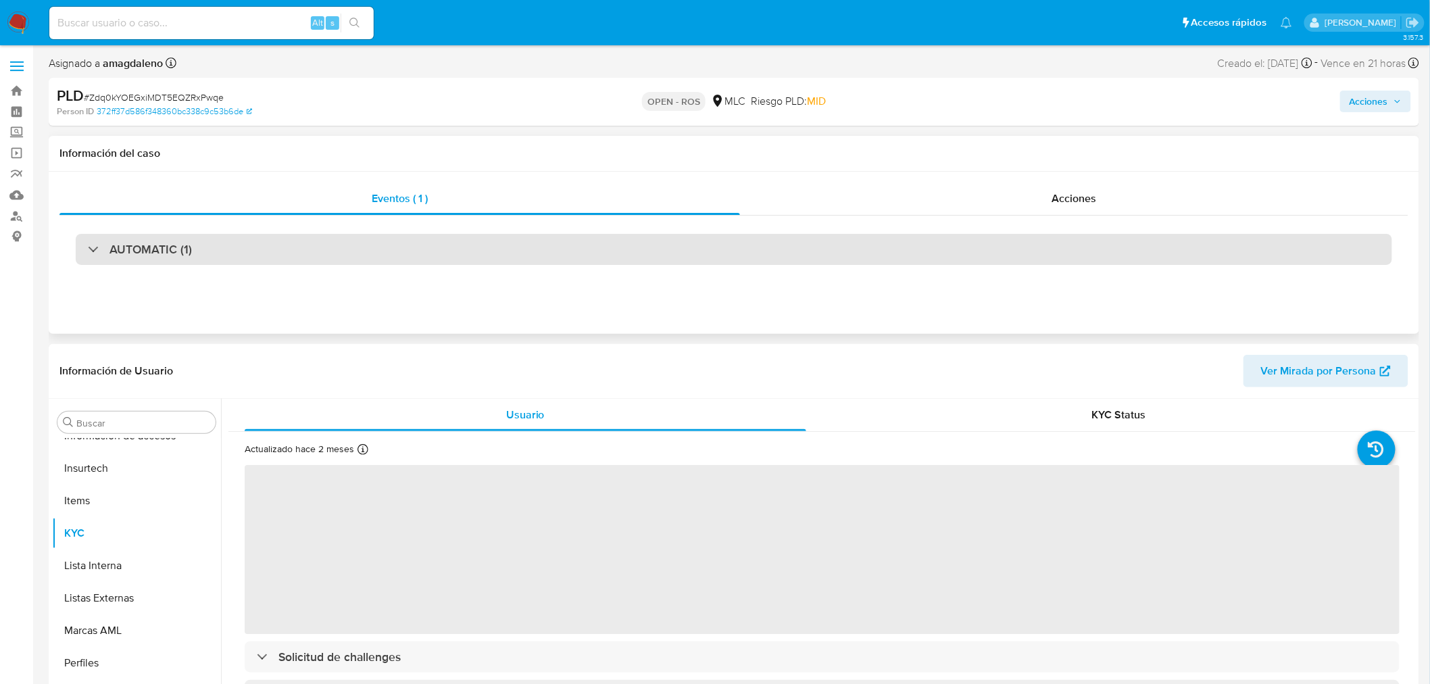
click at [609, 251] on div "AUTOMATIC (1)" at bounding box center [734, 249] width 1316 height 31
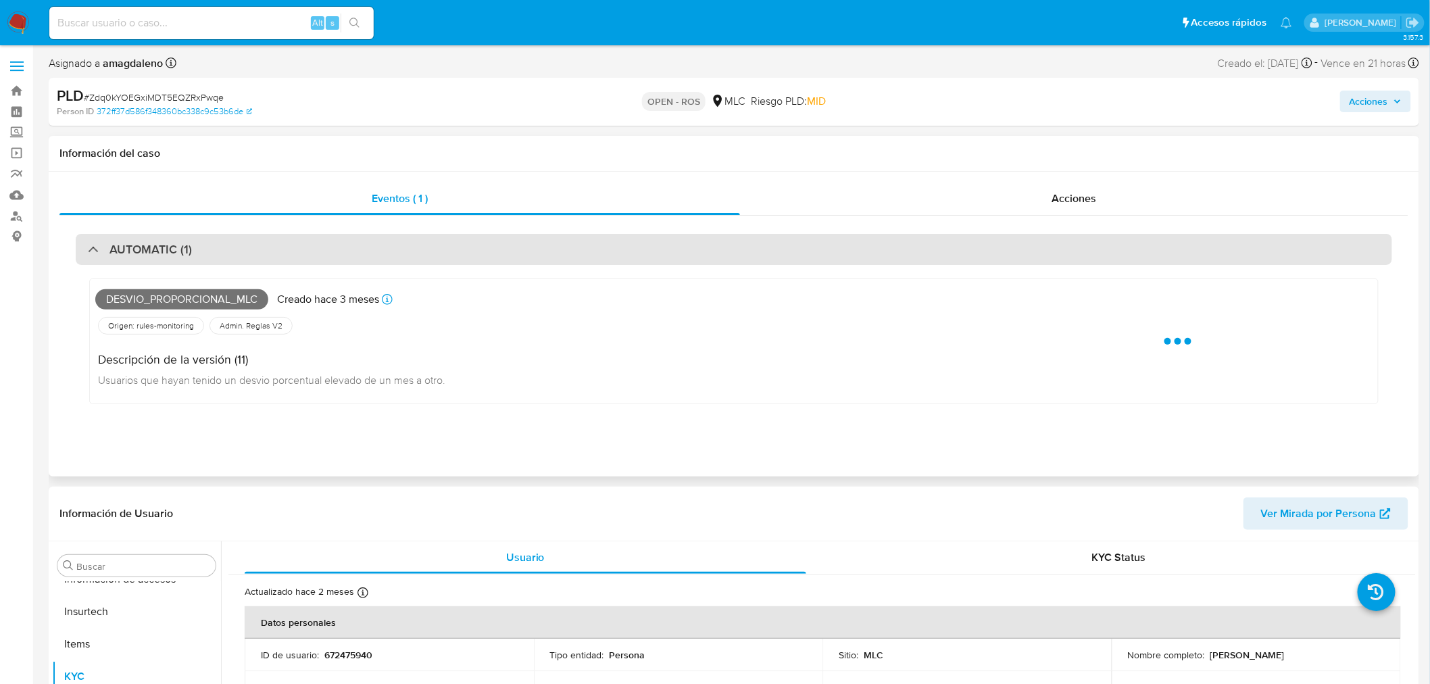
select select "10"
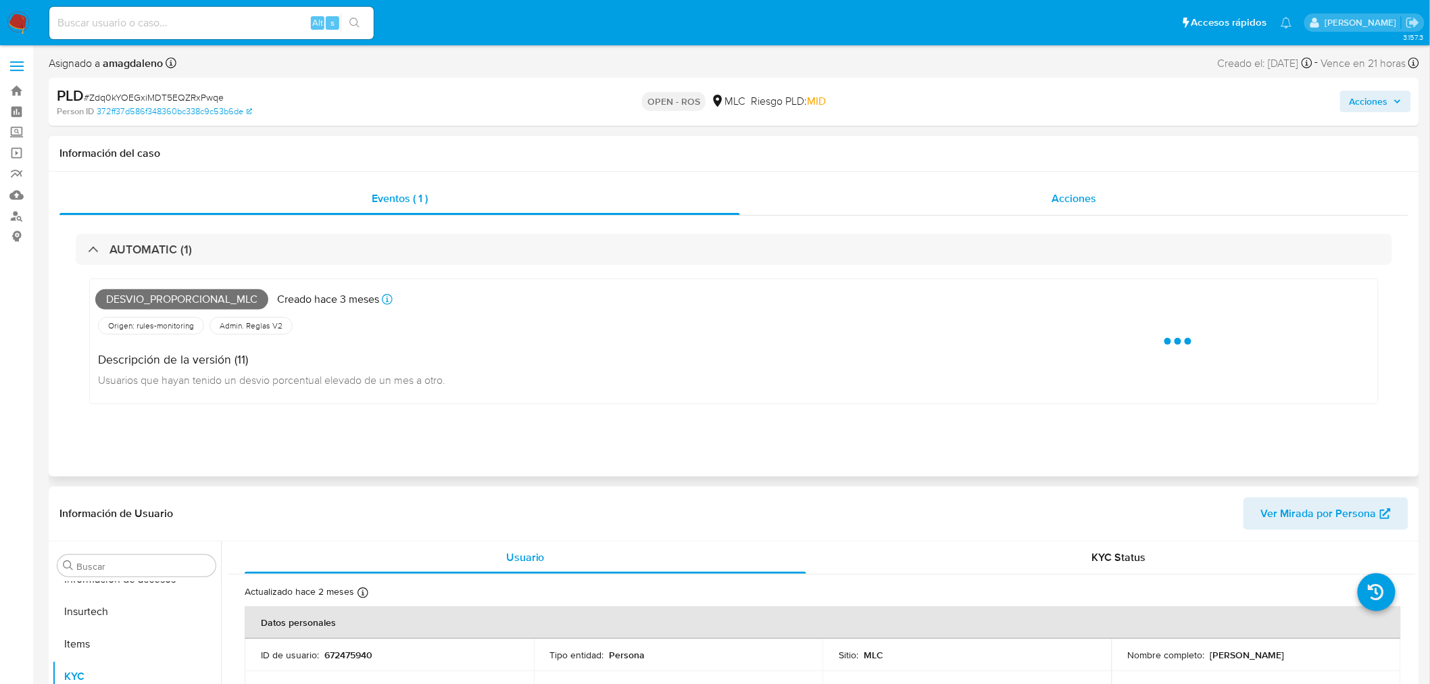
click at [832, 203] on div "Acciones" at bounding box center [1074, 198] width 669 height 32
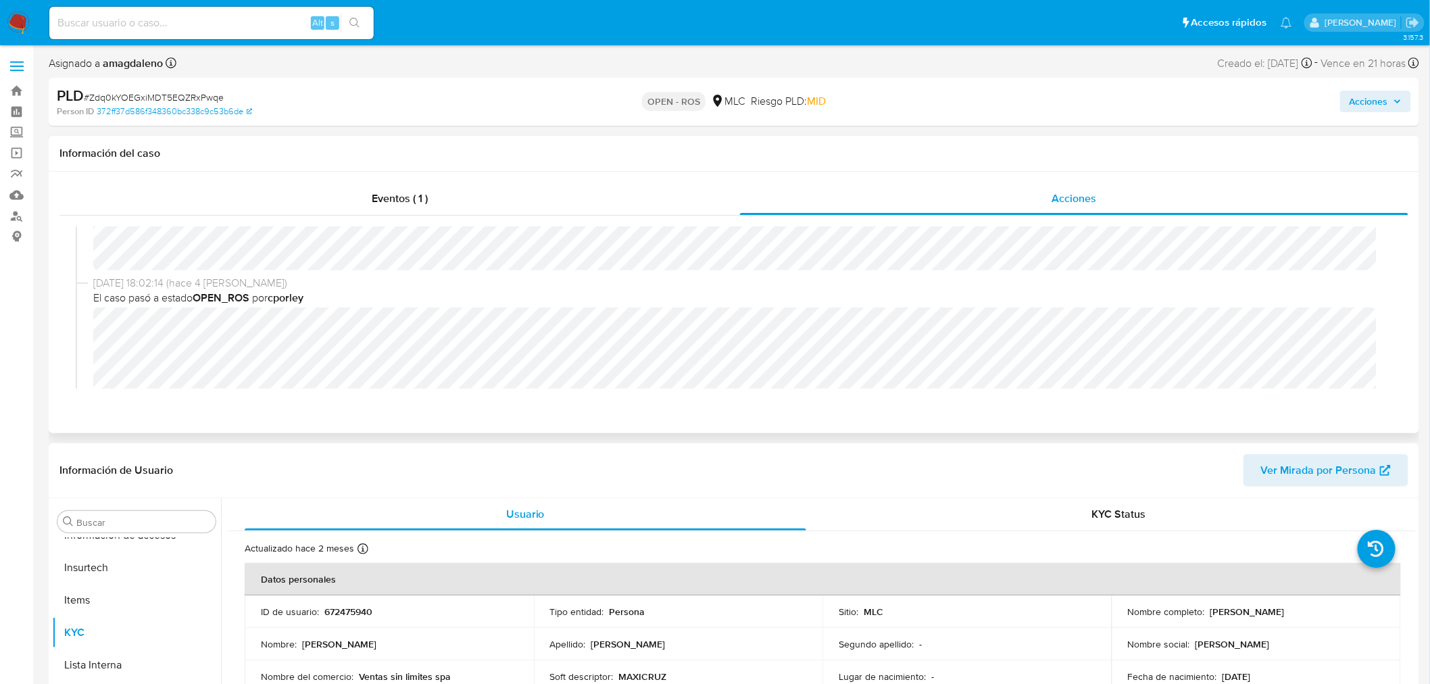
scroll to position [150, 0]
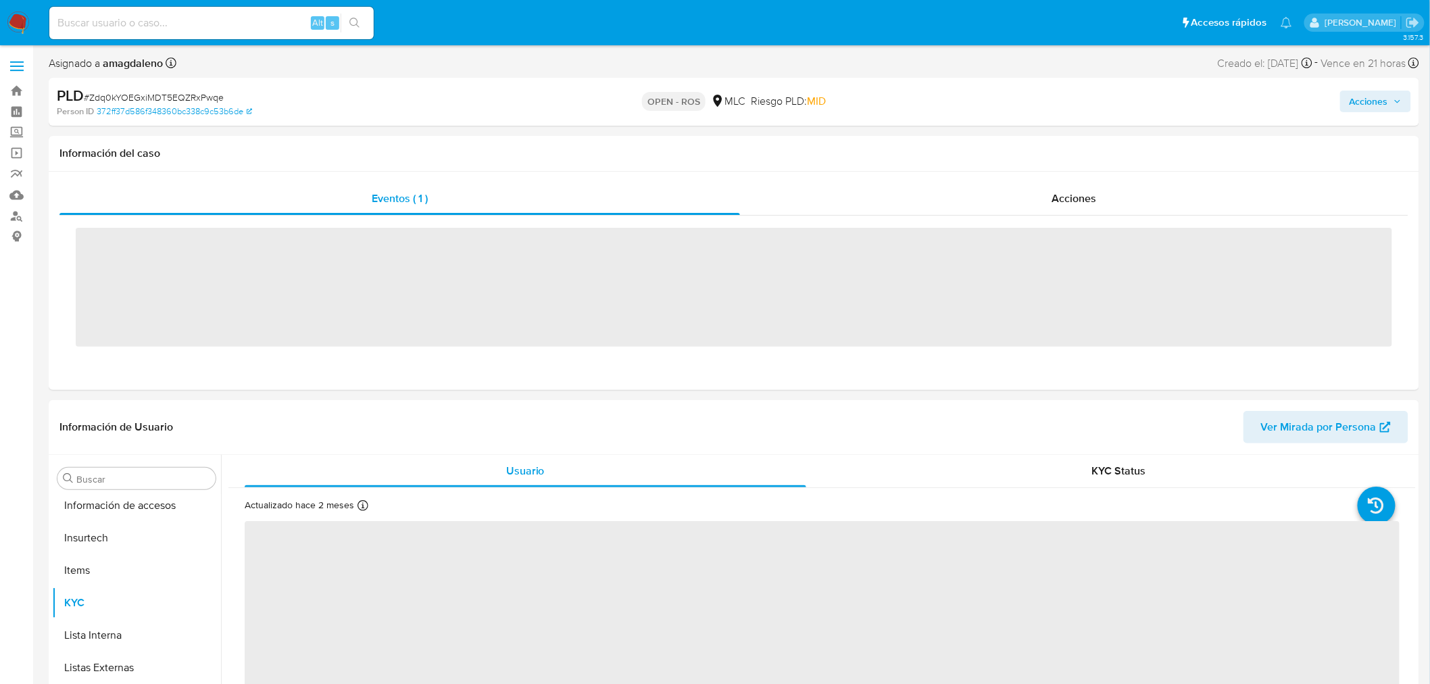
scroll to position [570, 0]
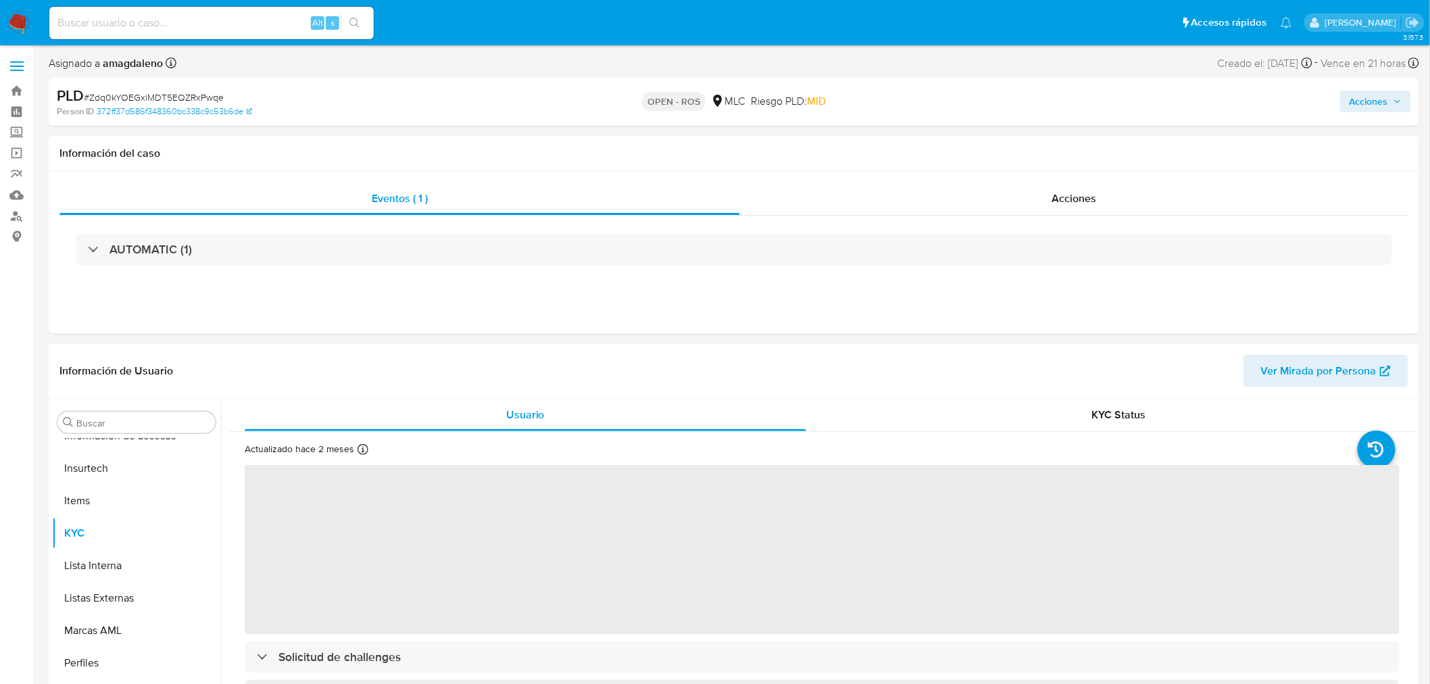
select select "10"
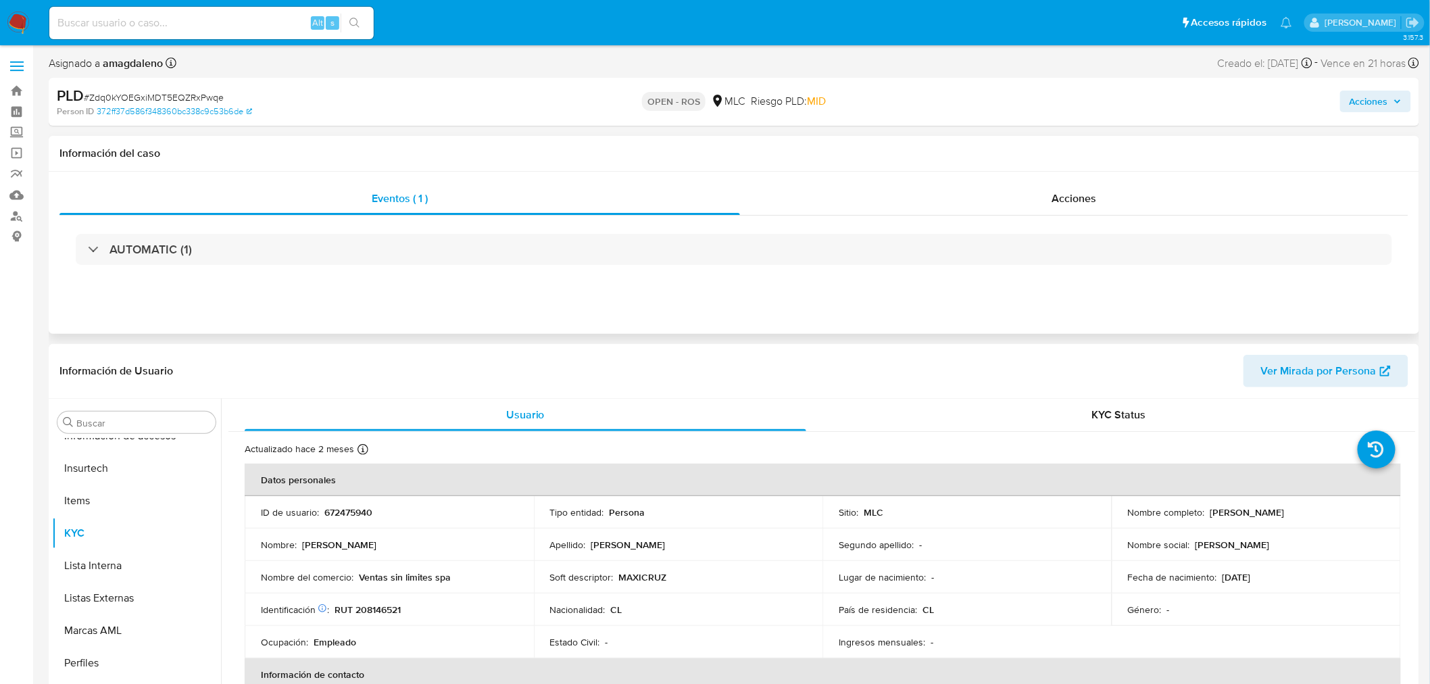
click at [853, 275] on div "AUTOMATIC (1)" at bounding box center [733, 250] width 1349 height 68
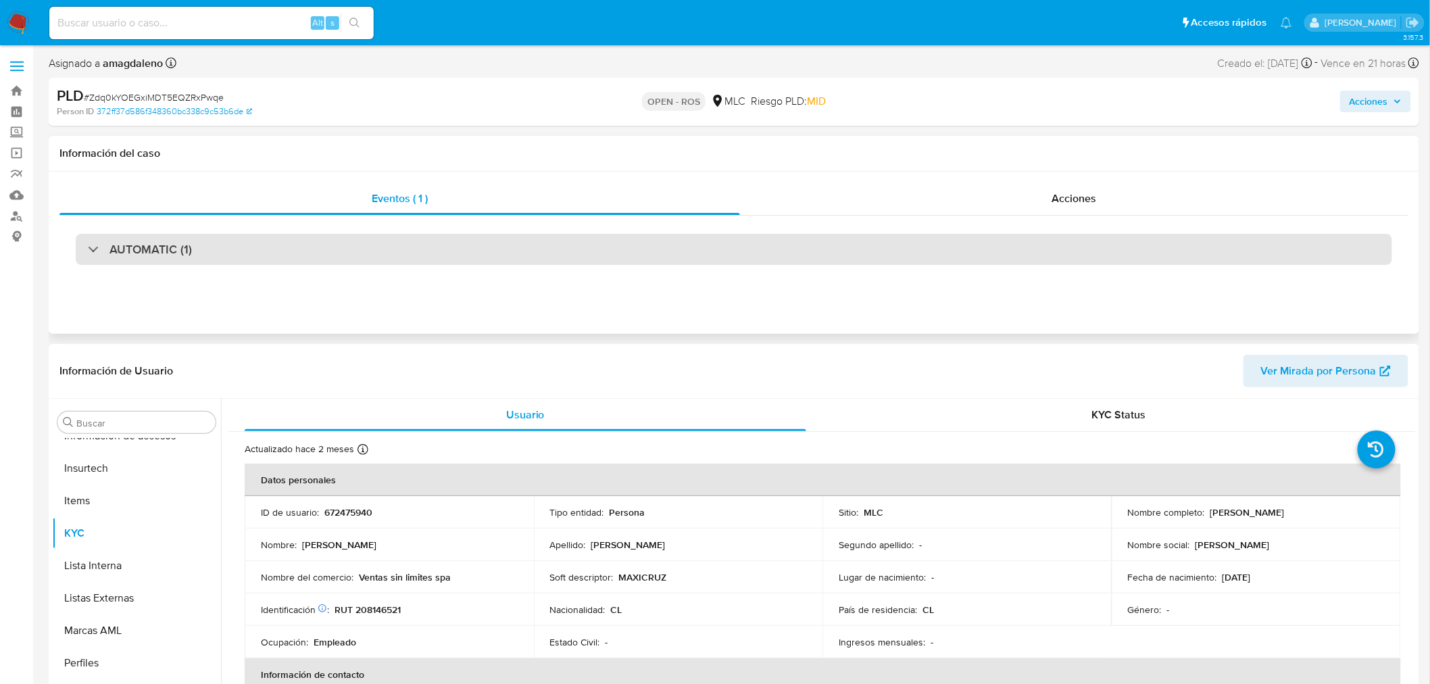
click at [854, 250] on div "AUTOMATIC (1)" at bounding box center [734, 249] width 1316 height 31
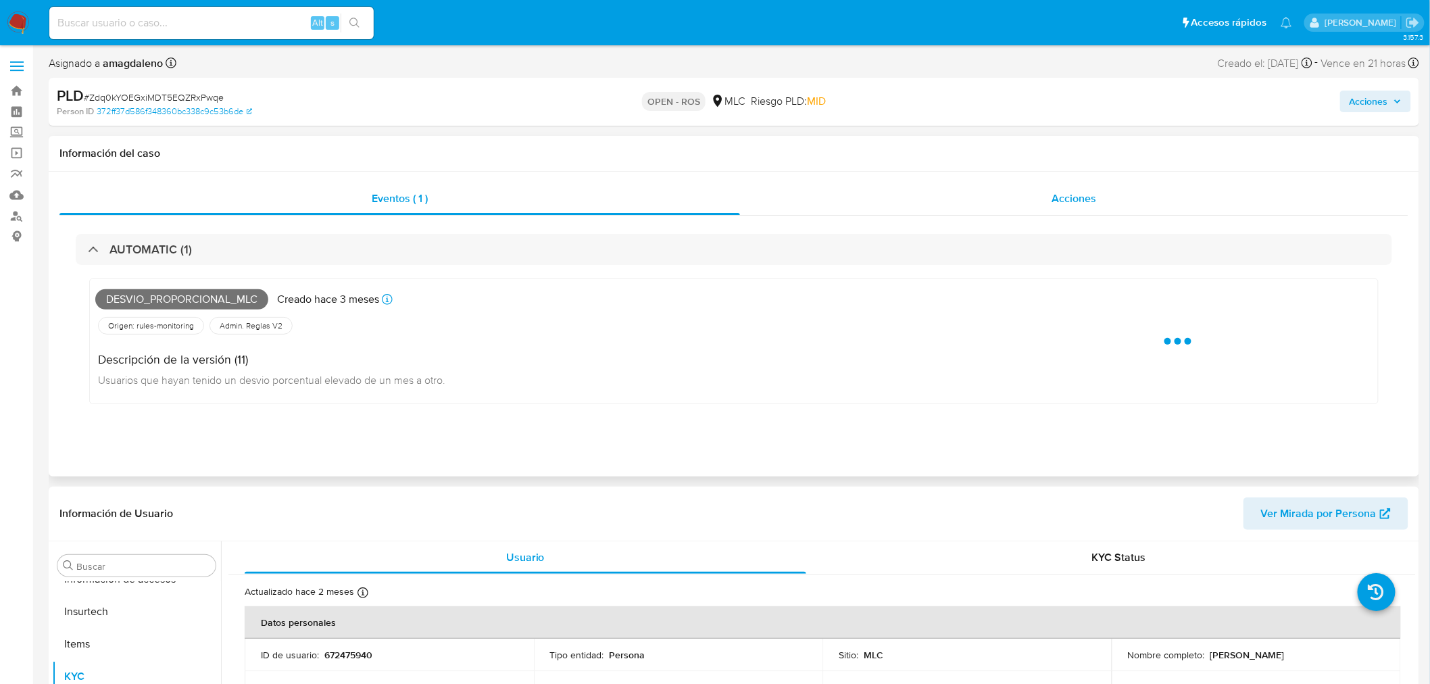
click at [879, 190] on div "Acciones" at bounding box center [1074, 198] width 669 height 32
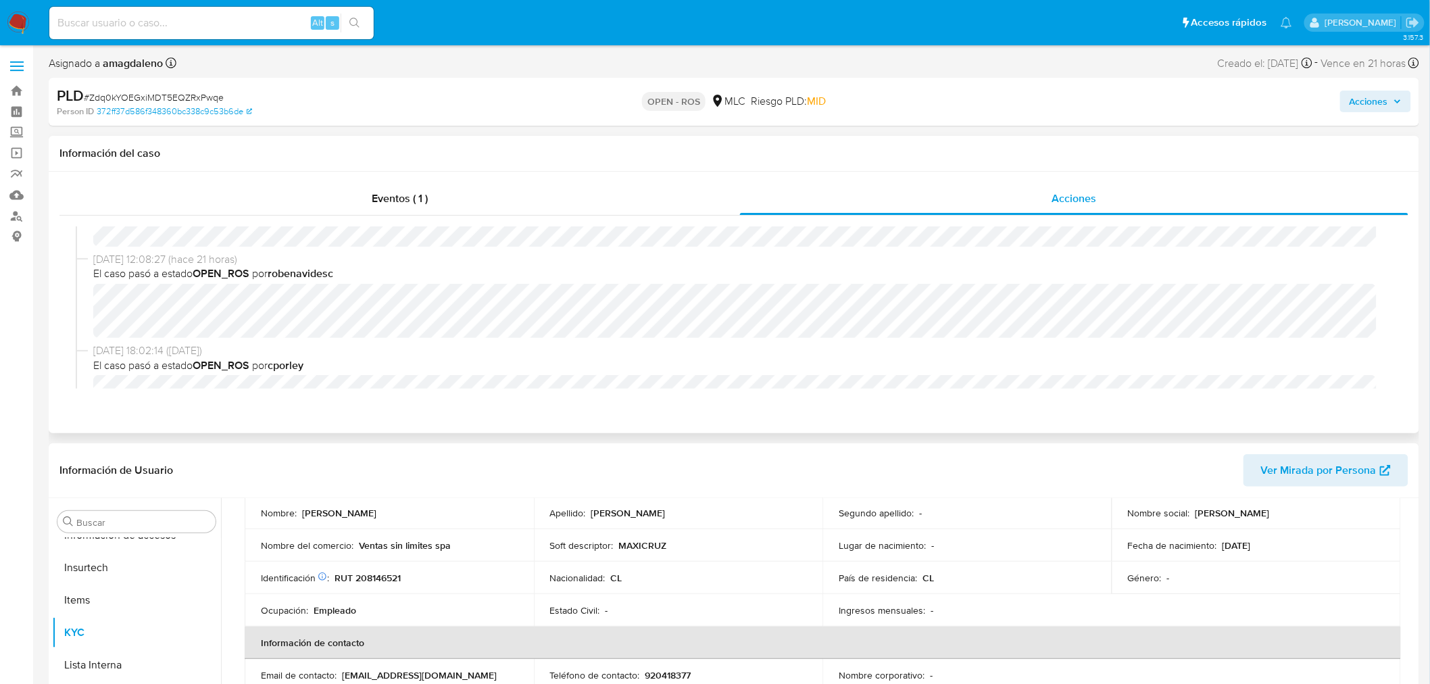
scroll to position [75, 0]
click at [373, 572] on p "RUT 208146521" at bounding box center [367, 578] width 66 height 12
copy p "208146521"
click at [359, 576] on p "RUT 208146521" at bounding box center [367, 578] width 66 height 12
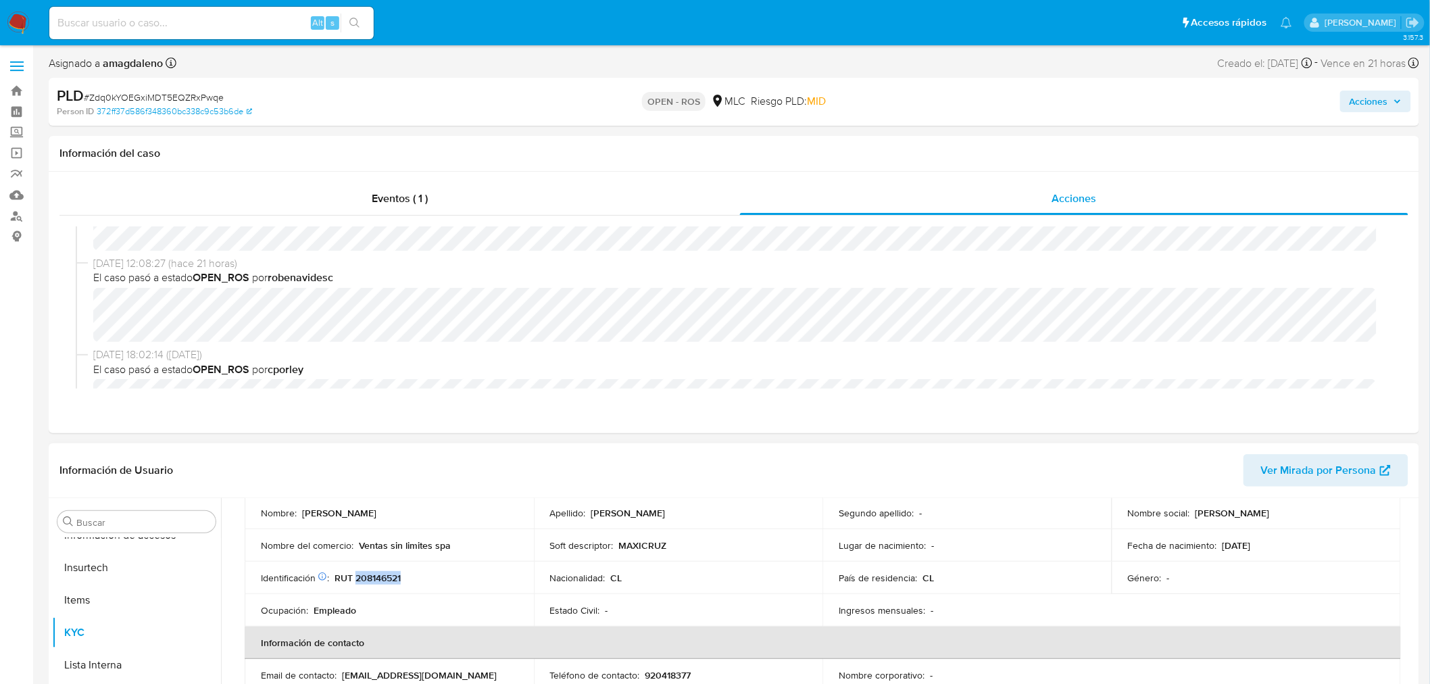
click at [359, 576] on p "RUT 208146521" at bounding box center [367, 578] width 66 height 12
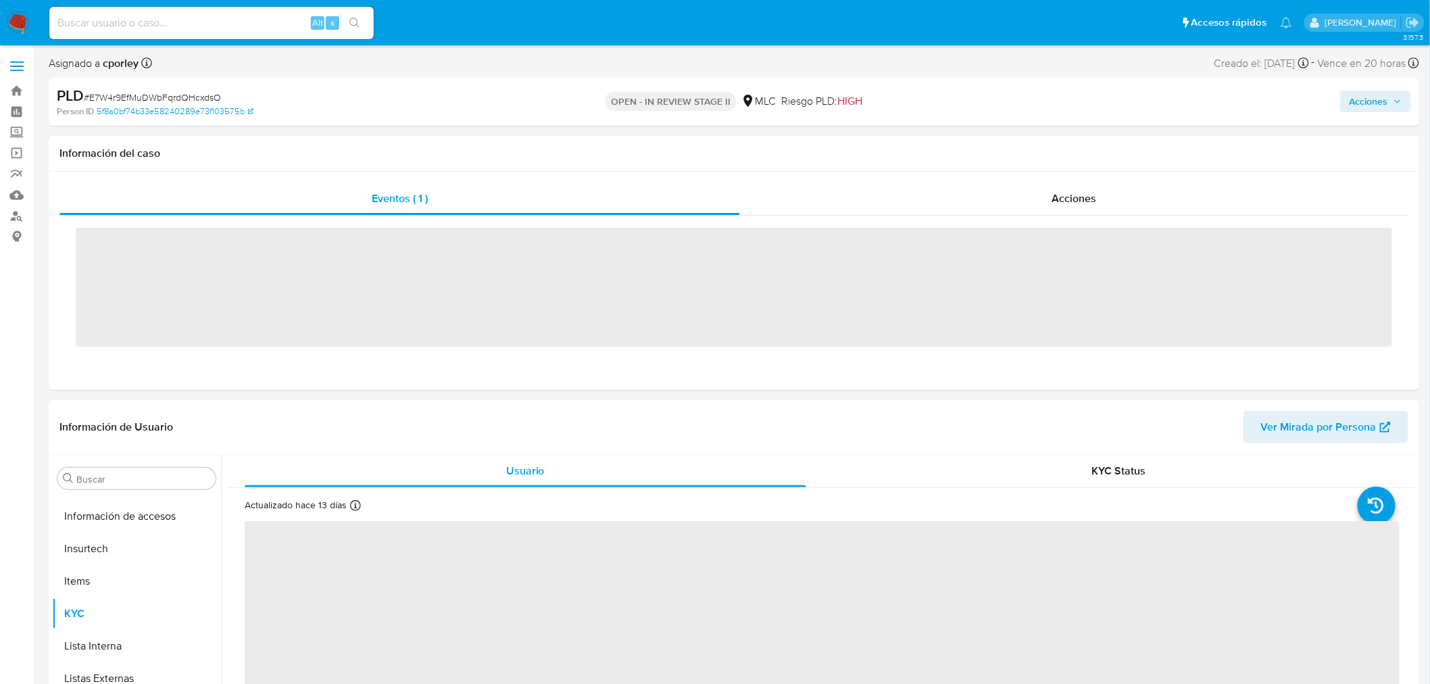
scroll to position [570, 0]
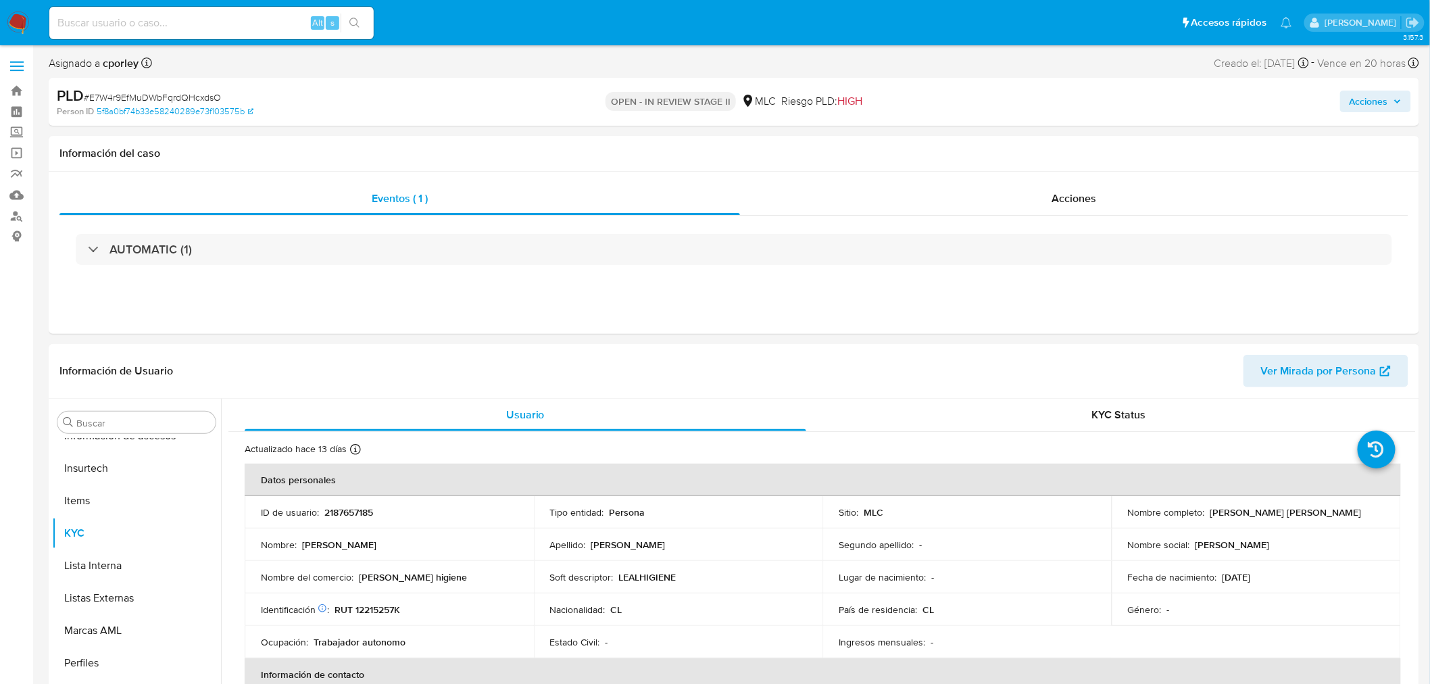
select select "10"
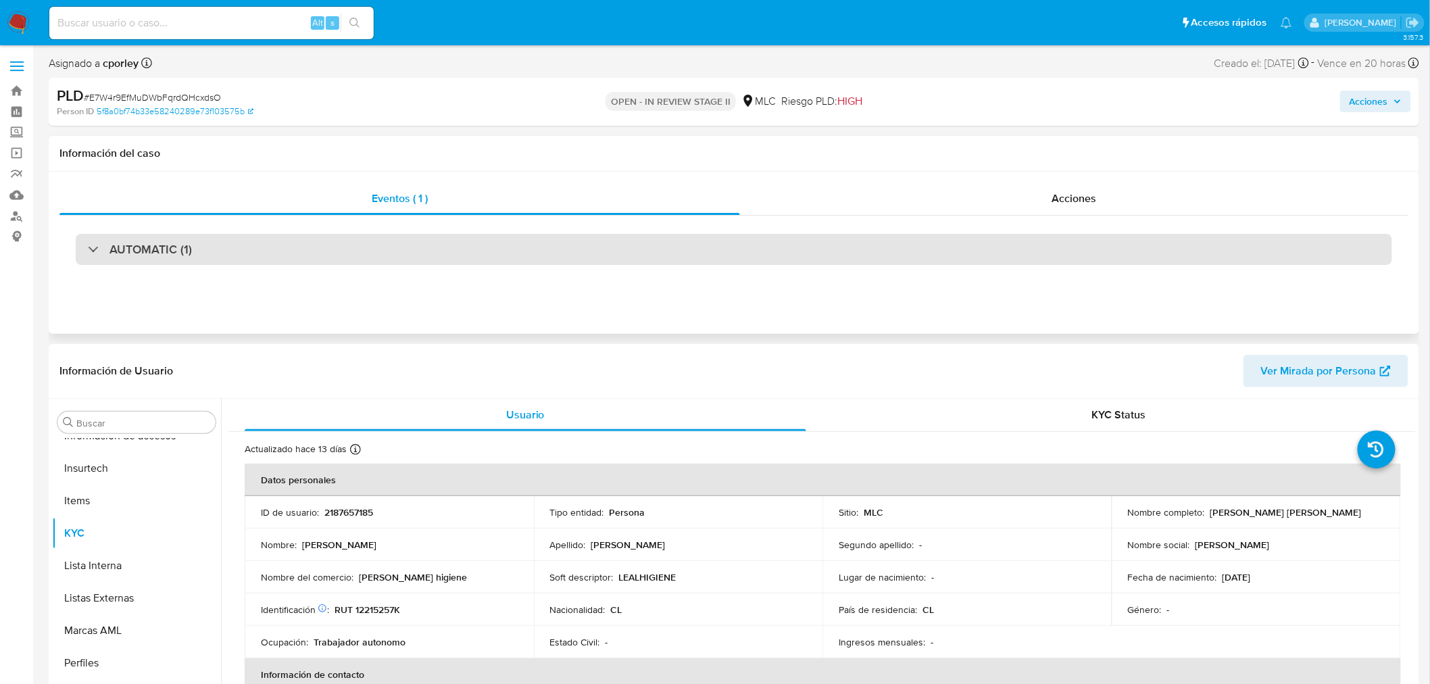
click at [439, 242] on div "AUTOMATIC (1)" at bounding box center [734, 249] width 1316 height 31
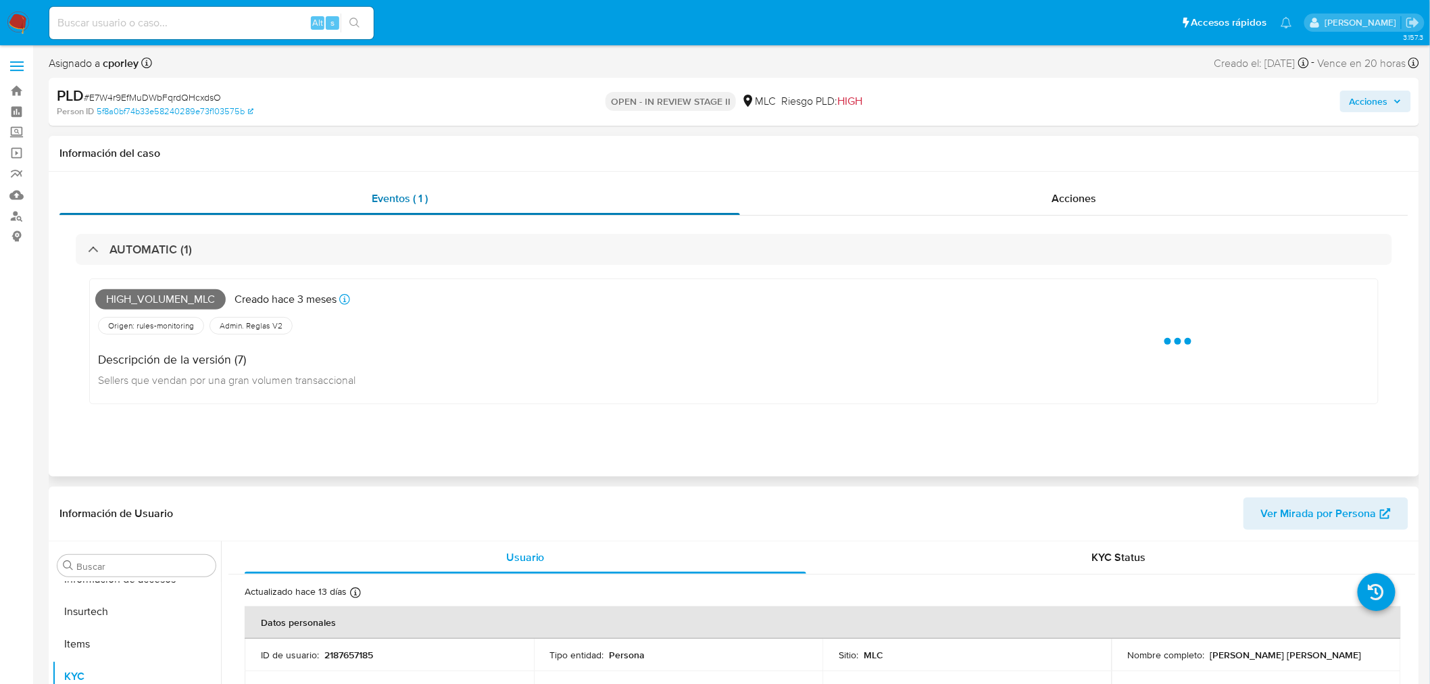
click at [580, 211] on div "Eventos ( 1 )" at bounding box center [399, 198] width 680 height 32
click at [840, 201] on div "Acciones" at bounding box center [1074, 198] width 669 height 32
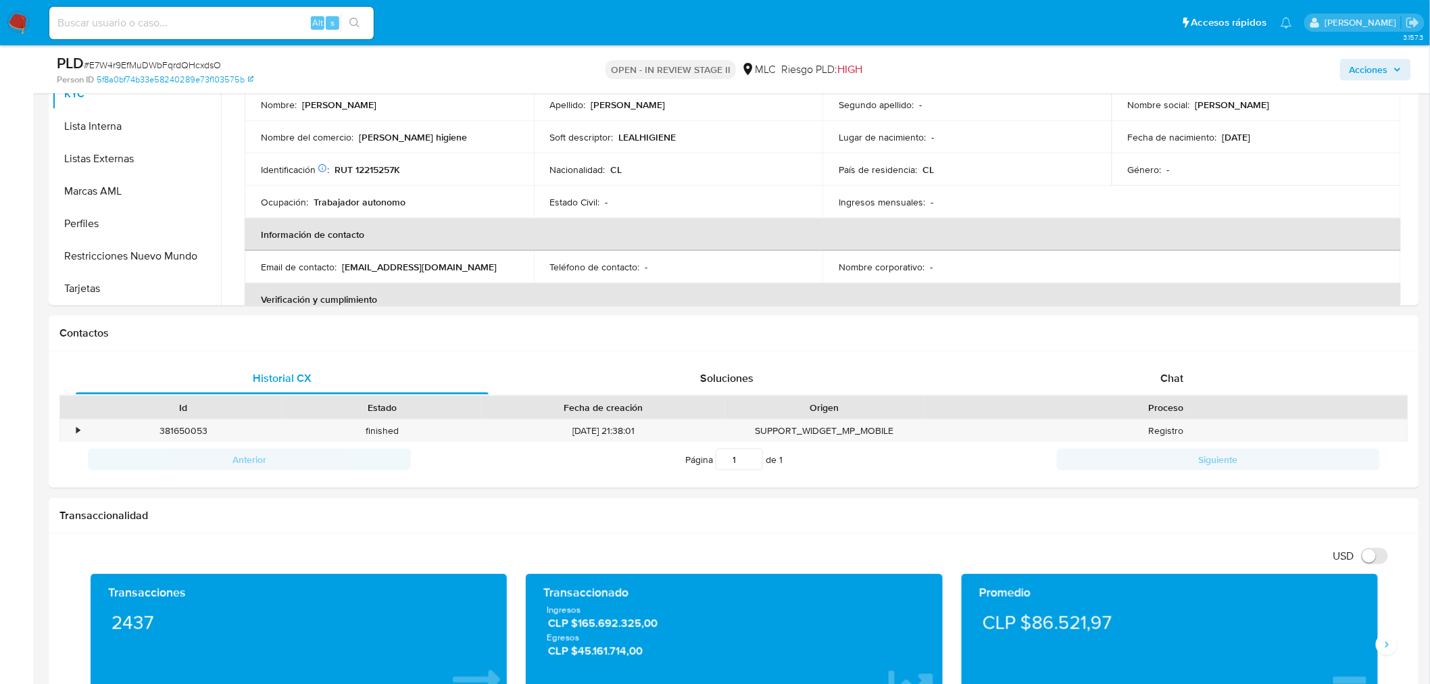
scroll to position [525, 0]
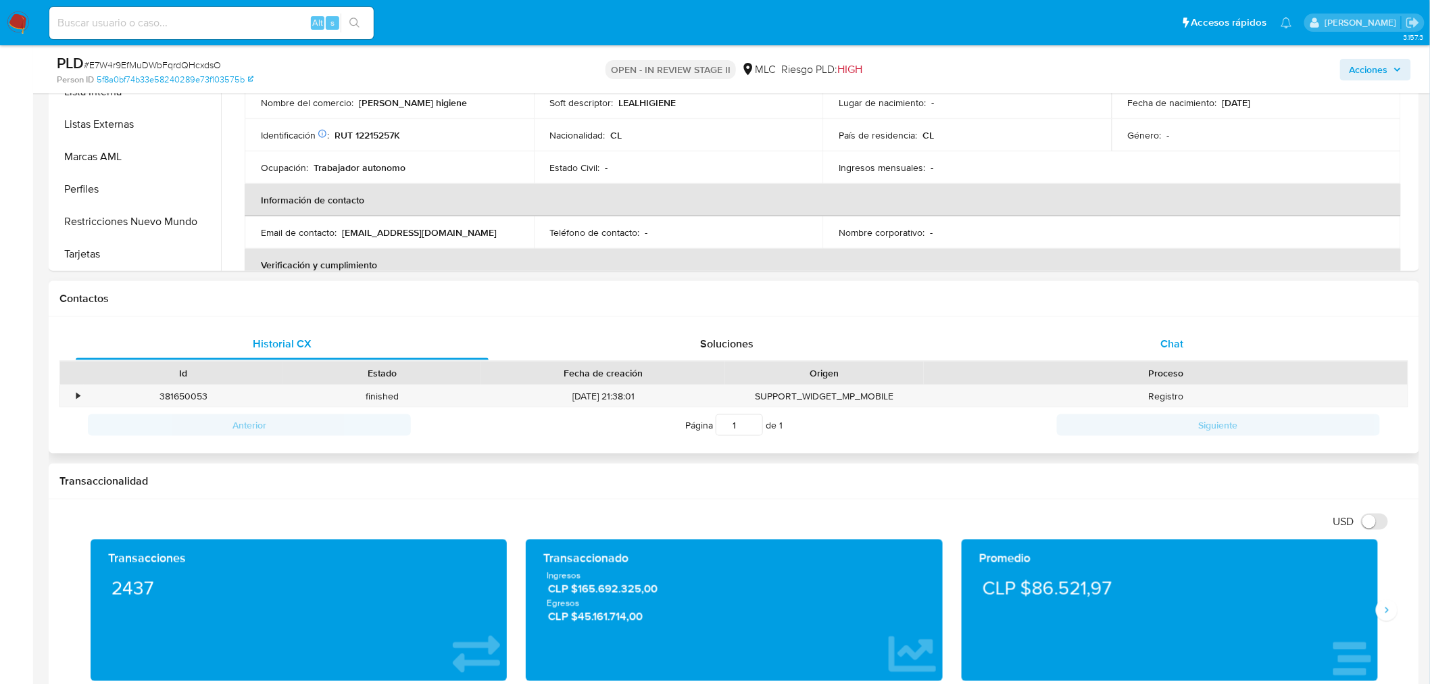
click at [1156, 347] on div "Chat" at bounding box center [1171, 344] width 413 height 32
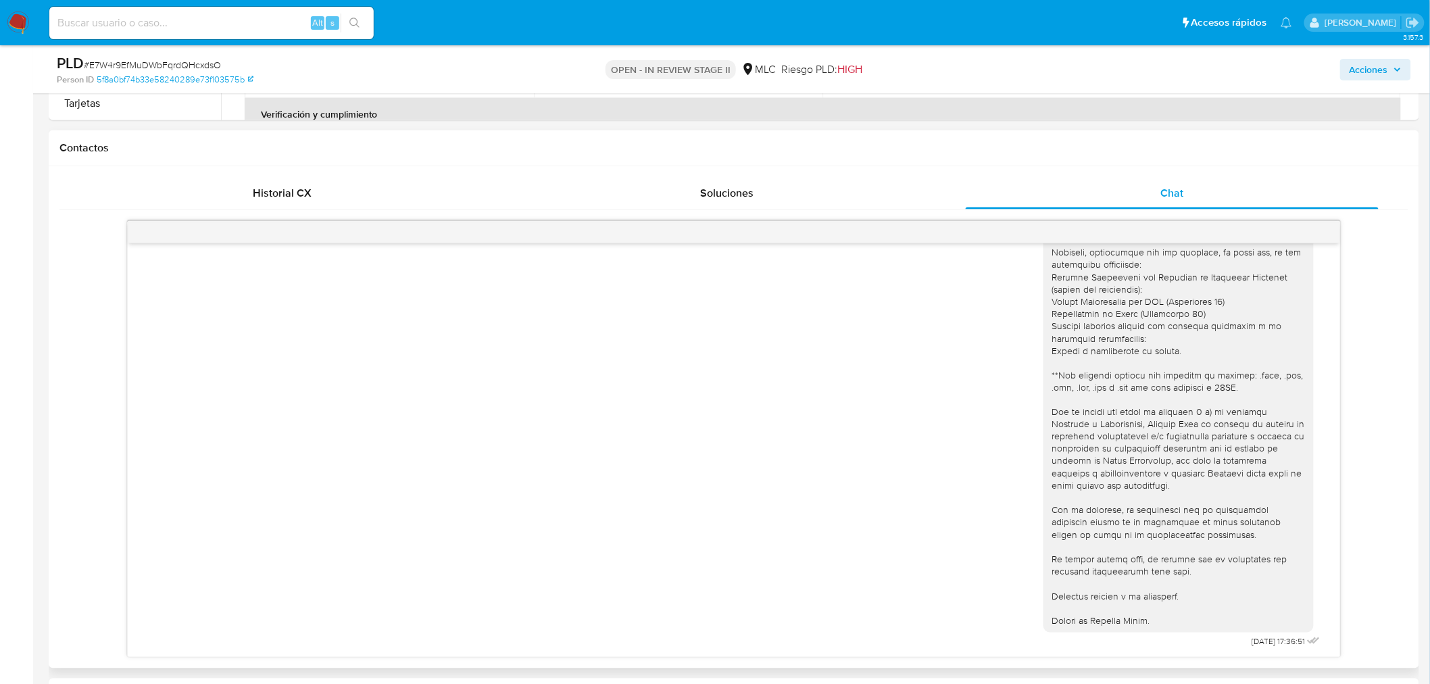
scroll to position [747, 0]
